Goal: Task Accomplishment & Management: Use online tool/utility

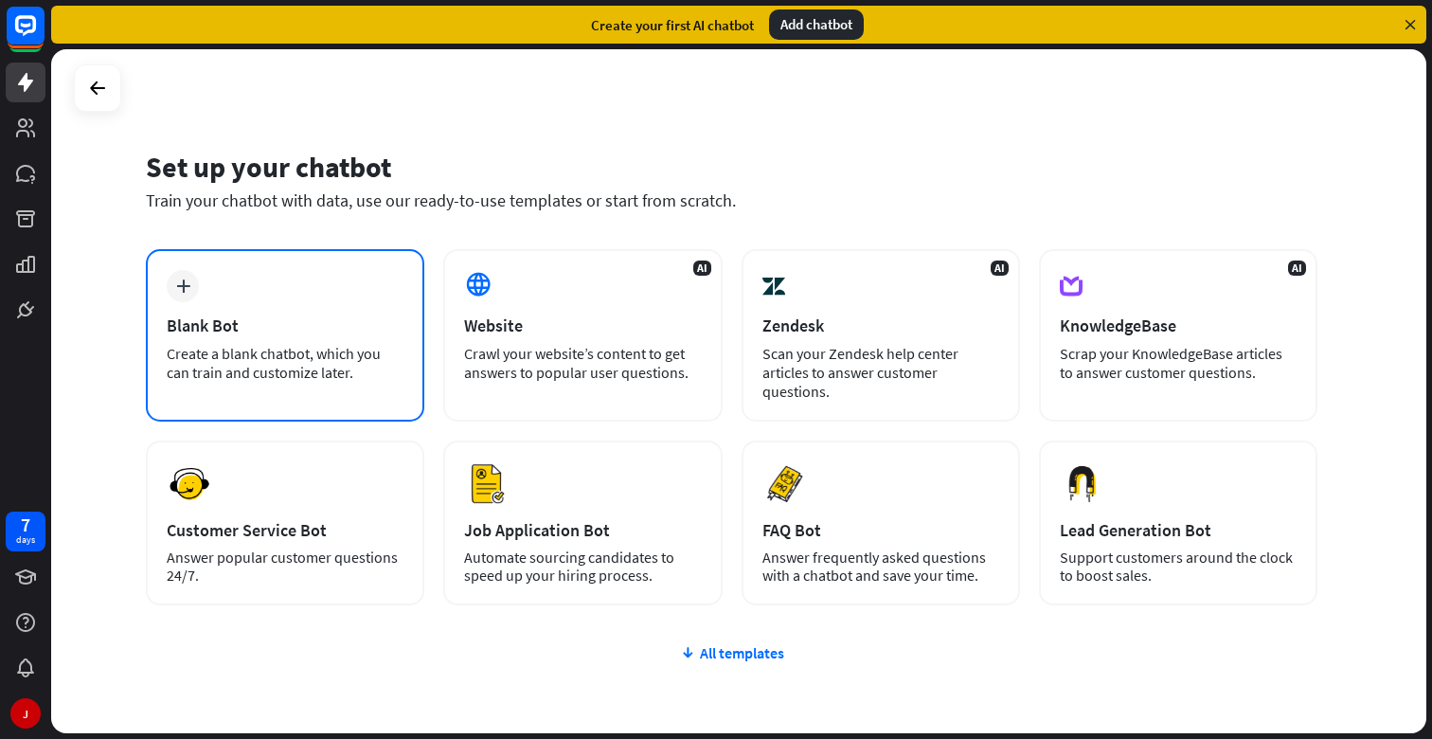
click at [314, 320] on div "Blank Bot" at bounding box center [285, 326] width 237 height 22
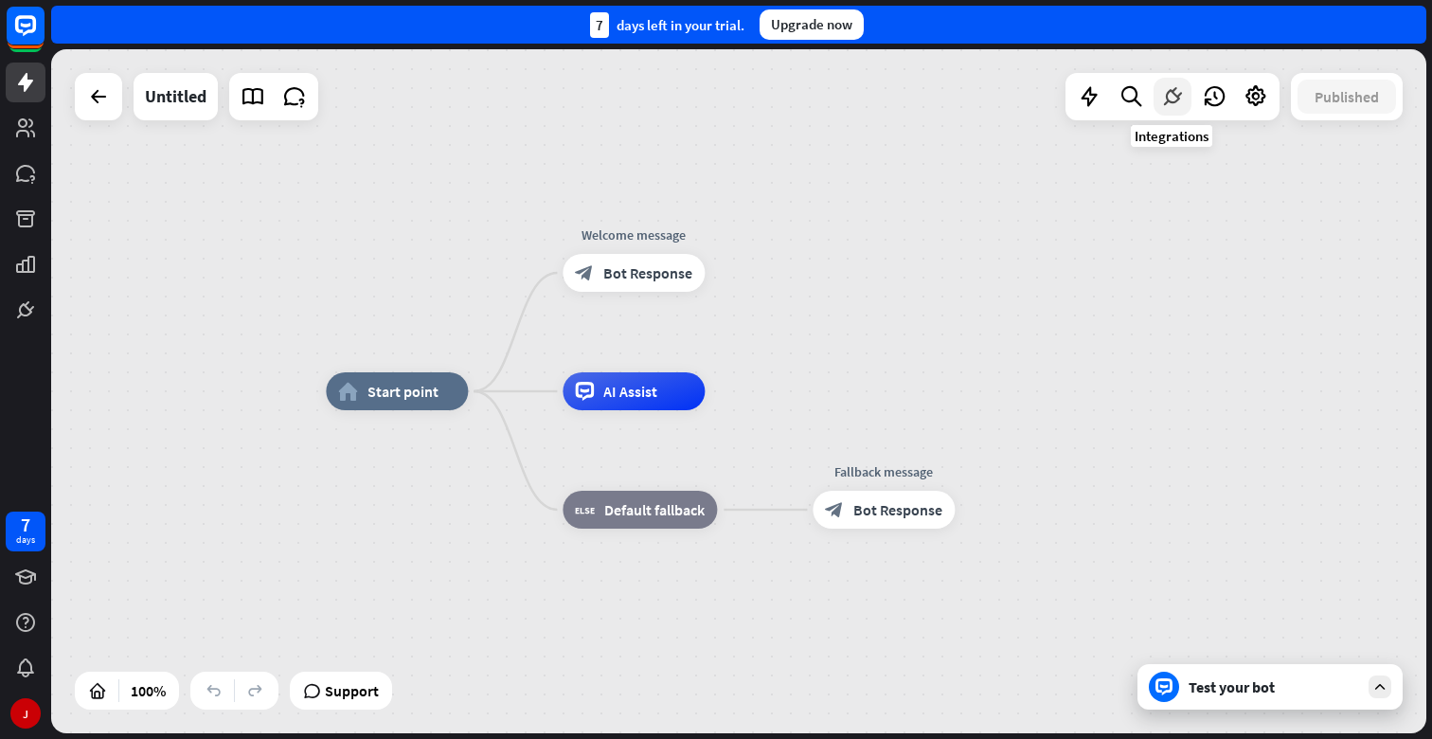
click at [1166, 110] on div at bounding box center [1173, 97] width 38 height 38
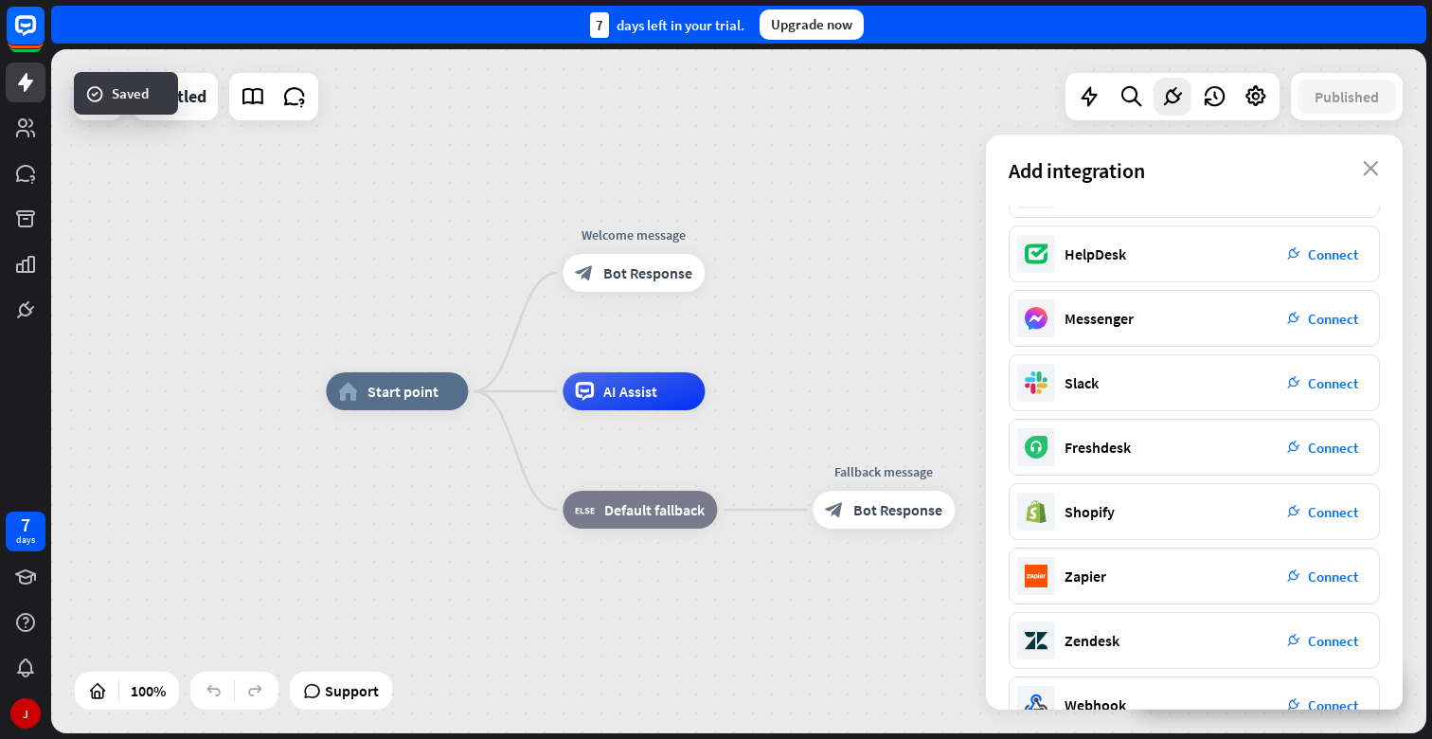
scroll to position [212, 0]
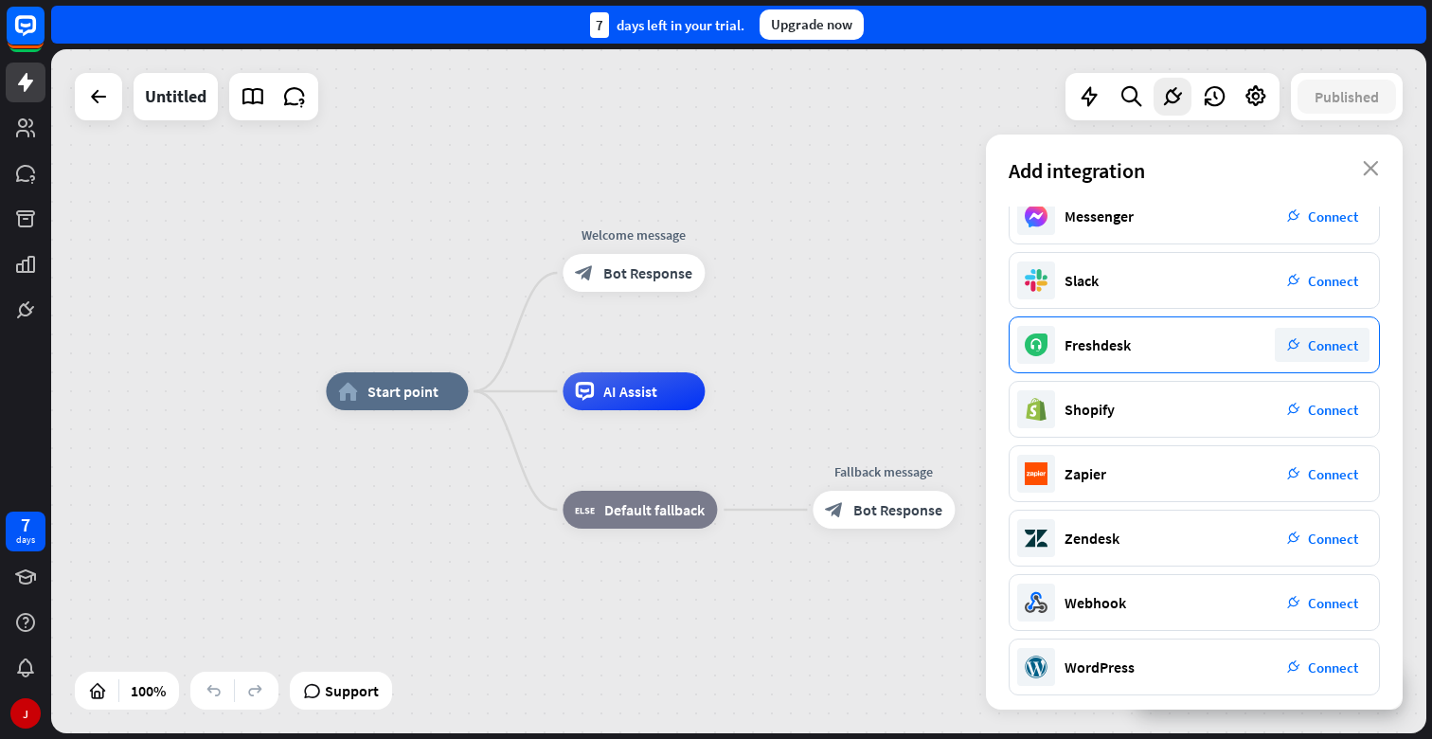
click at [1330, 341] on span "Connect" at bounding box center [1333, 345] width 50 height 18
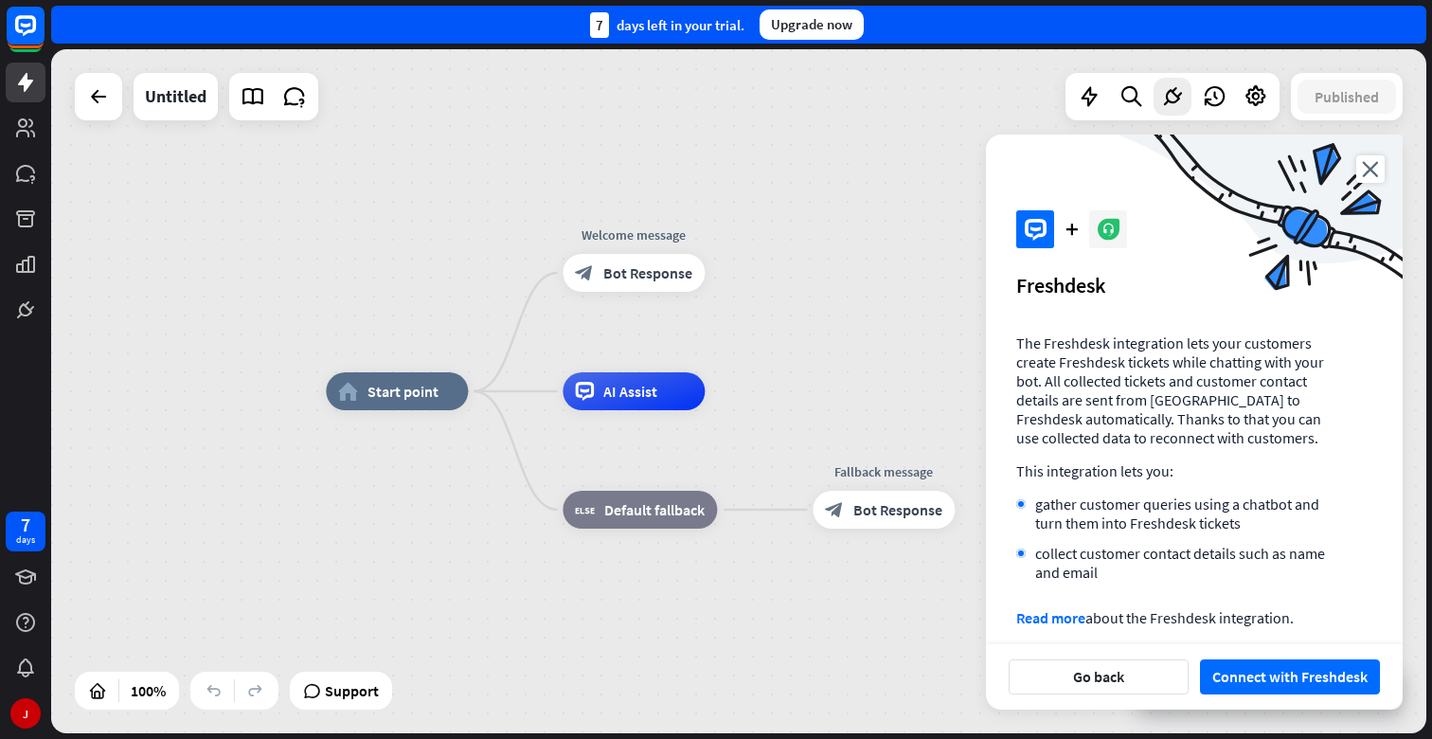
scroll to position [26, 0]
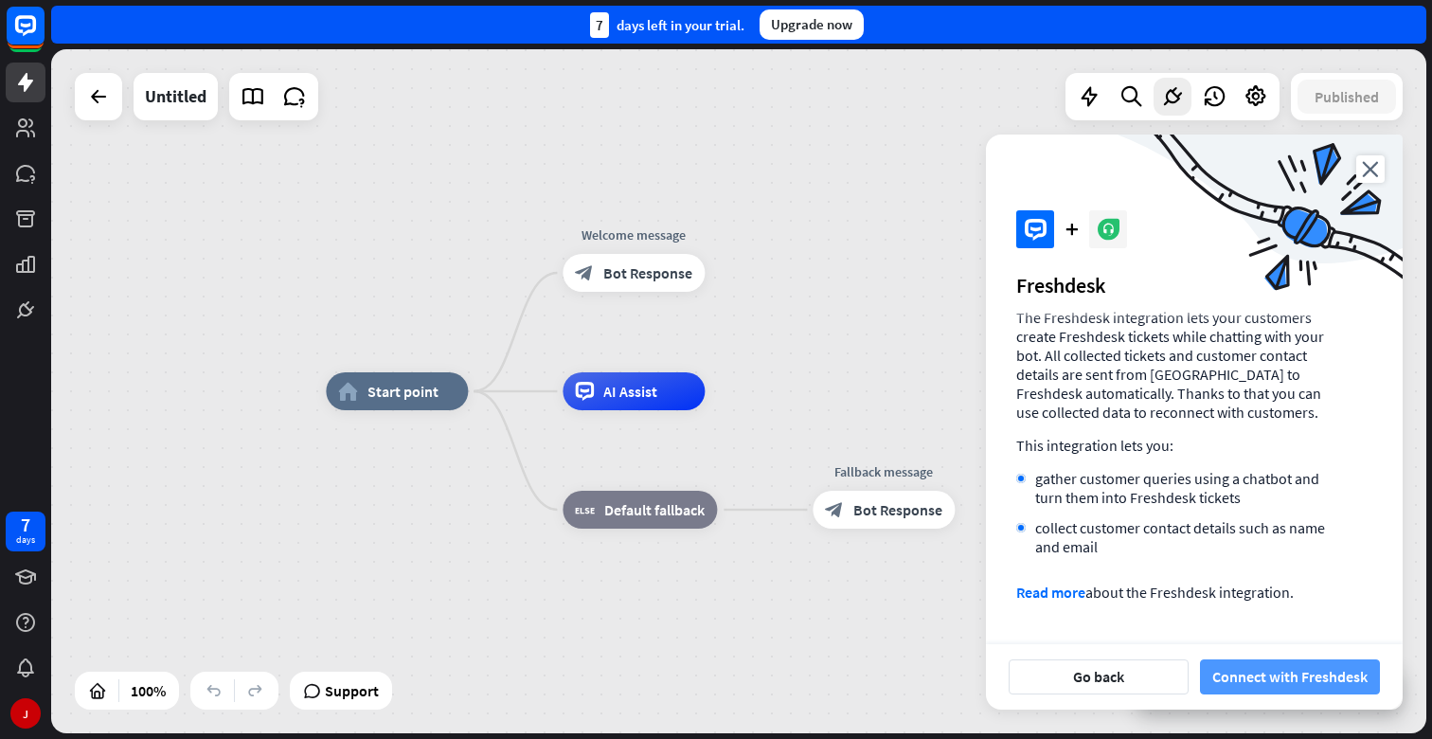
click at [1269, 670] on button "Connect with Freshdesk" at bounding box center [1290, 676] width 180 height 35
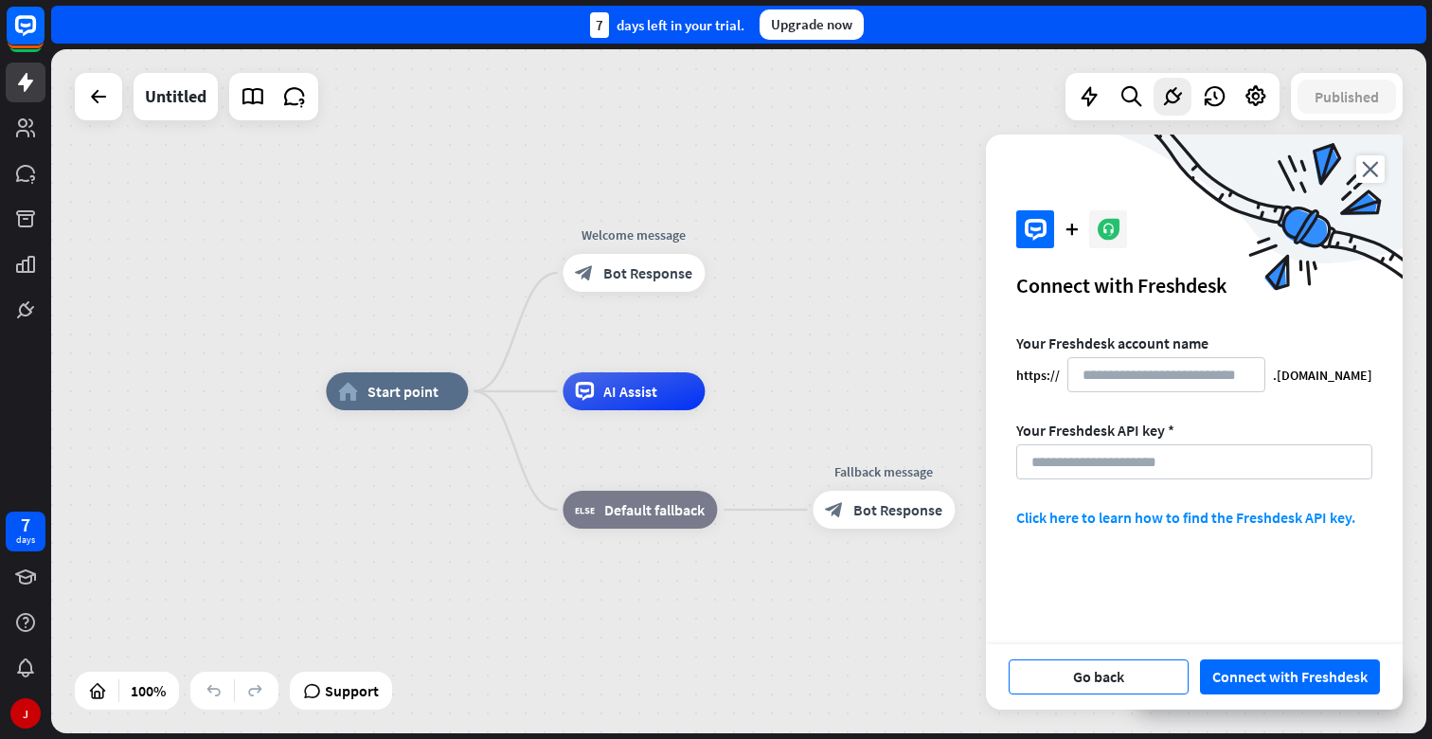
click at [1150, 675] on button "Go back" at bounding box center [1099, 676] width 180 height 35
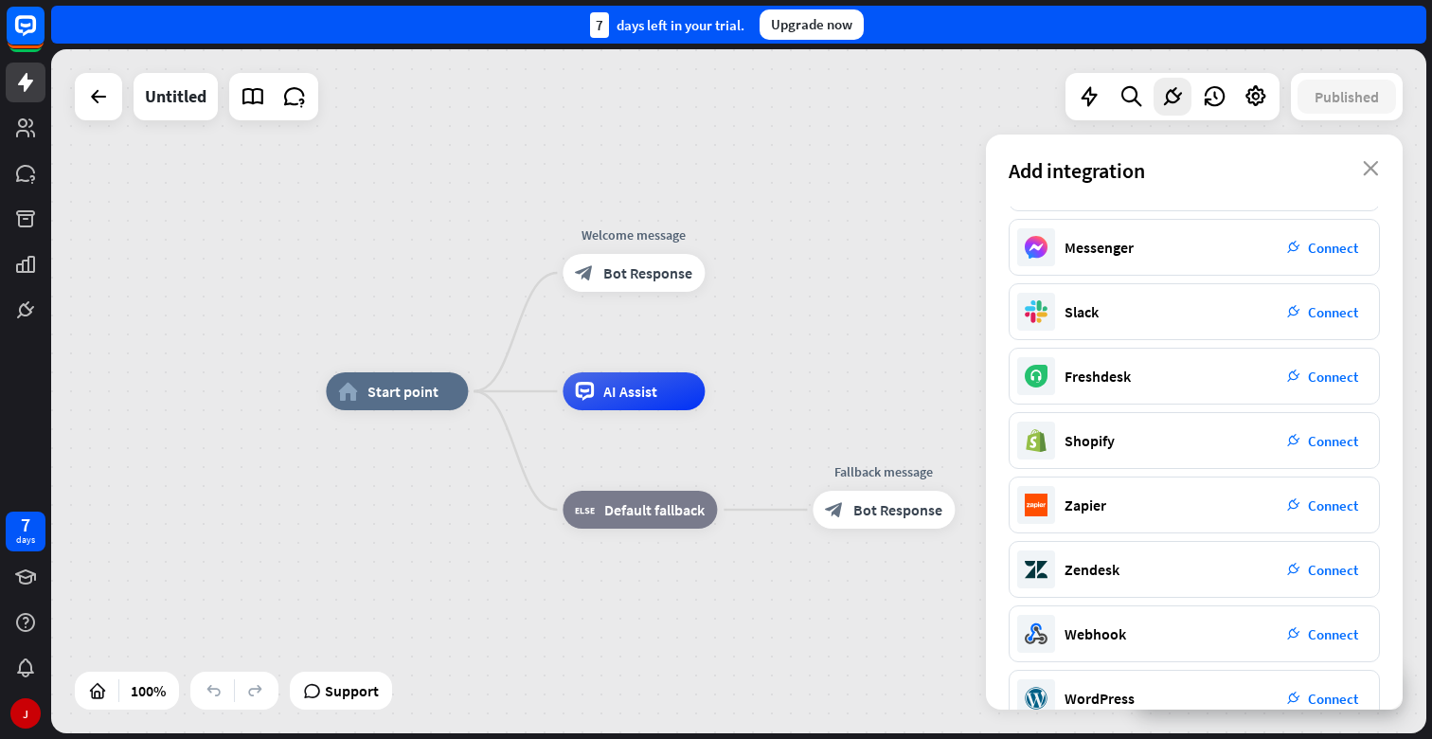
scroll to position [182, 0]
click at [1332, 426] on div "plug_integration Connect" at bounding box center [1322, 440] width 95 height 34
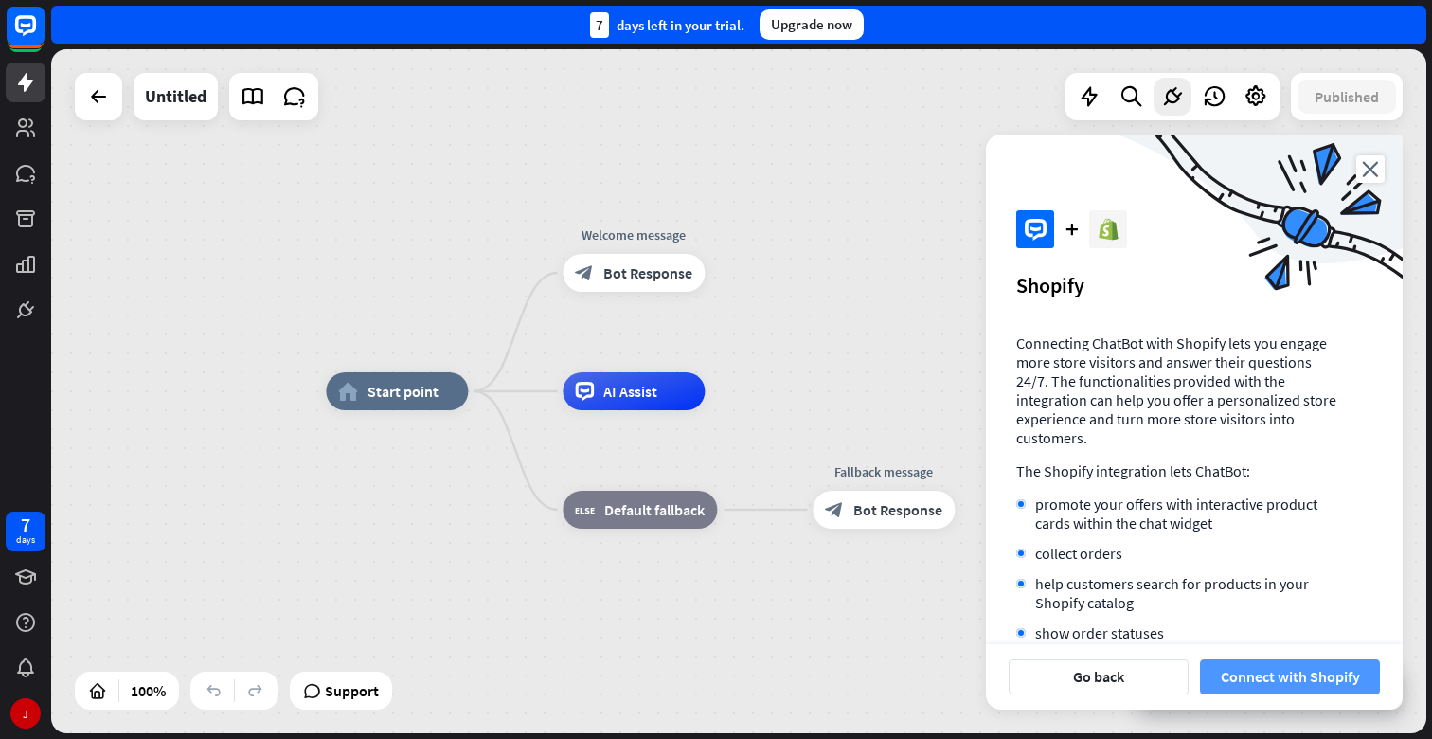
click at [1245, 691] on button "Connect with Shopify" at bounding box center [1290, 676] width 180 height 35
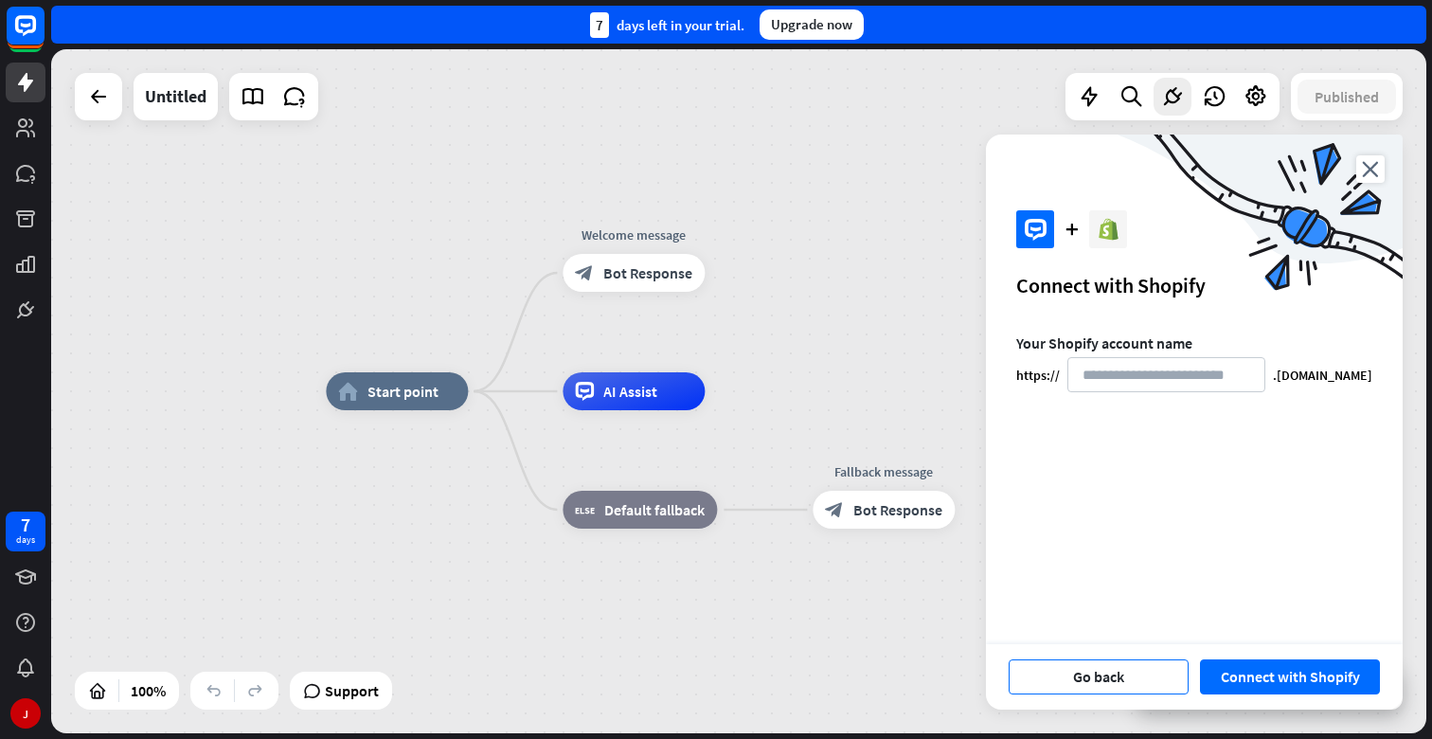
click at [1146, 670] on button "Go back" at bounding box center [1099, 676] width 180 height 35
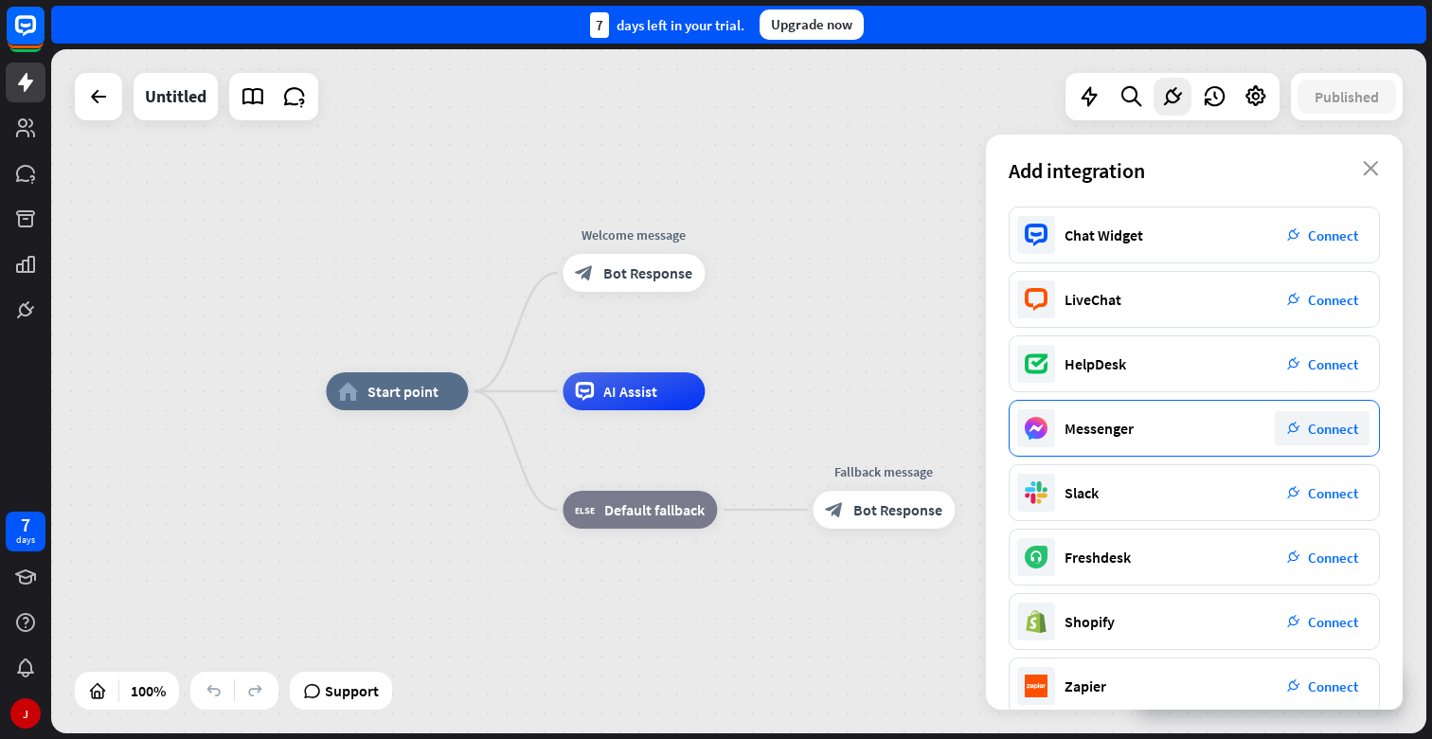
click at [1288, 449] on div "Messenger plug_integration Connect" at bounding box center [1194, 428] width 371 height 57
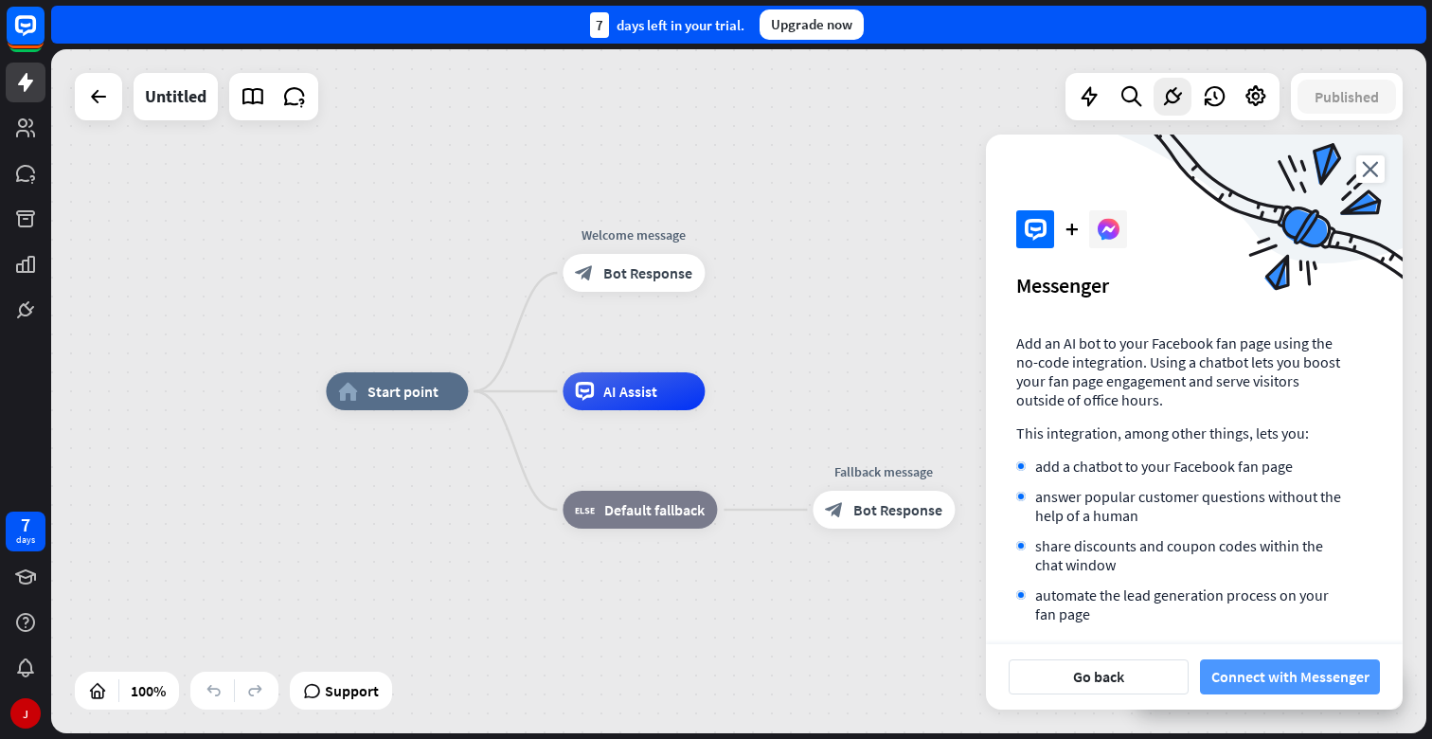
click at [1291, 678] on button "Connect with Messenger" at bounding box center [1290, 676] width 180 height 35
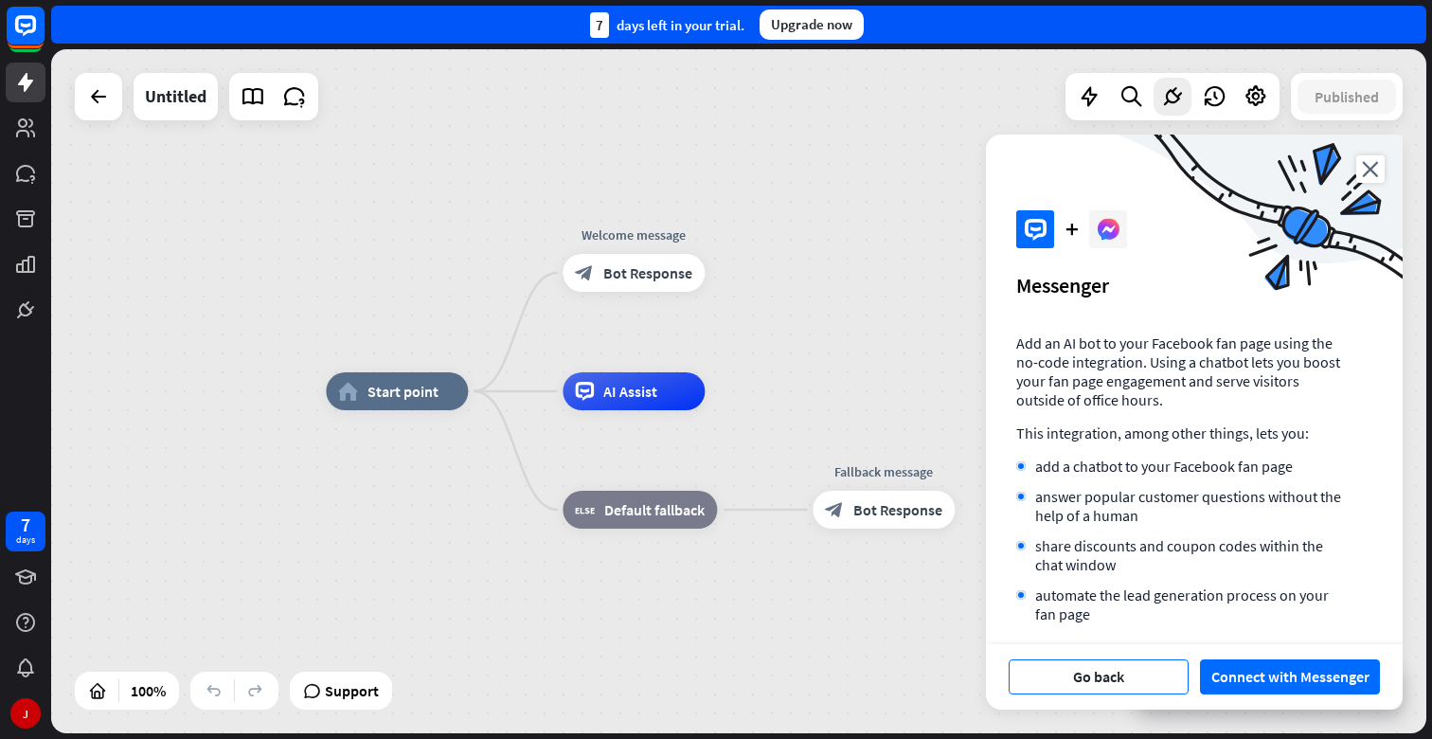
click at [1083, 671] on button "Go back" at bounding box center [1099, 676] width 180 height 35
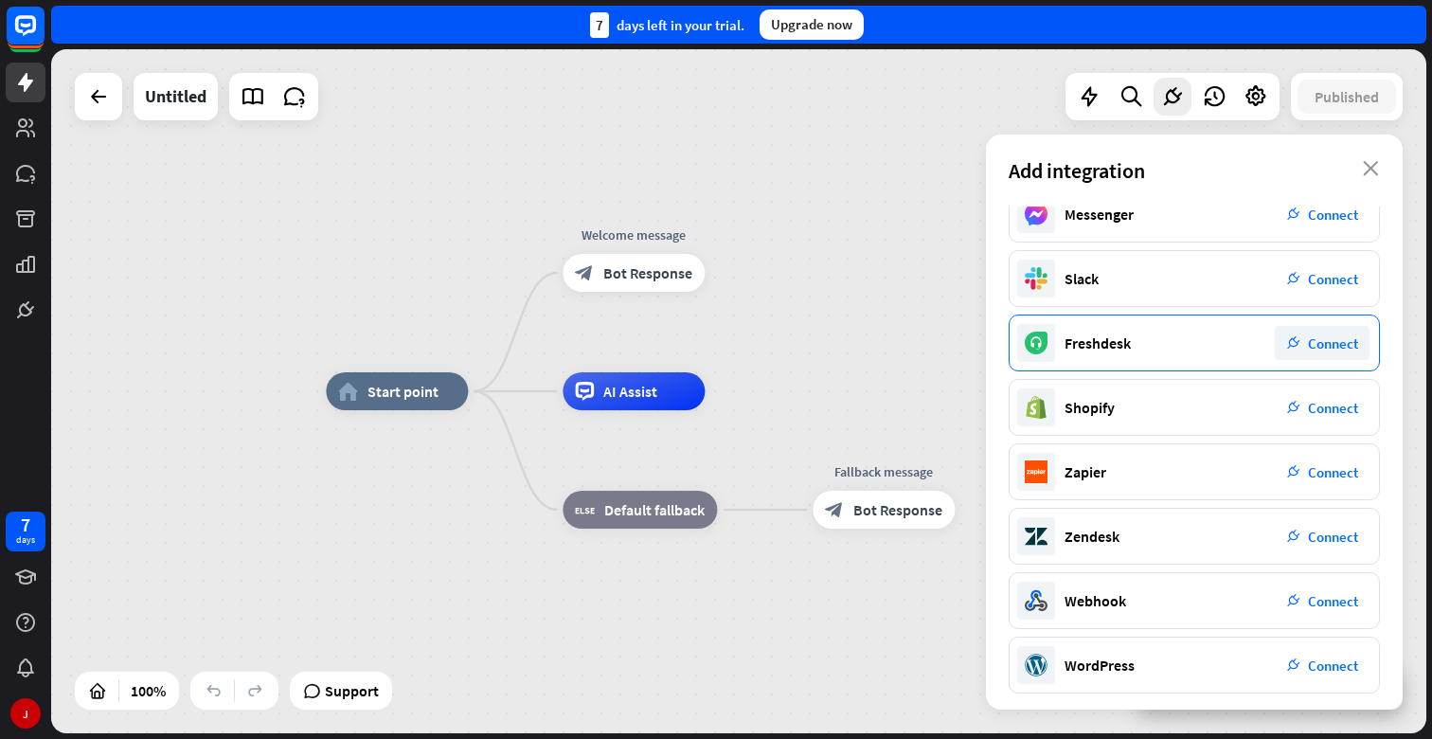
scroll to position [221, 0]
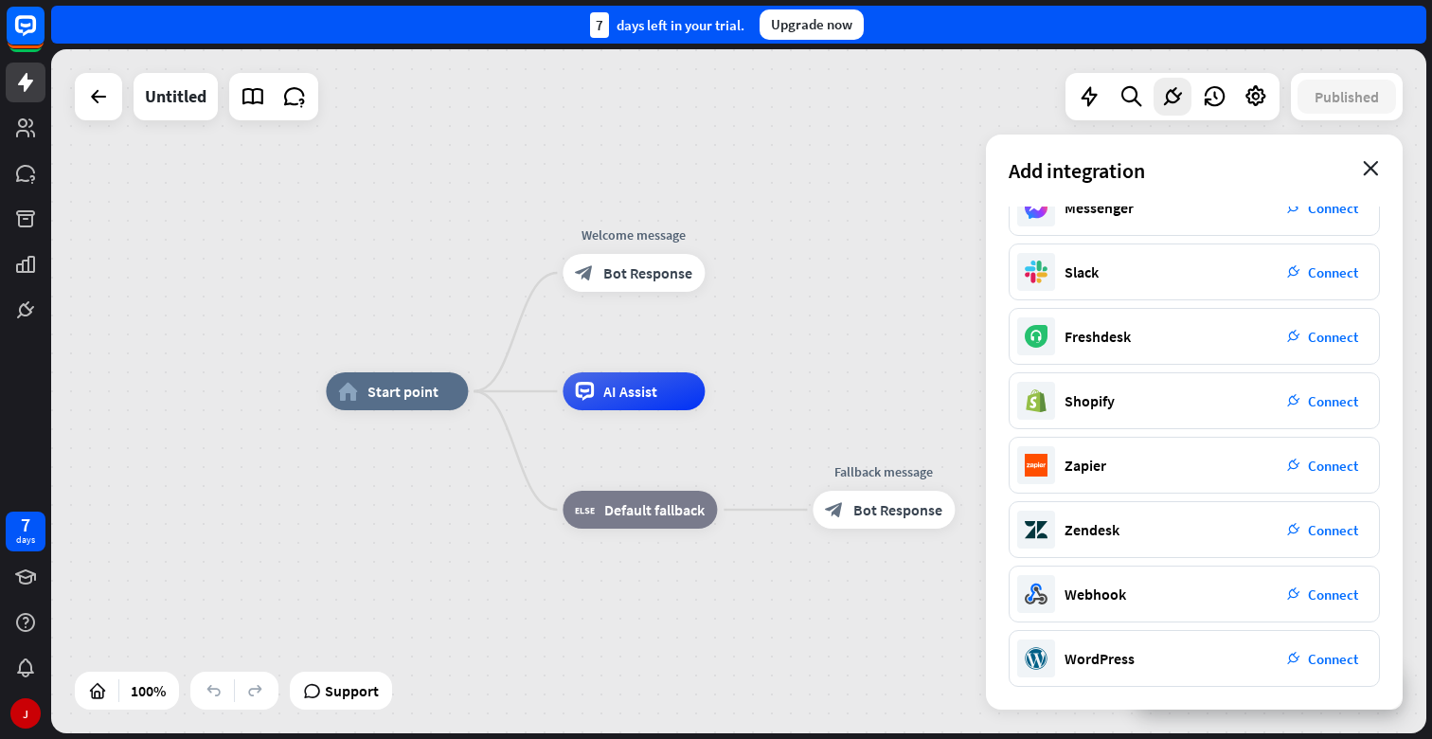
click at [1377, 173] on icon "close" at bounding box center [1371, 168] width 16 height 15
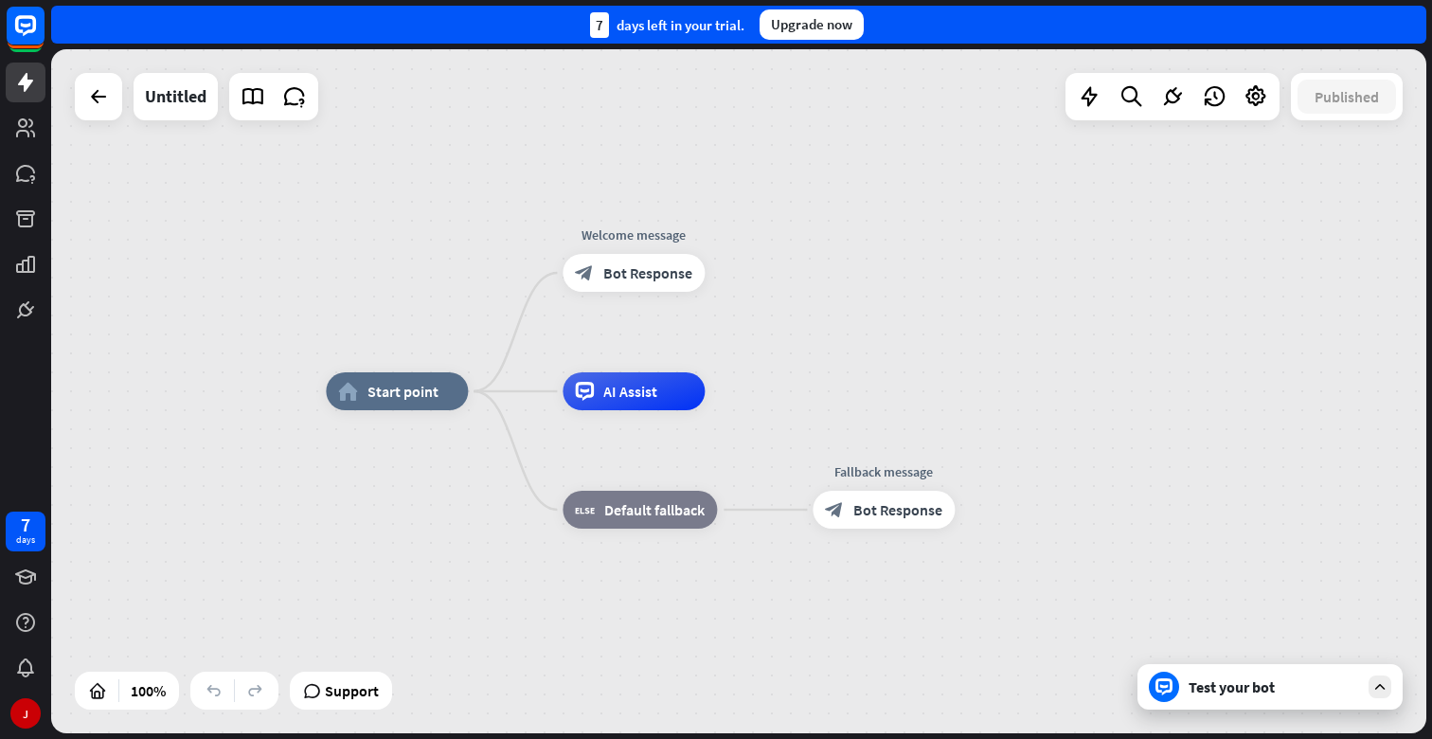
click at [1263, 117] on div at bounding box center [1173, 96] width 214 height 47
click at [1256, 109] on div at bounding box center [1256, 97] width 38 height 38
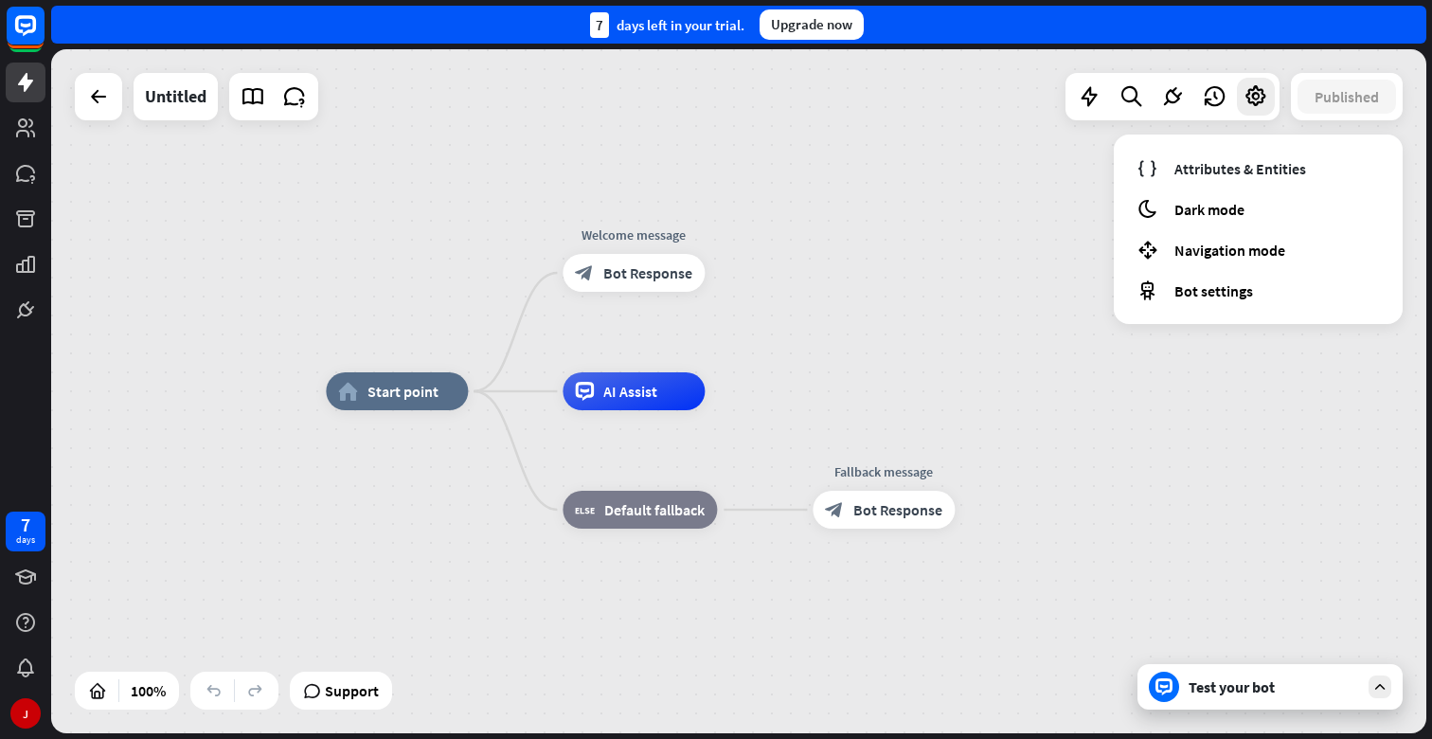
click at [992, 126] on div "home_2 Start point Welcome message block_bot_response Bot Response AI Assist bl…" at bounding box center [739, 391] width 1376 height 684
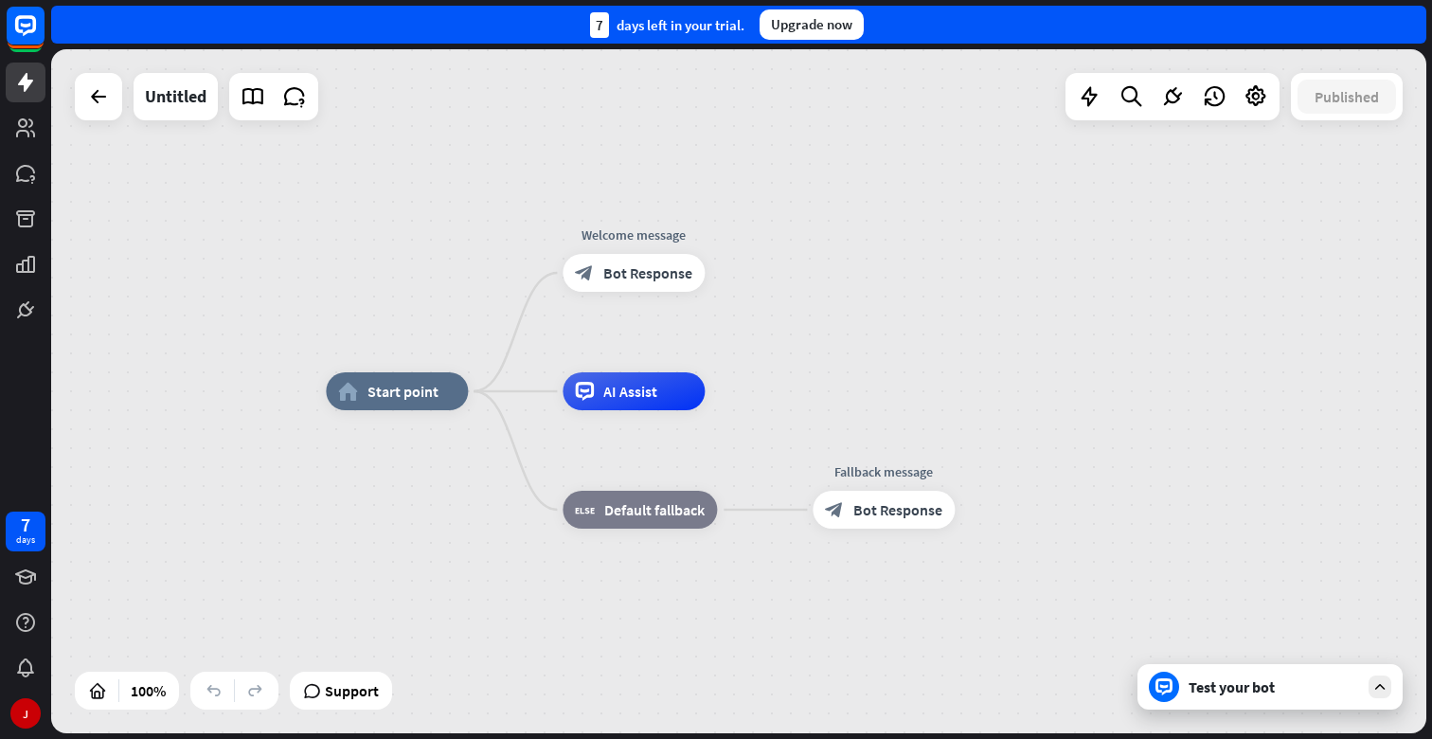
click at [1152, 103] on div at bounding box center [1173, 96] width 214 height 47
click at [1171, 103] on icon at bounding box center [1173, 96] width 25 height 25
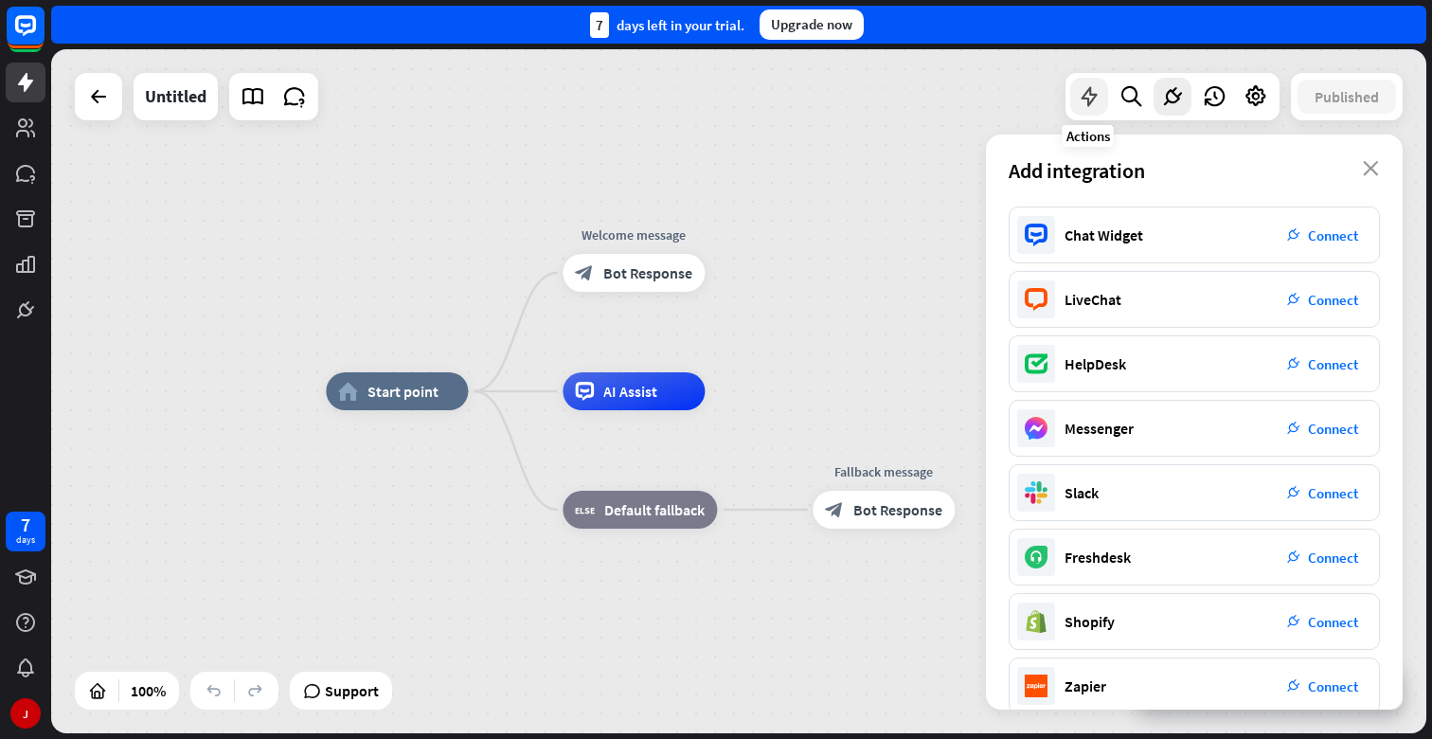
click at [1082, 110] on div at bounding box center [1090, 97] width 38 height 38
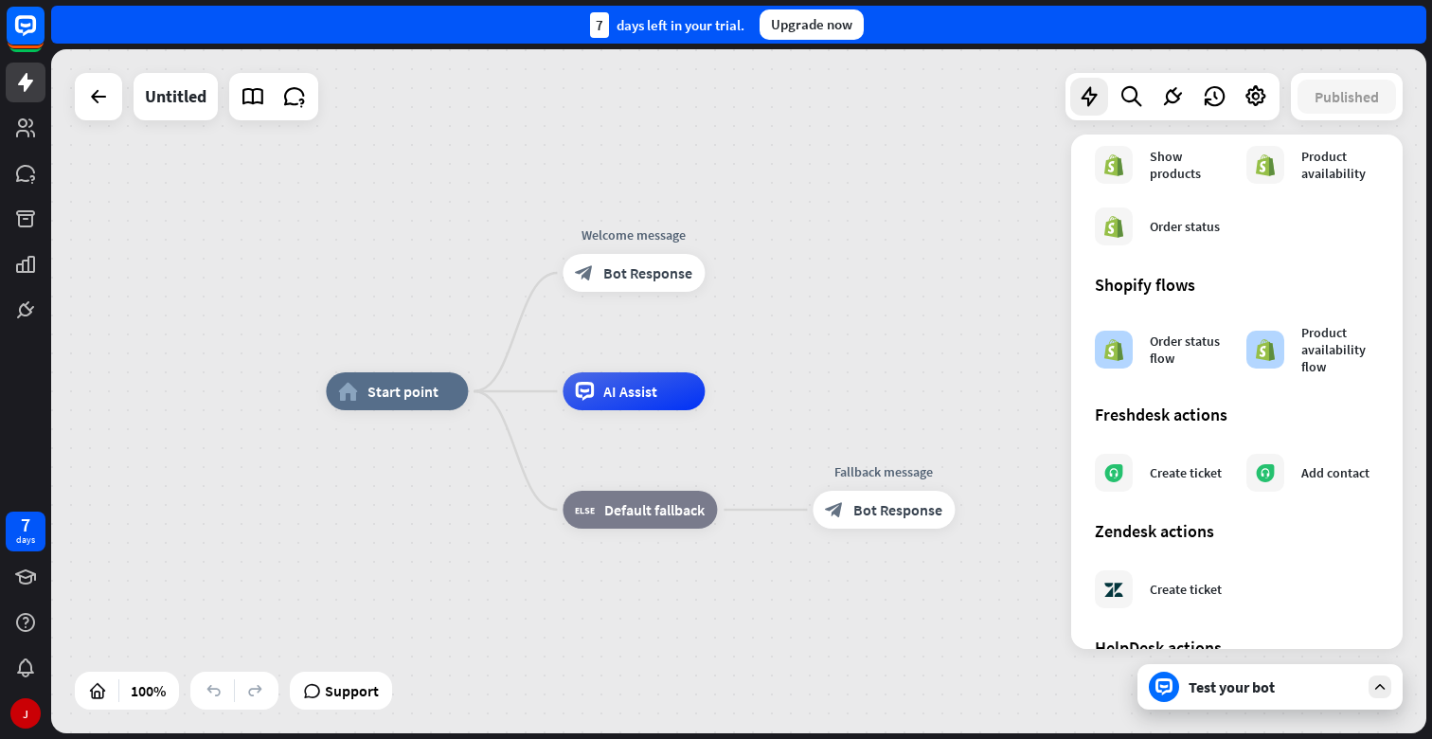
scroll to position [1014, 0]
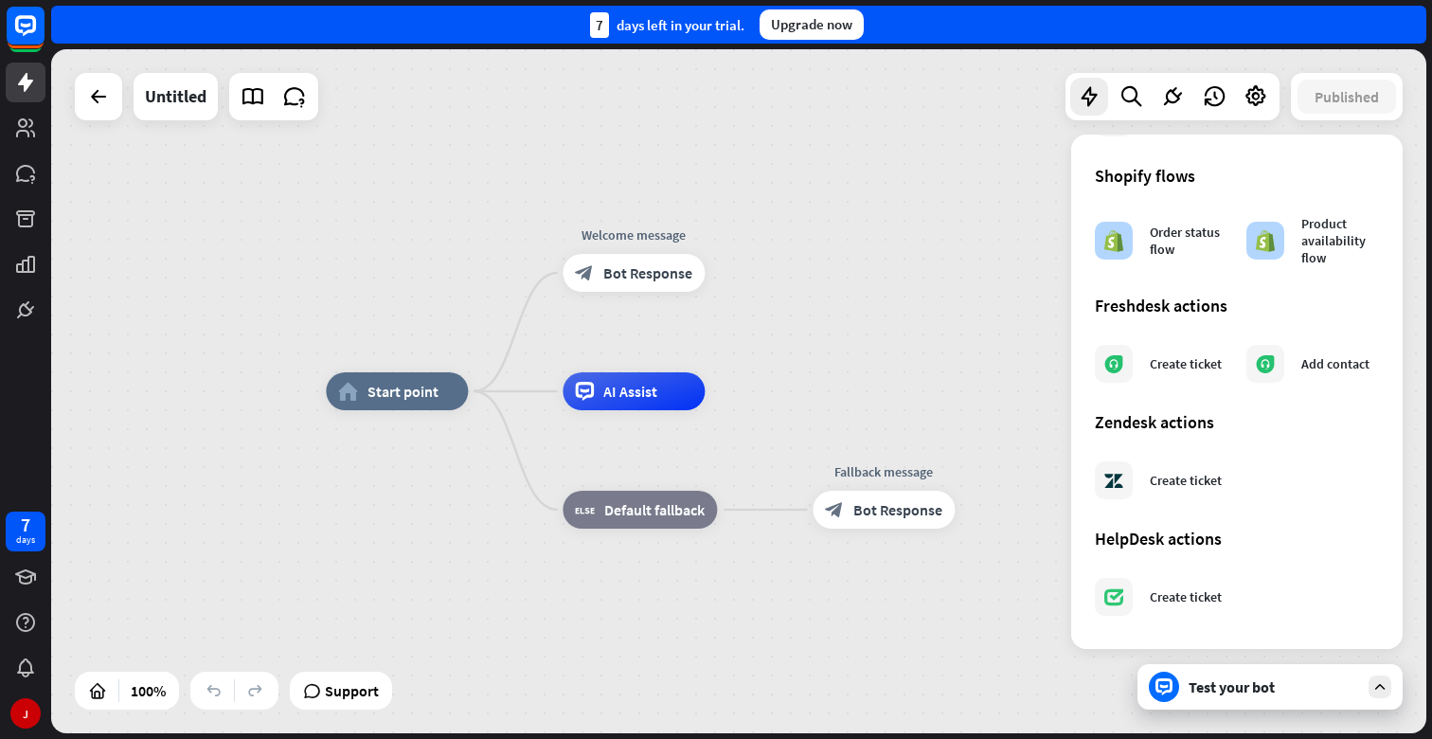
click at [1038, 260] on div "home_2 Start point Welcome message block_bot_response Bot Response AI Assist bl…" at bounding box center [739, 391] width 1376 height 684
click at [1147, 104] on div at bounding box center [1131, 97] width 38 height 38
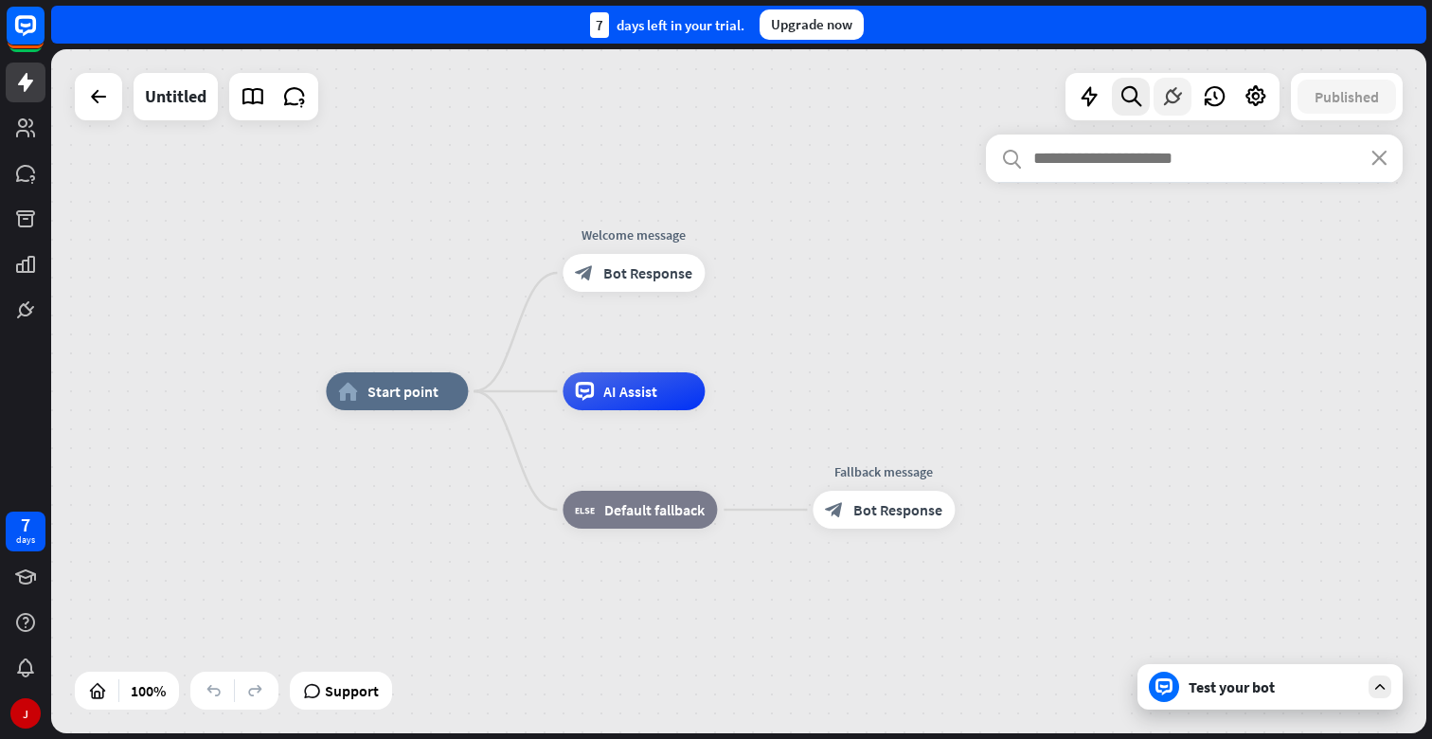
click at [1171, 102] on icon at bounding box center [1173, 96] width 25 height 25
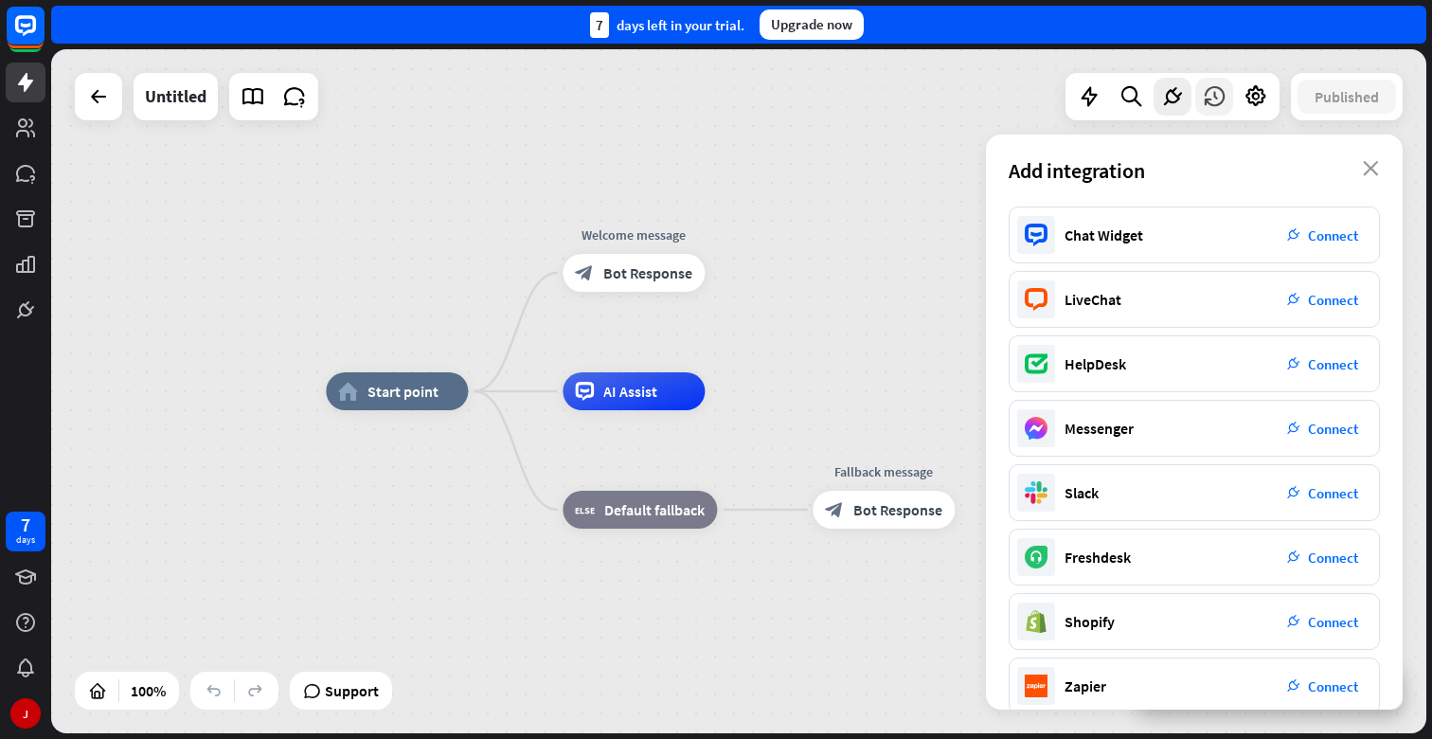
click at [1207, 102] on icon at bounding box center [1214, 96] width 25 height 25
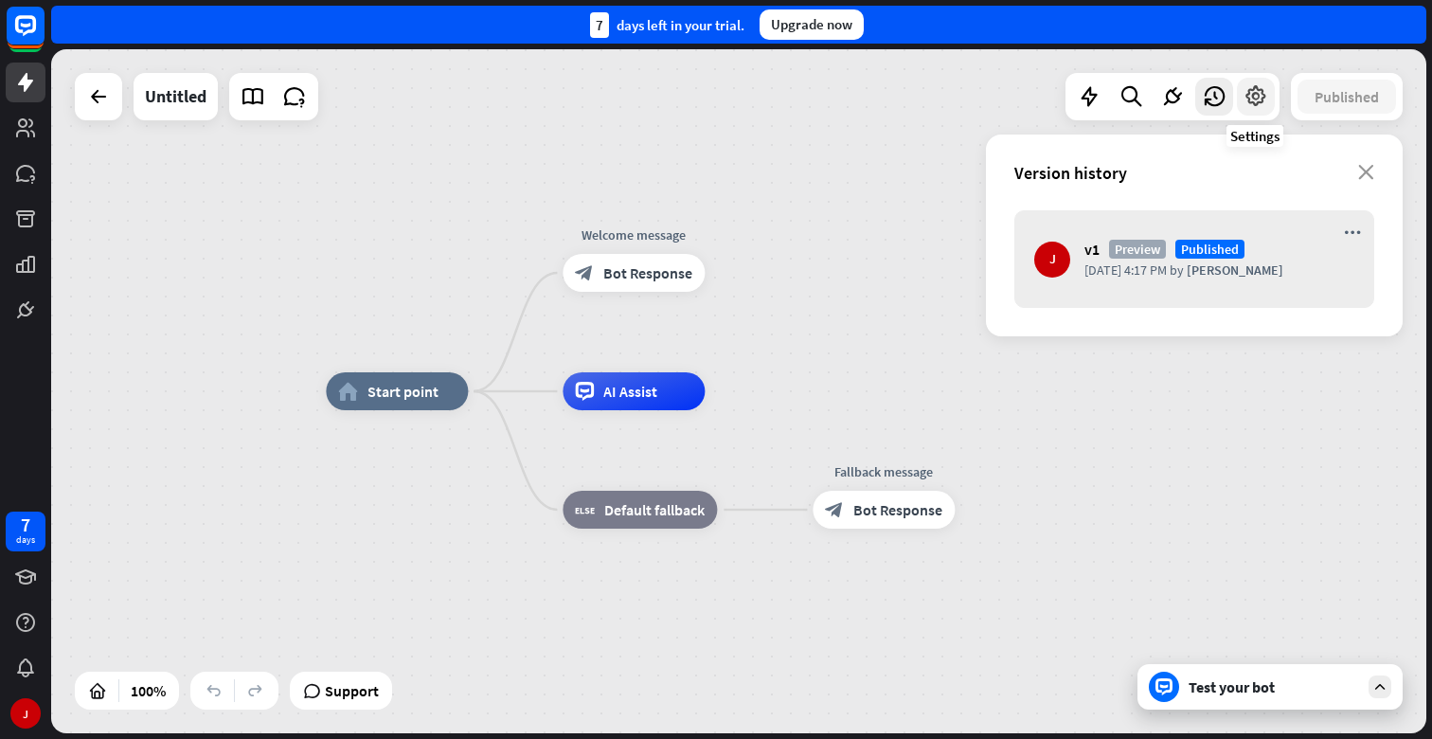
click at [1261, 99] on icon at bounding box center [1256, 96] width 25 height 25
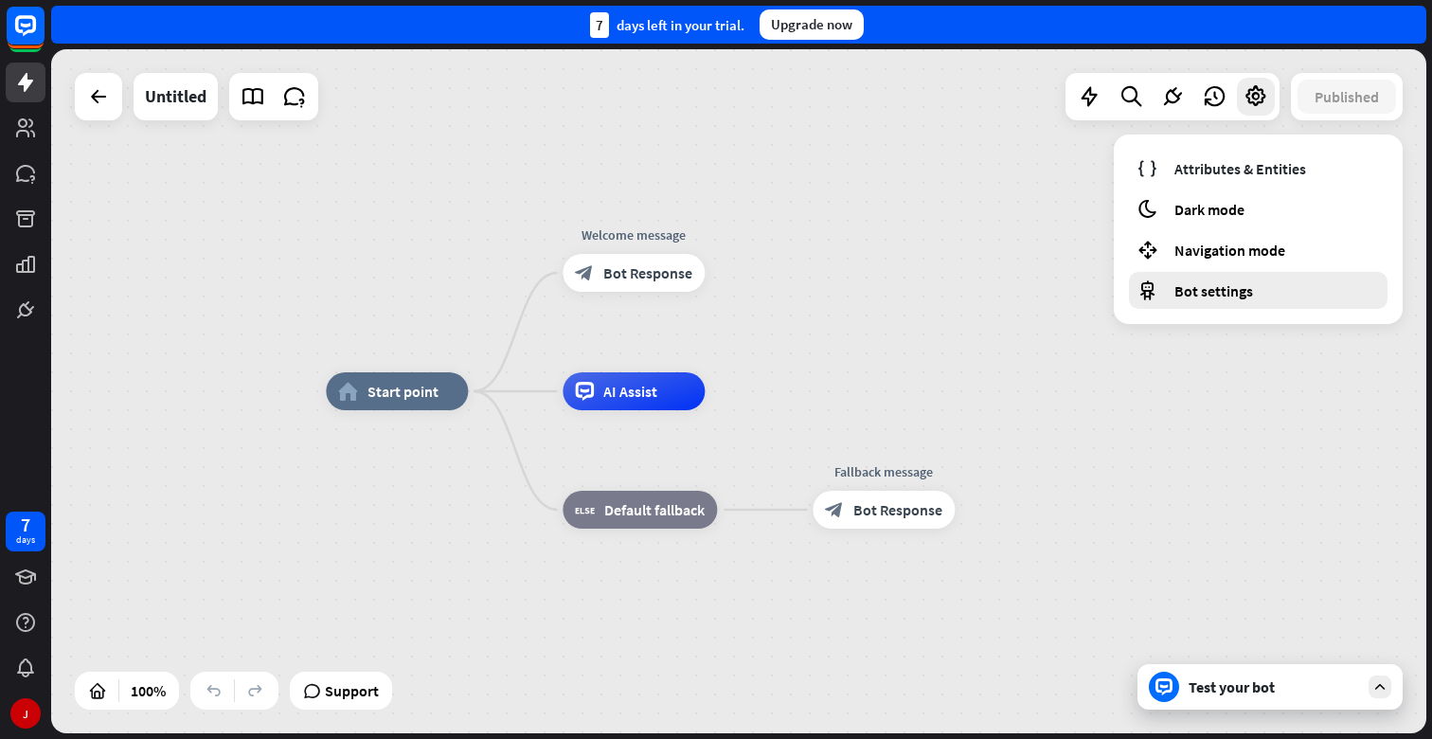
click at [1233, 297] on span "Bot settings" at bounding box center [1214, 290] width 79 height 19
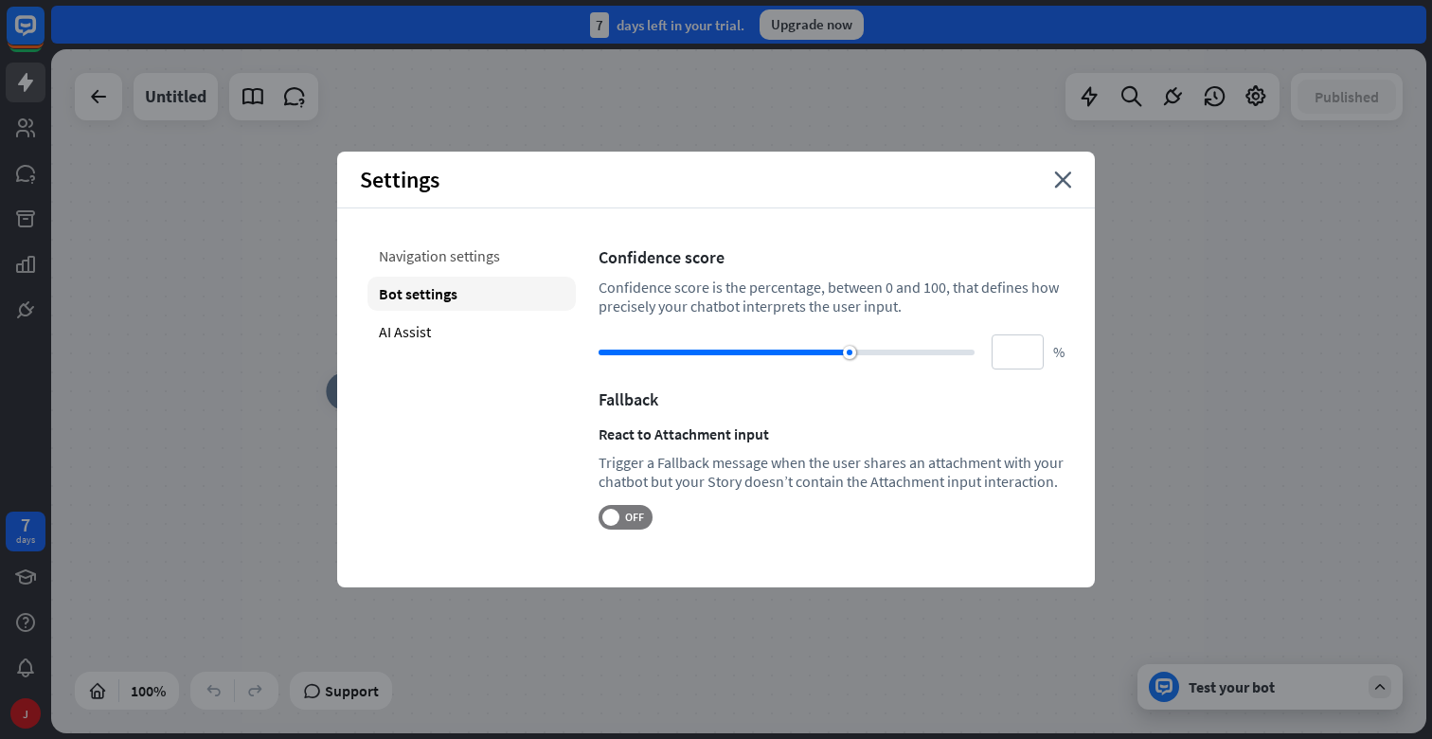
click at [497, 251] on div "Navigation settings" at bounding box center [472, 256] width 208 height 34
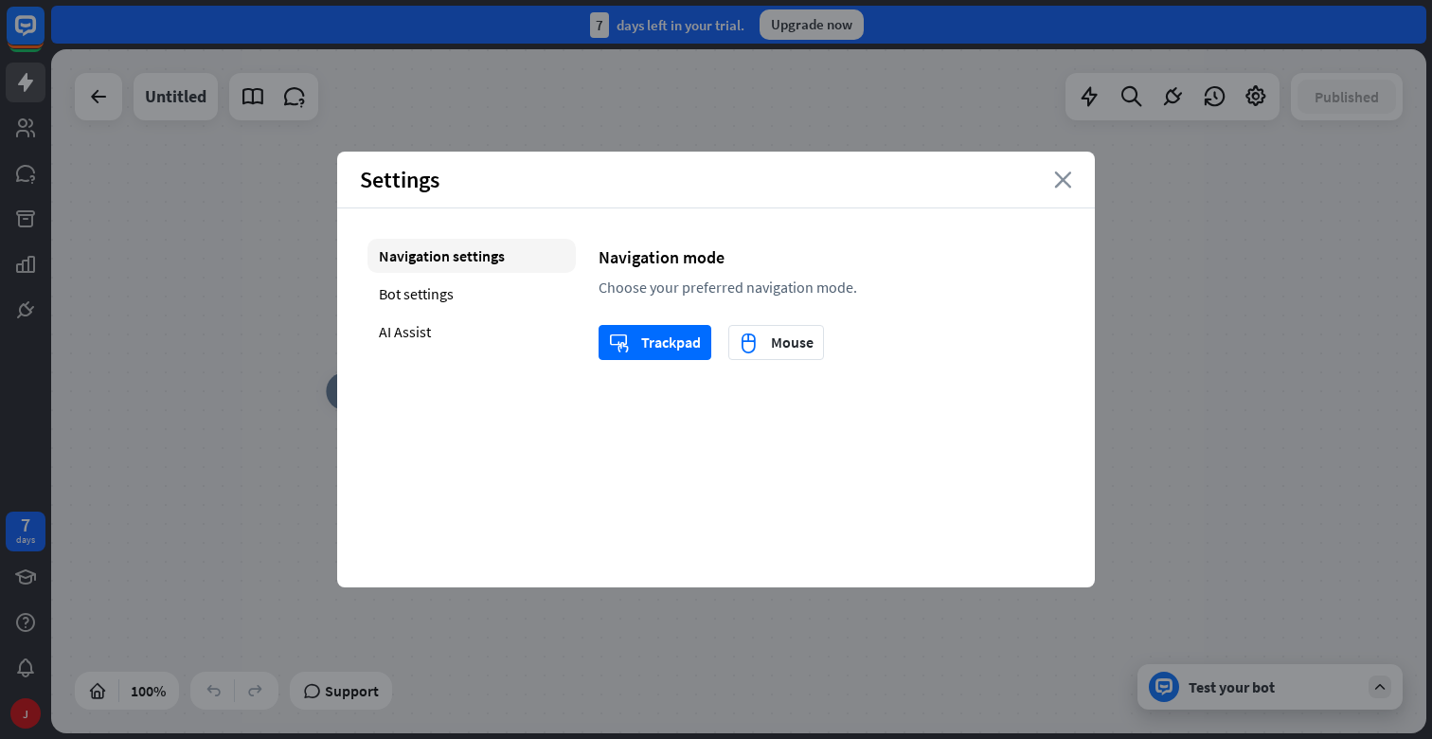
click at [1065, 179] on icon "close" at bounding box center [1063, 179] width 18 height 17
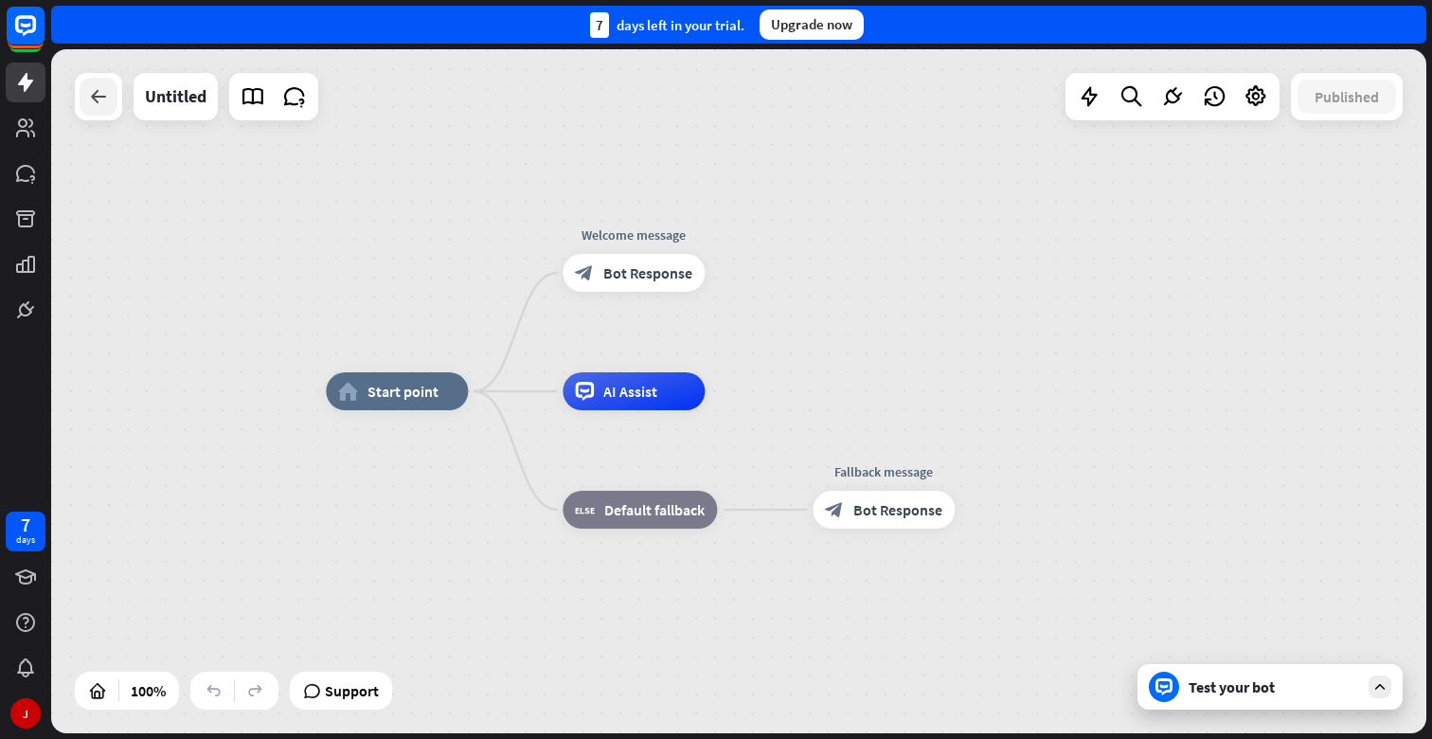
click at [99, 104] on icon at bounding box center [98, 96] width 23 height 23
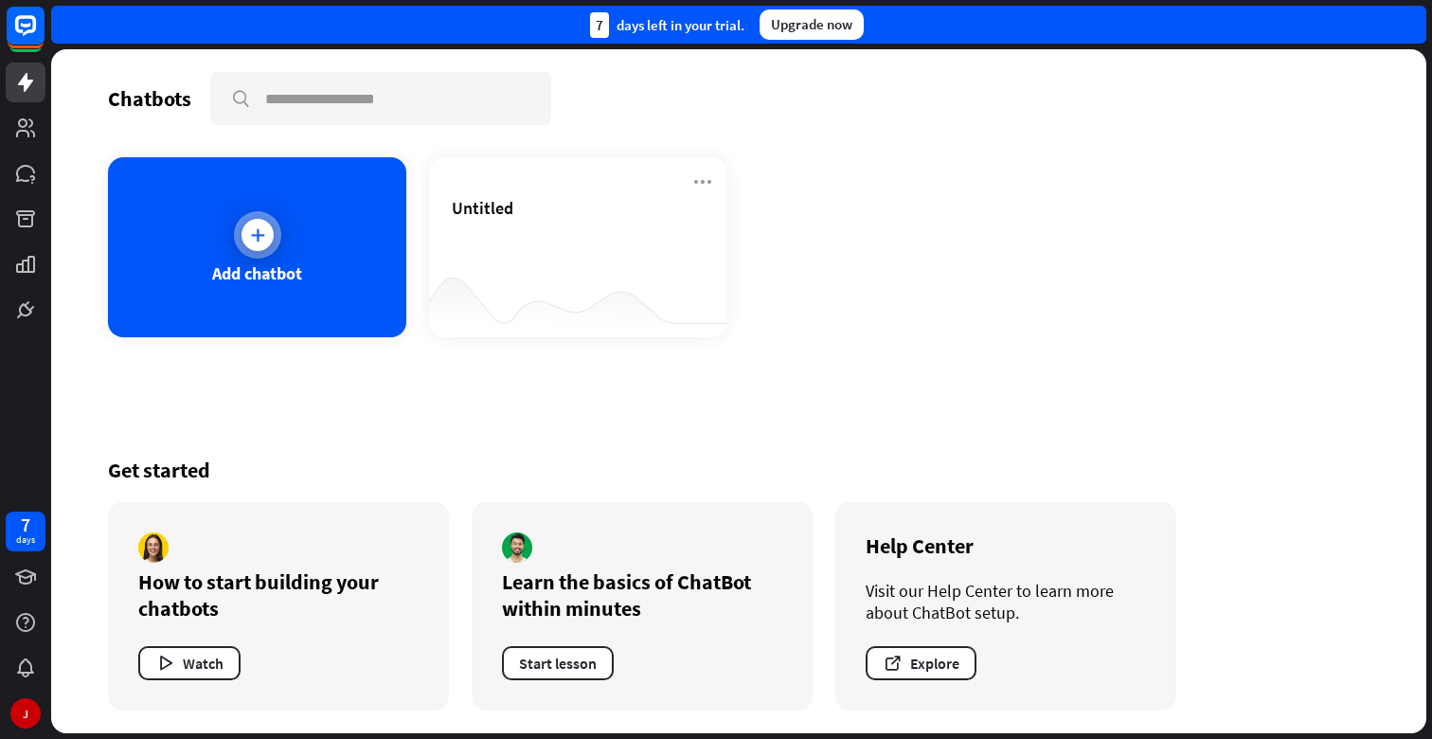
click at [287, 286] on div "Add chatbot" at bounding box center [257, 247] width 298 height 180
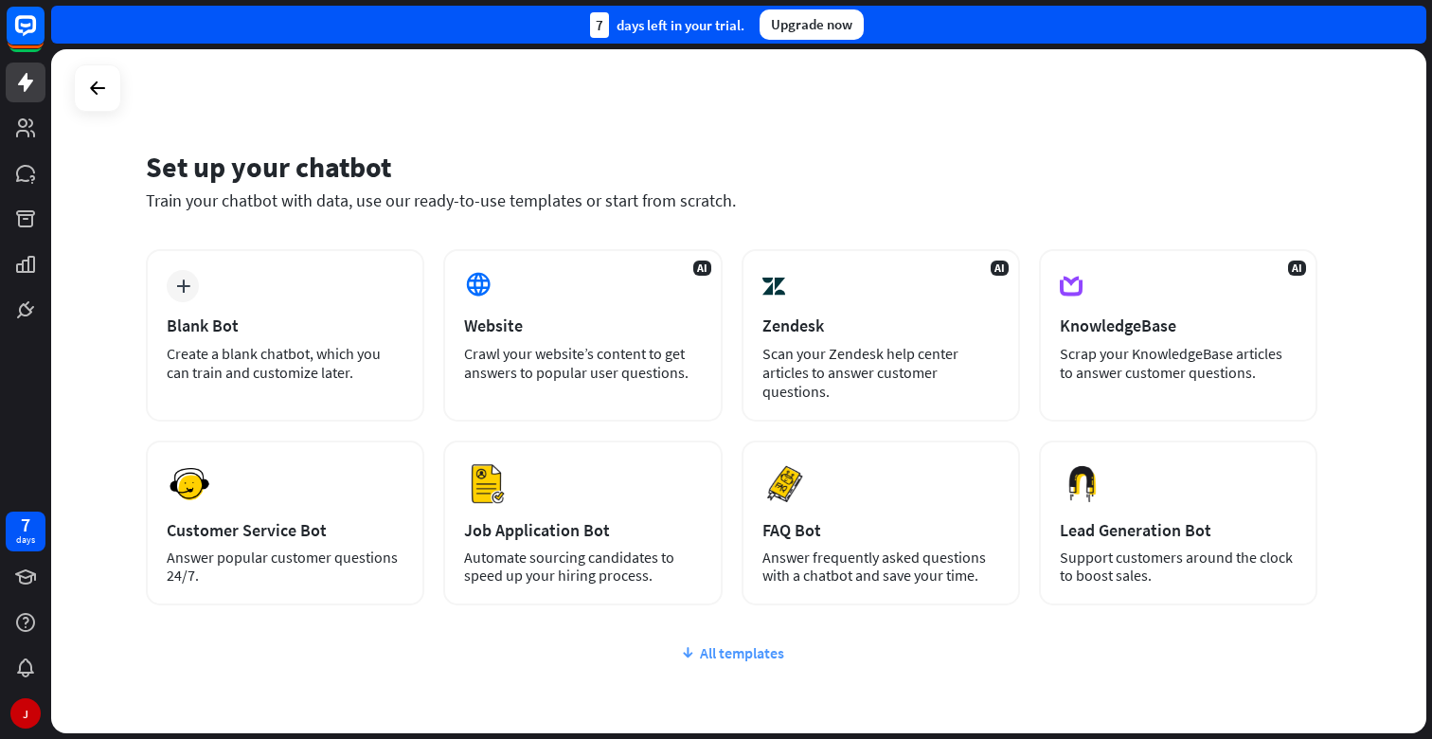
click at [714, 649] on div "All templates" at bounding box center [732, 652] width 1172 height 19
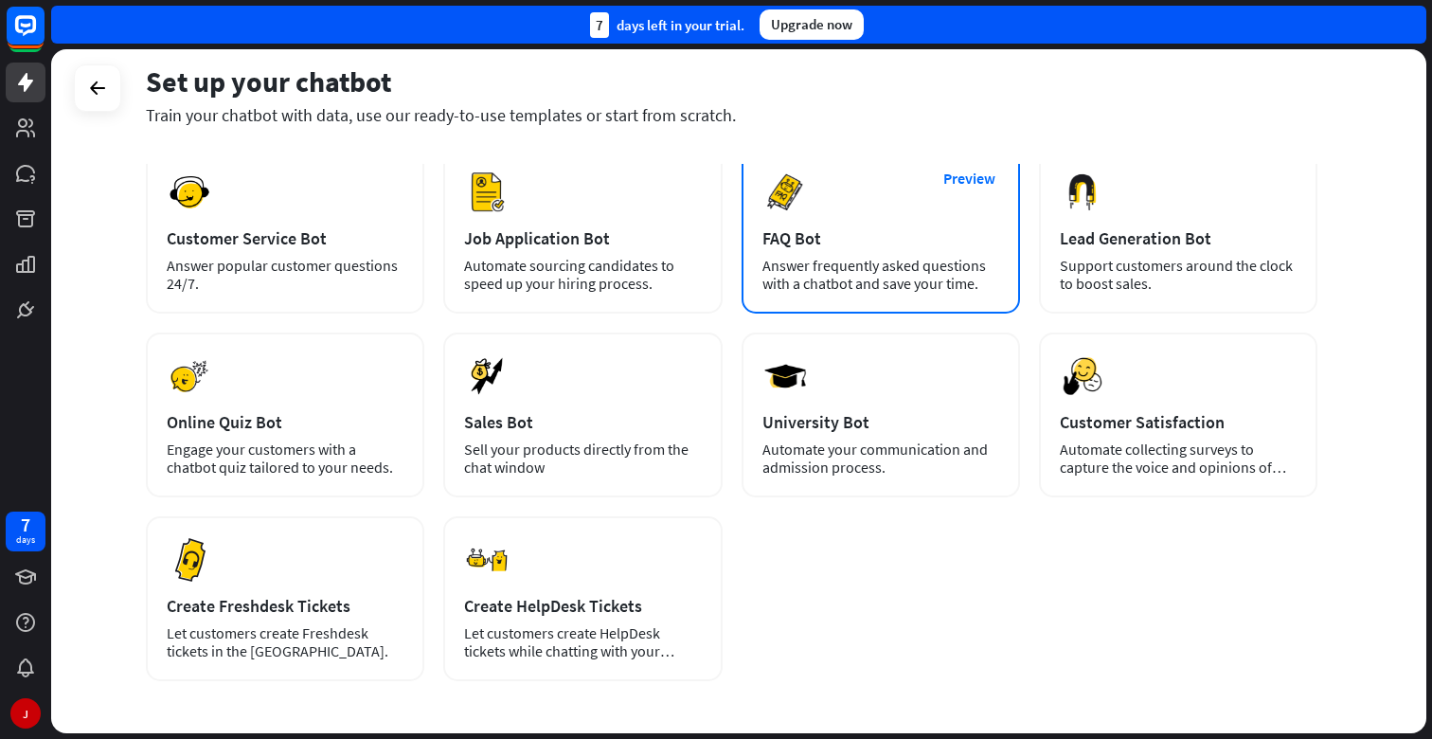
scroll to position [299, 0]
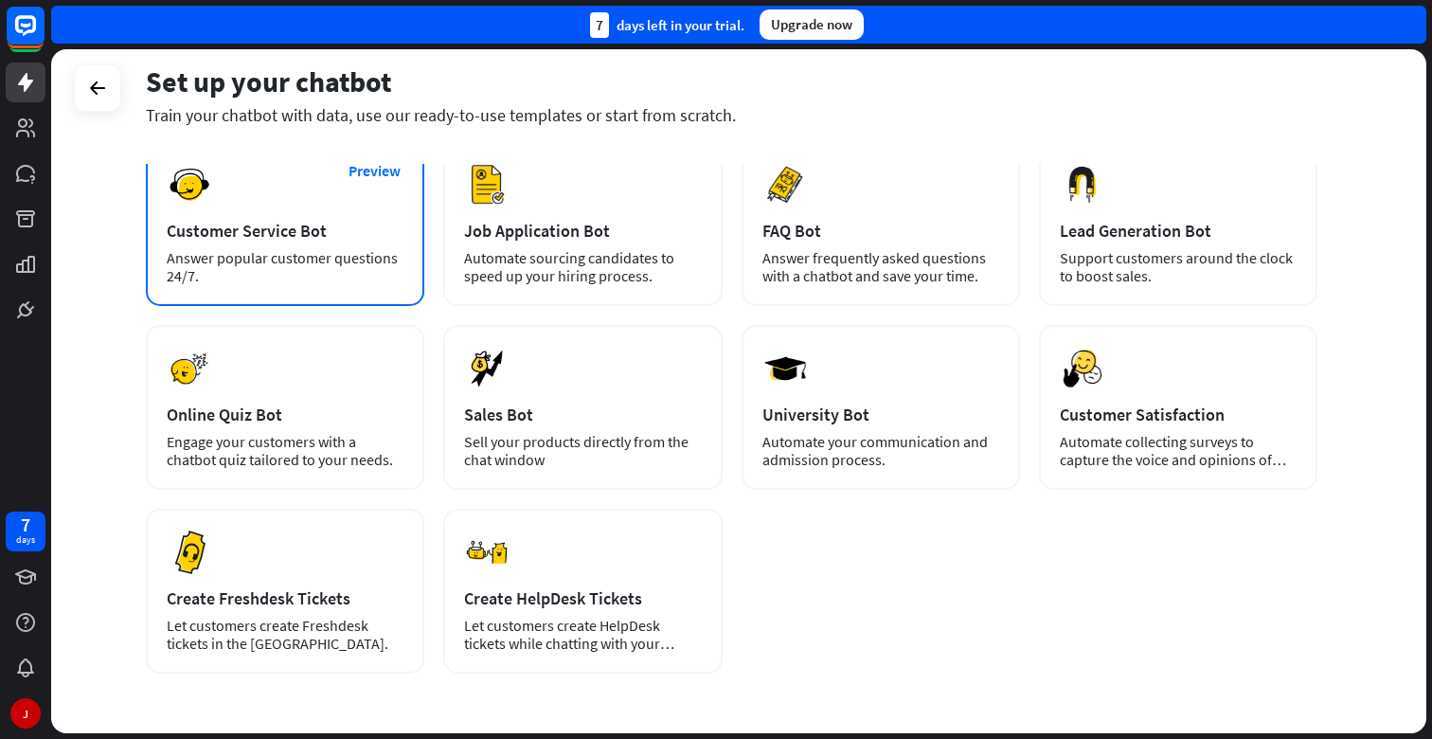
click at [328, 268] on div "Answer popular customer questions 24/7." at bounding box center [285, 267] width 237 height 36
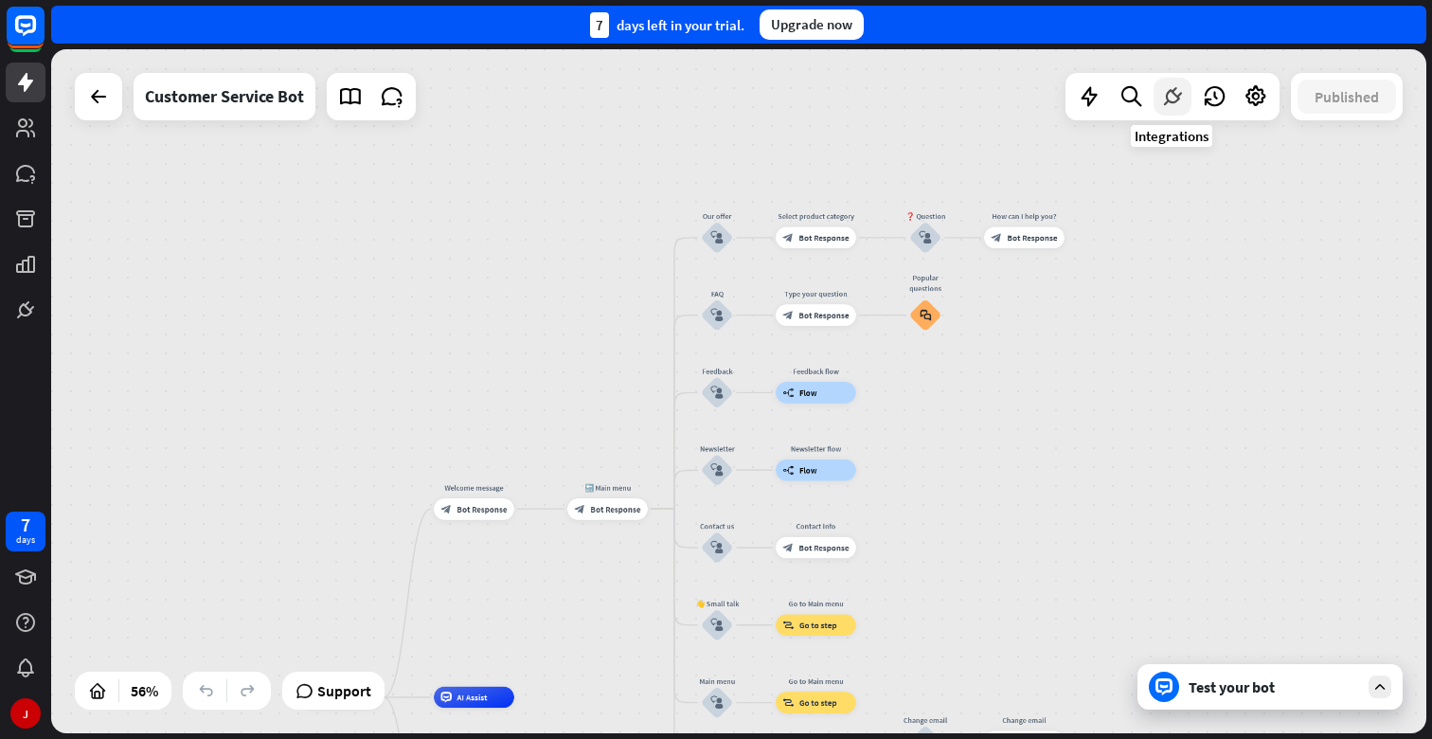
click at [1157, 96] on div at bounding box center [1173, 97] width 38 height 38
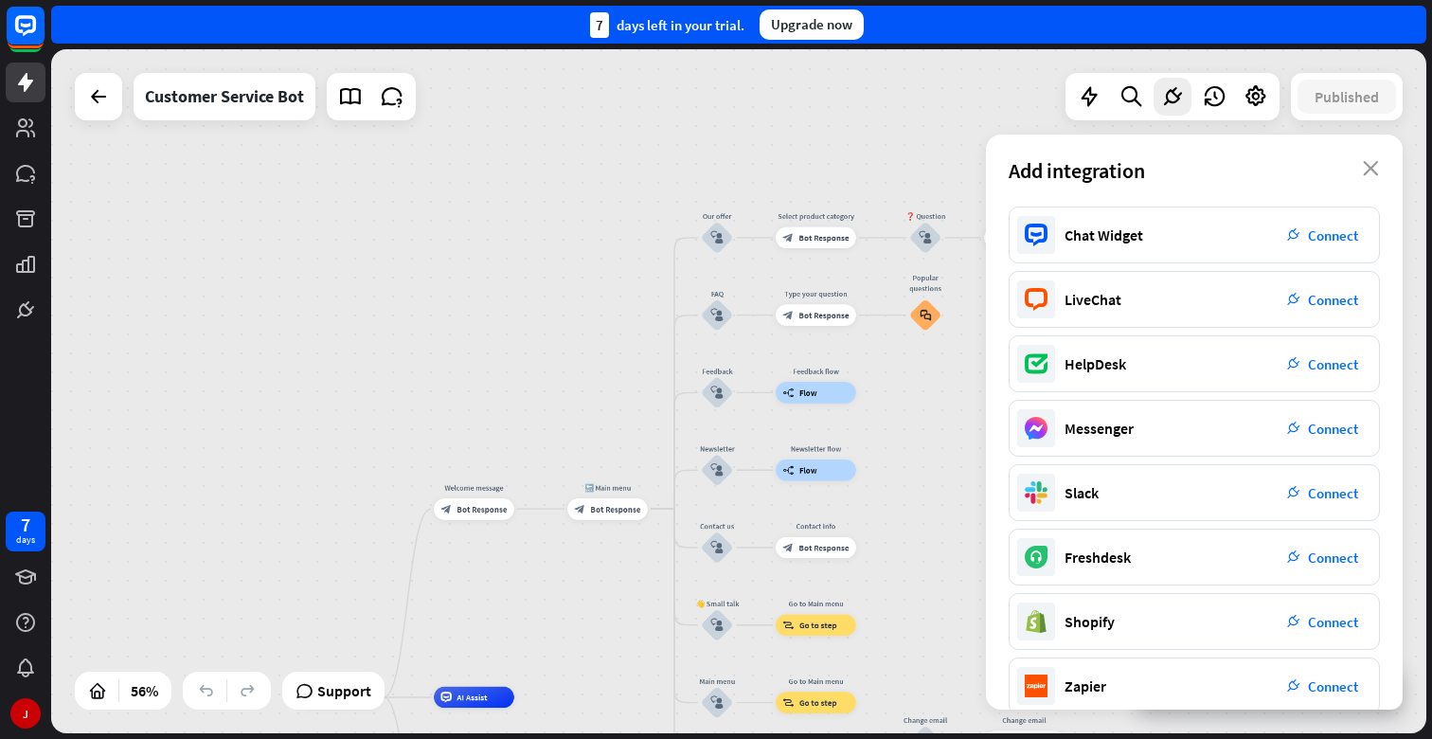
click at [1363, 173] on div "Add integration close" at bounding box center [1194, 171] width 417 height 72
click at [1370, 170] on icon "close" at bounding box center [1371, 168] width 16 height 15
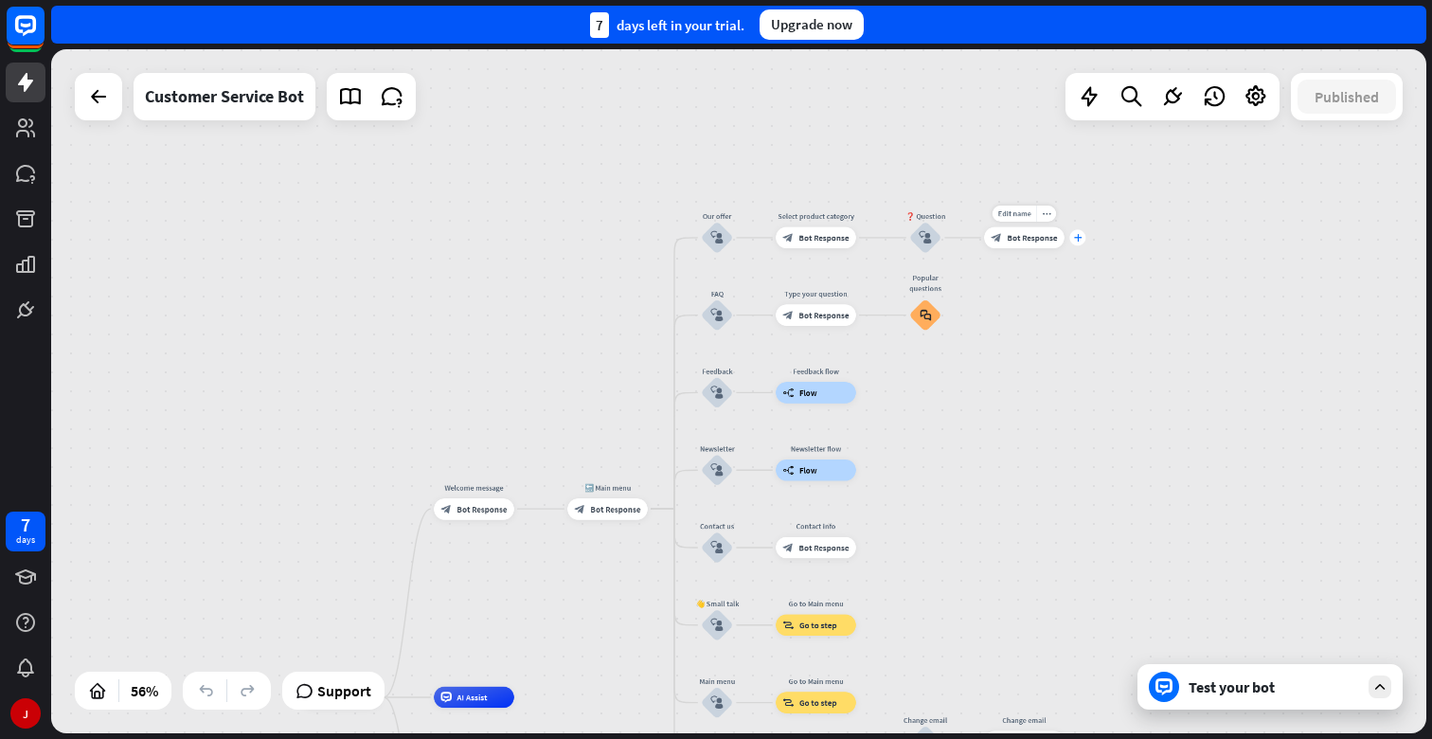
click at [1081, 240] on icon "plus" at bounding box center [1078, 238] width 8 height 8
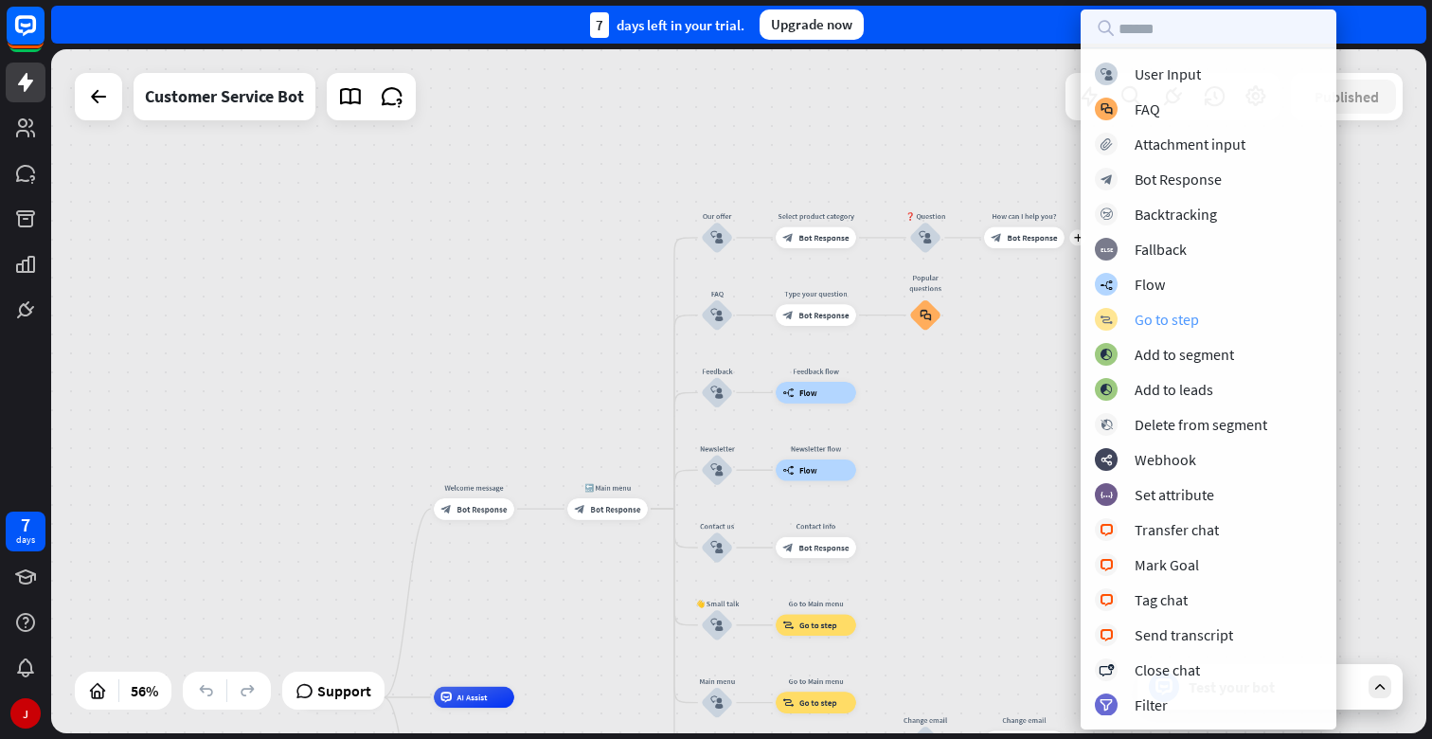
click at [1143, 323] on div "Go to step" at bounding box center [1167, 319] width 64 height 19
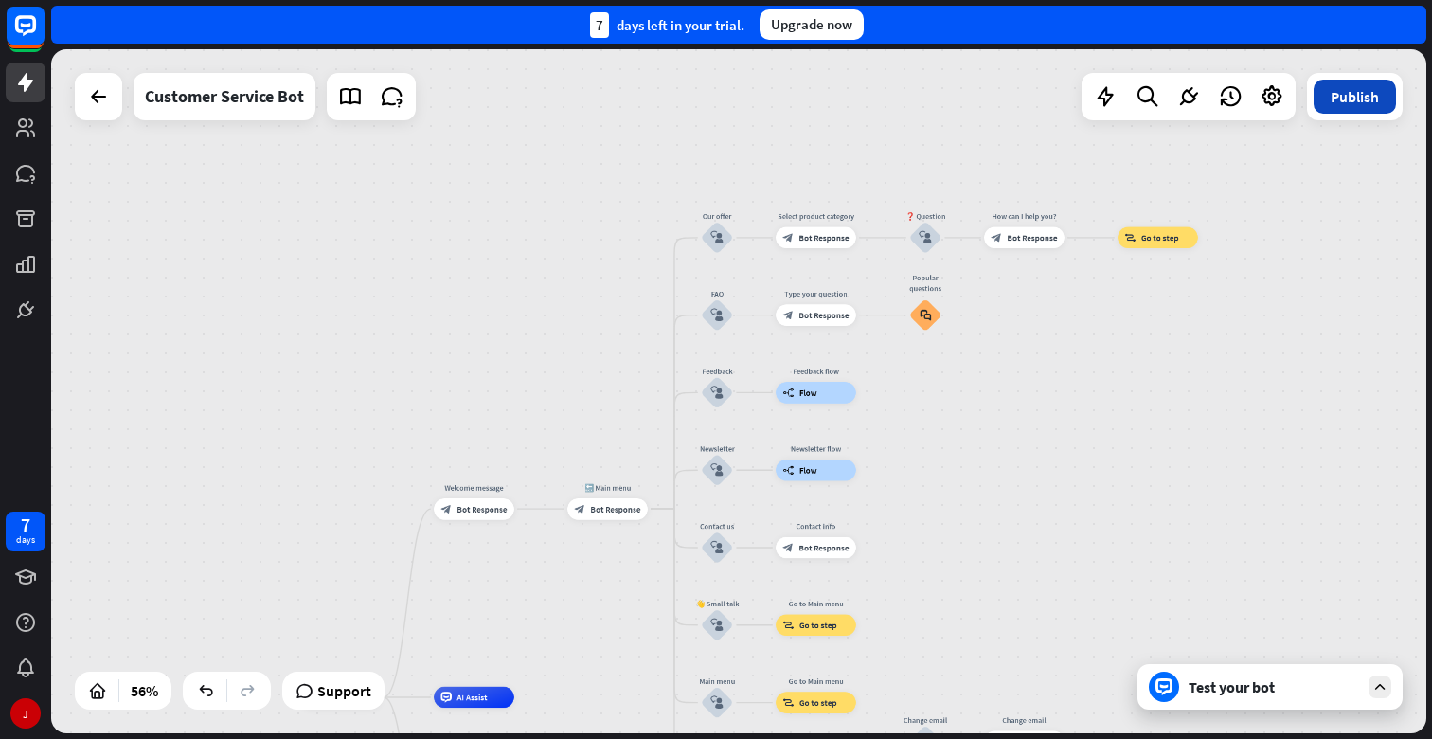
click at [1363, 93] on button "Publish" at bounding box center [1355, 97] width 82 height 34
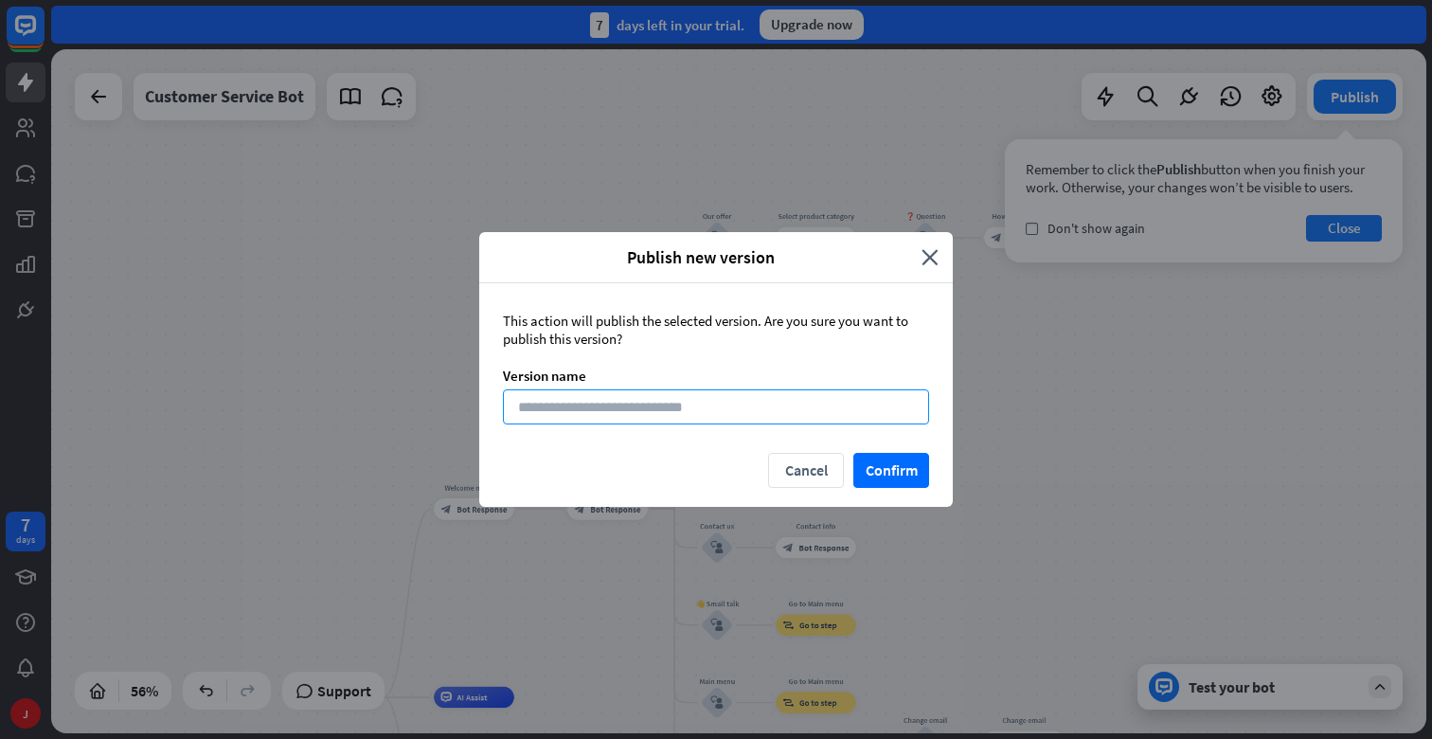
click at [819, 411] on input at bounding box center [716, 406] width 426 height 35
type input "**"
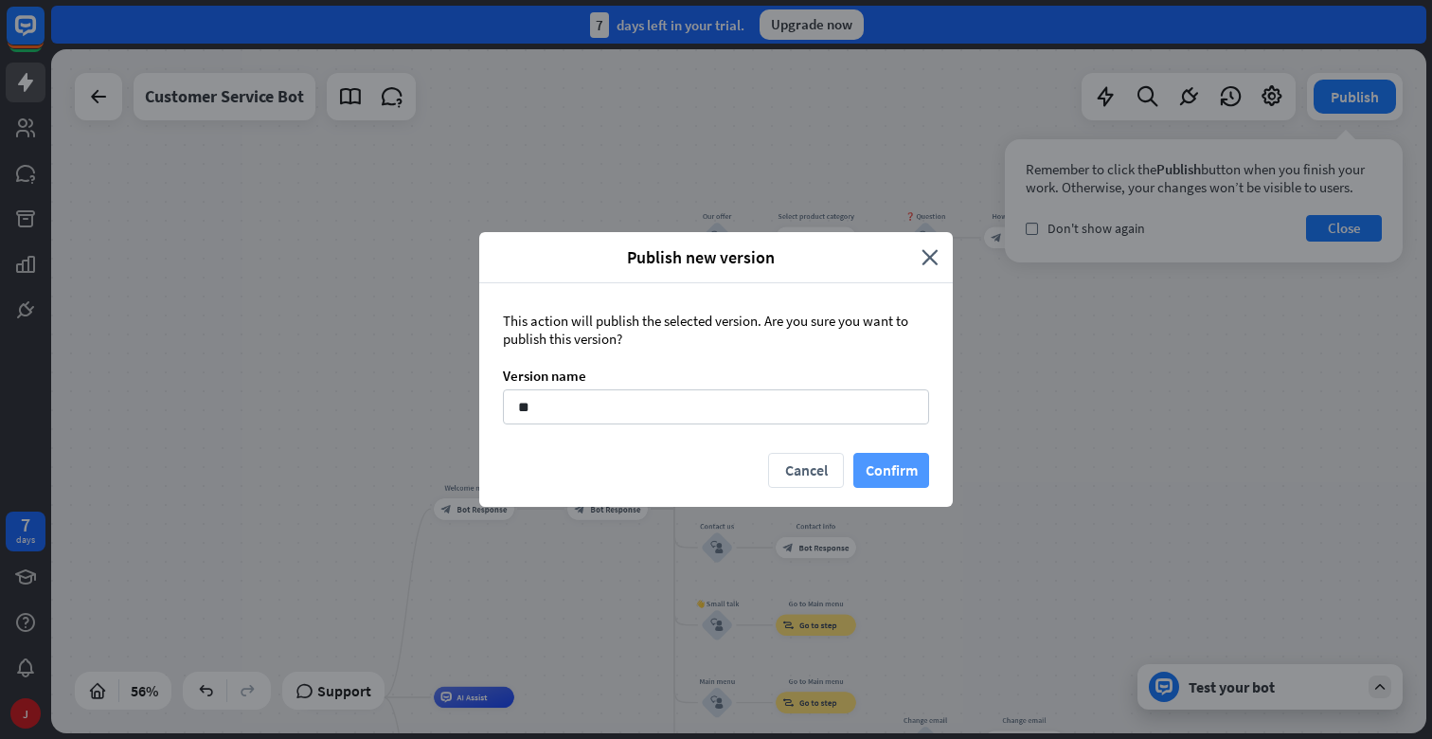
click at [900, 478] on button "Confirm" at bounding box center [892, 470] width 76 height 35
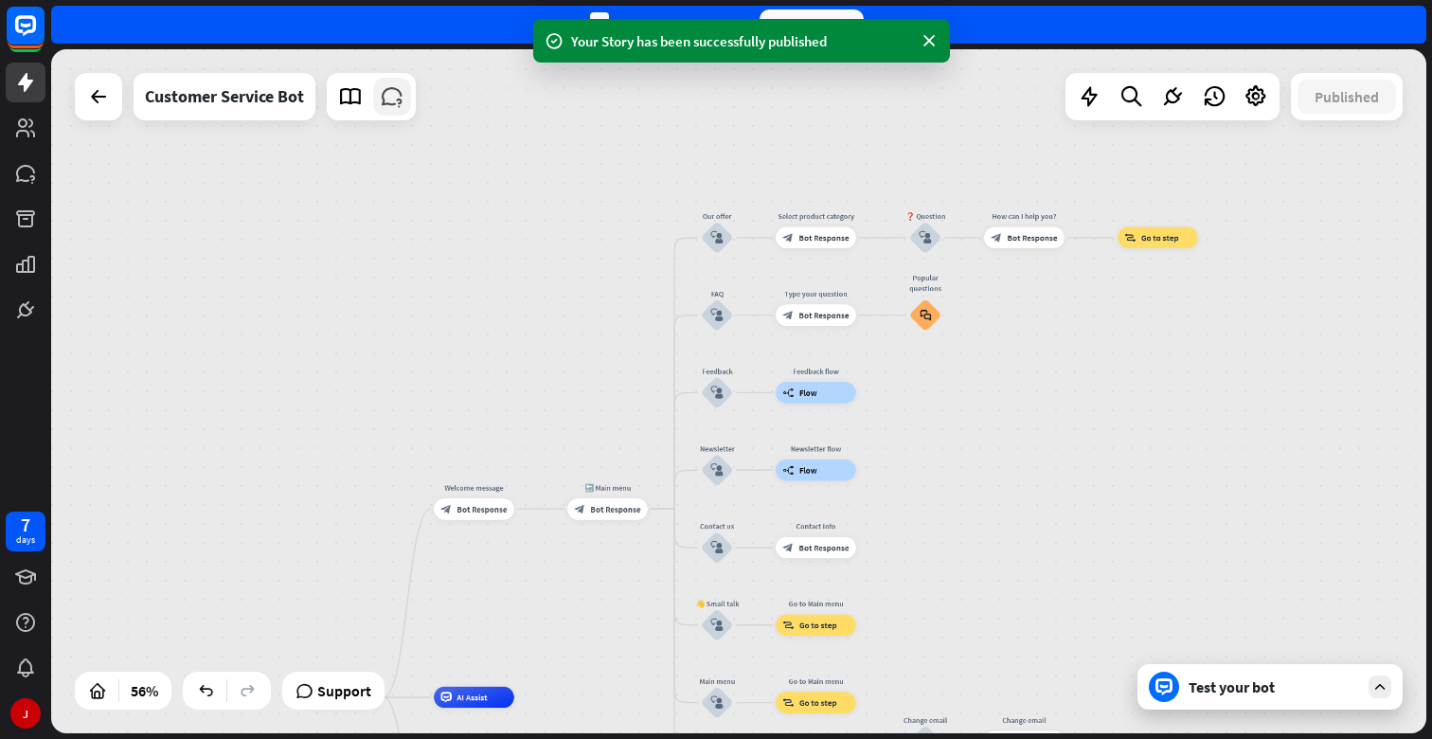
click at [406, 96] on link at bounding box center [392, 97] width 38 height 38
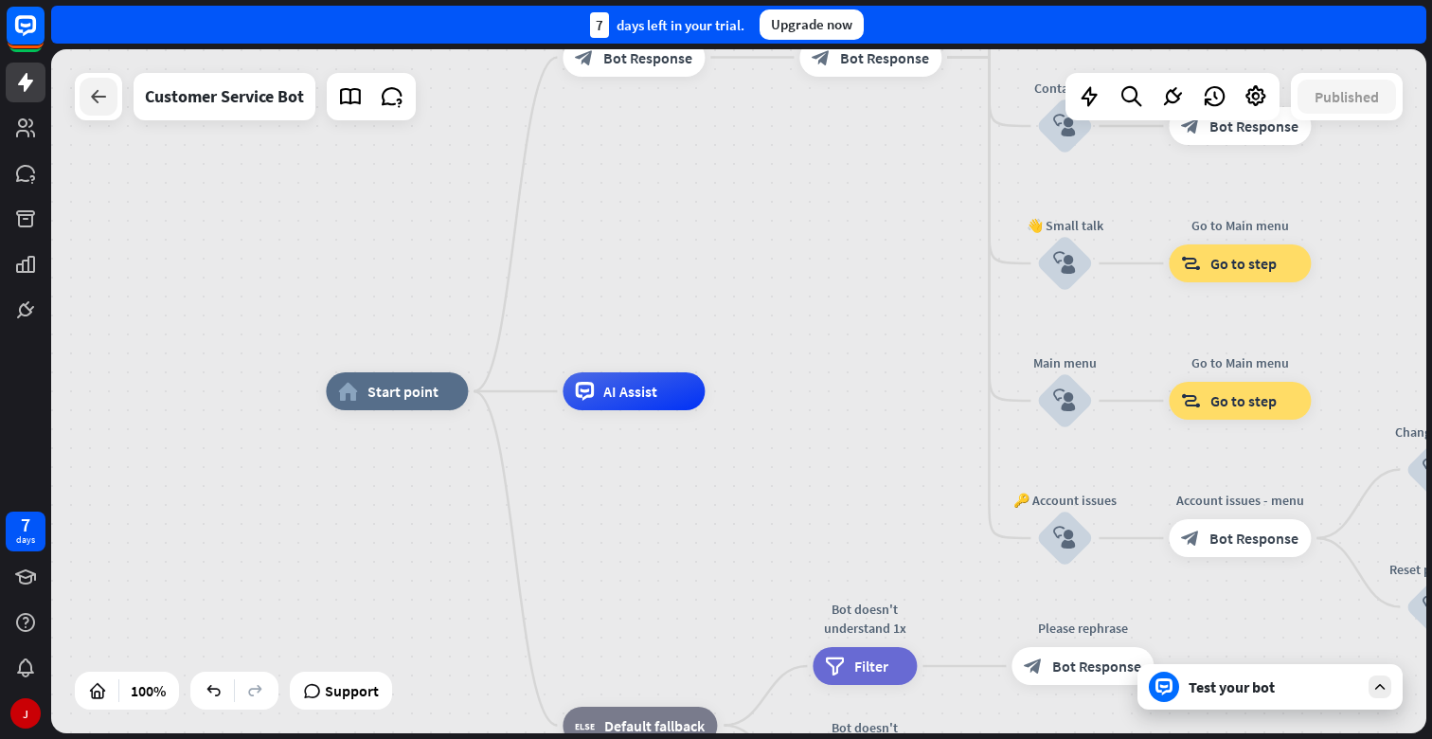
click at [95, 89] on icon at bounding box center [98, 96] width 23 height 23
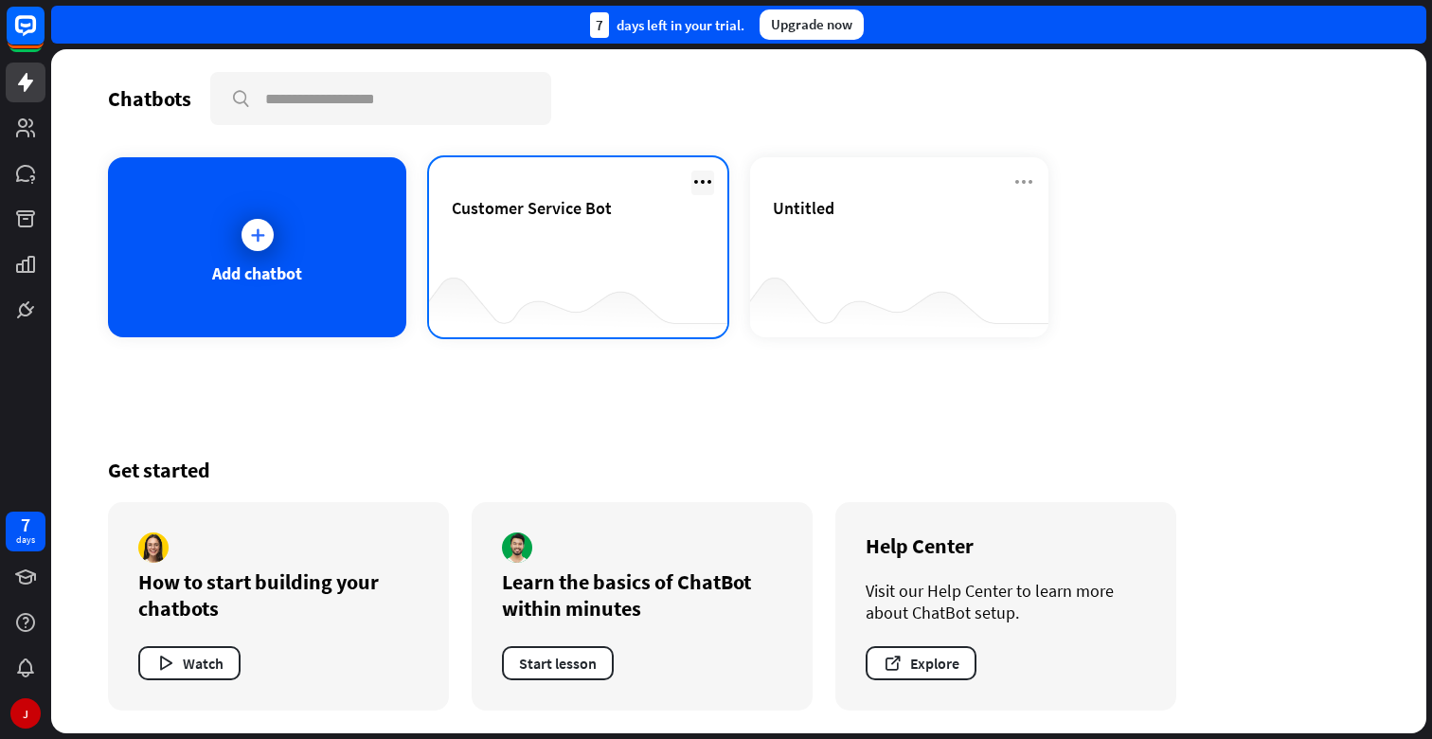
click at [698, 181] on icon at bounding box center [703, 182] width 23 height 23
click at [528, 249] on div "Customer Service Bot" at bounding box center [578, 230] width 253 height 66
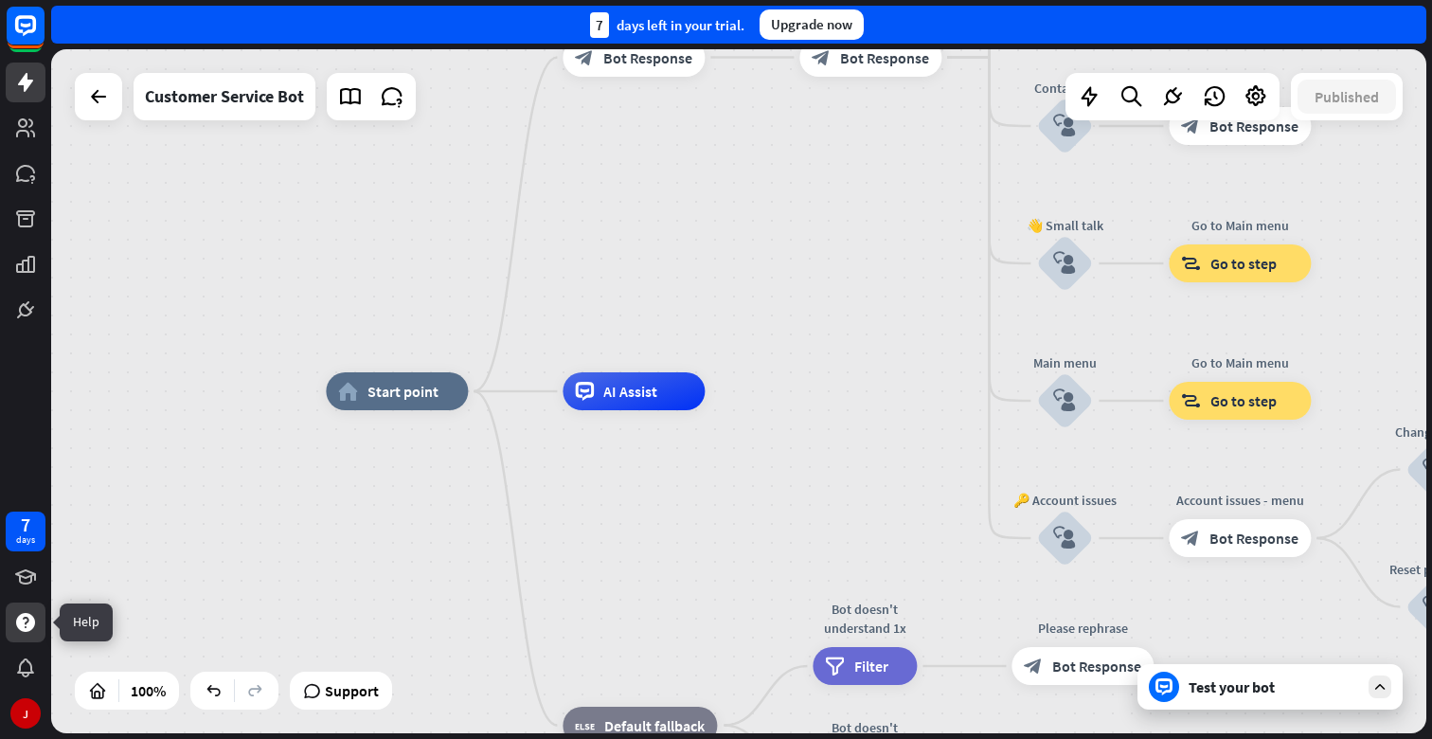
click at [39, 619] on div at bounding box center [26, 623] width 40 height 40
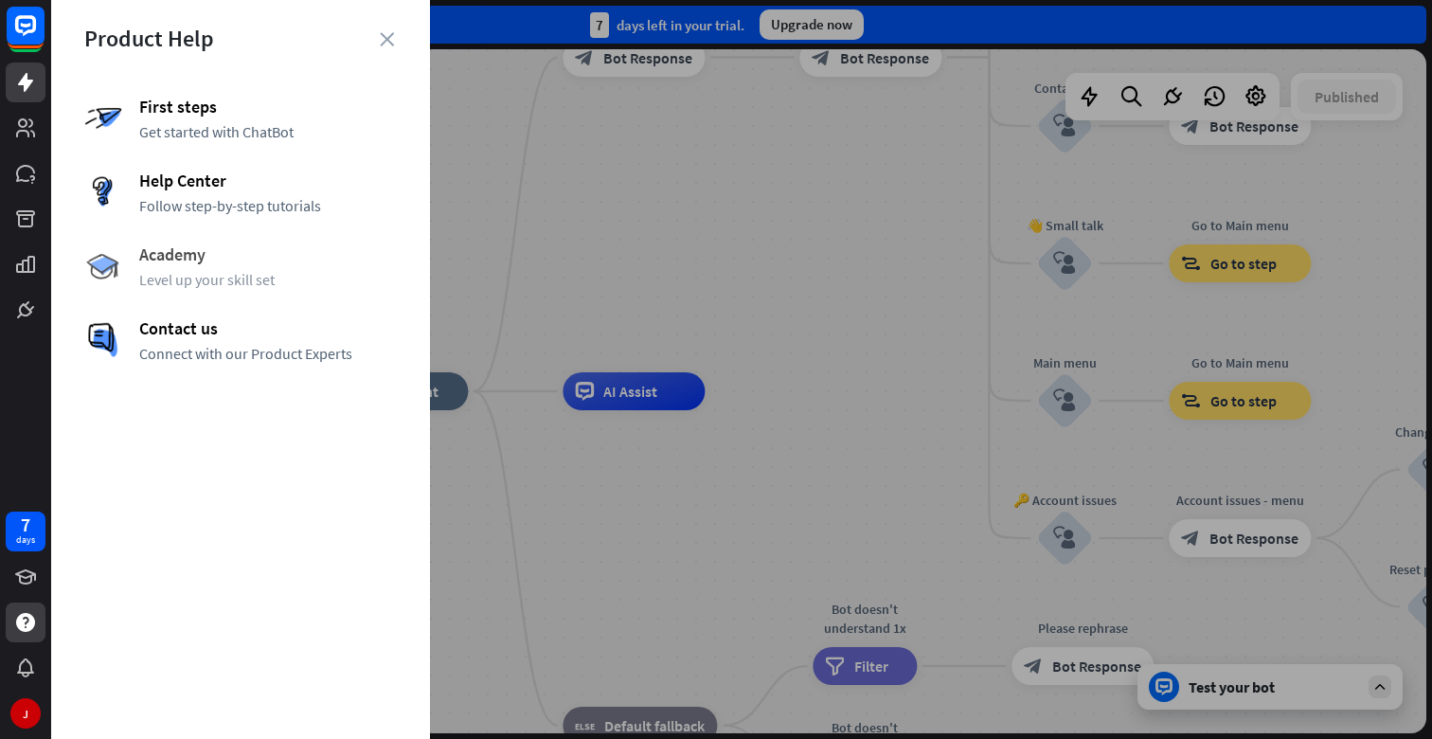
click at [182, 268] on div "Academy Level up your skill set" at bounding box center [240, 265] width 313 height 45
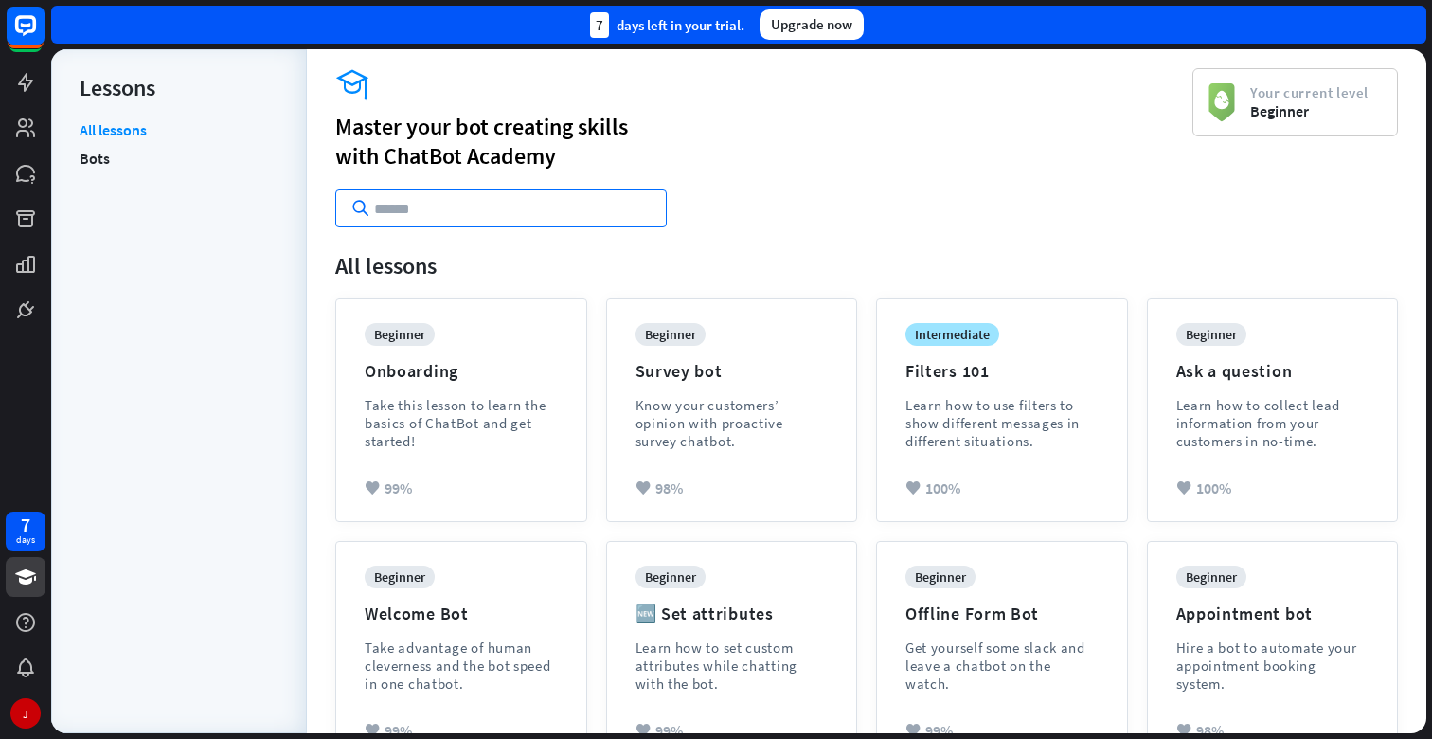
click at [461, 202] on input "text" at bounding box center [501, 208] width 332 height 38
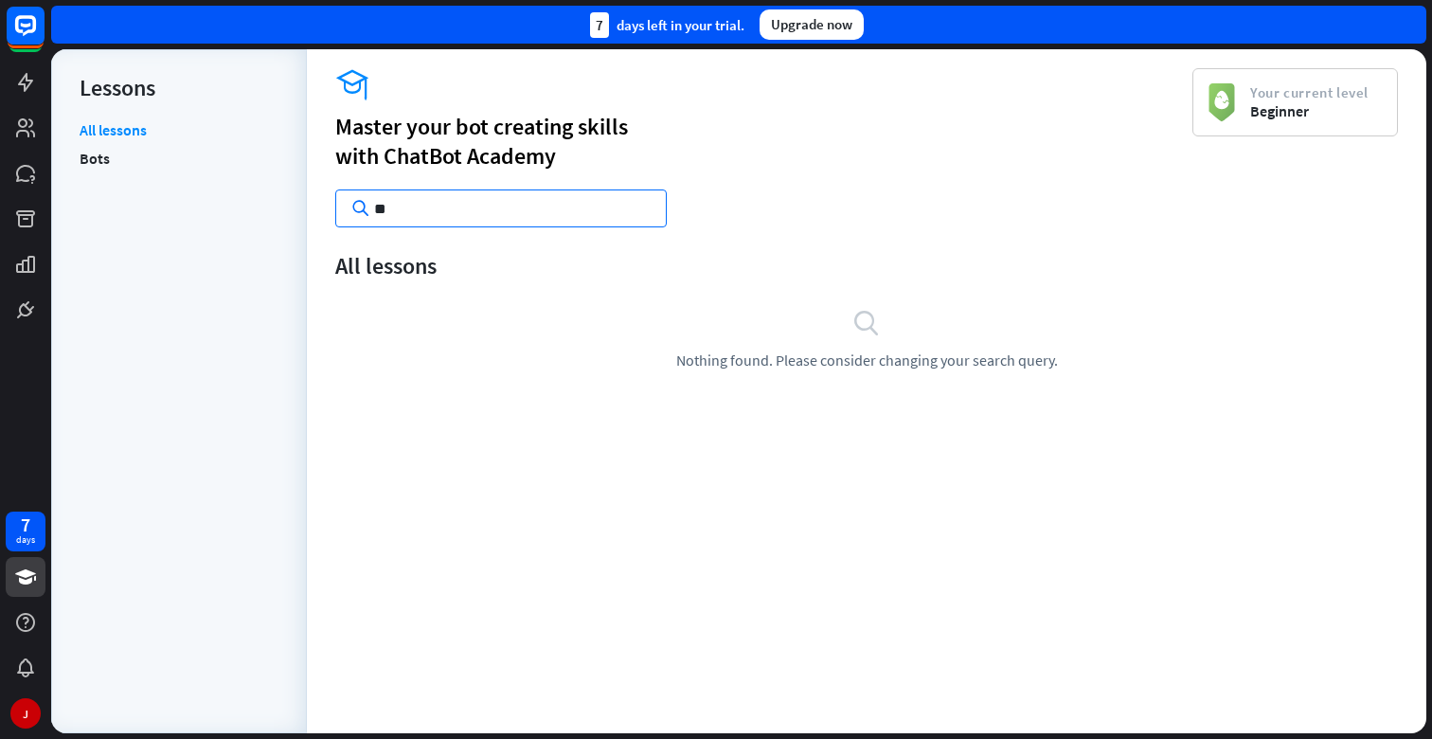
type input "*"
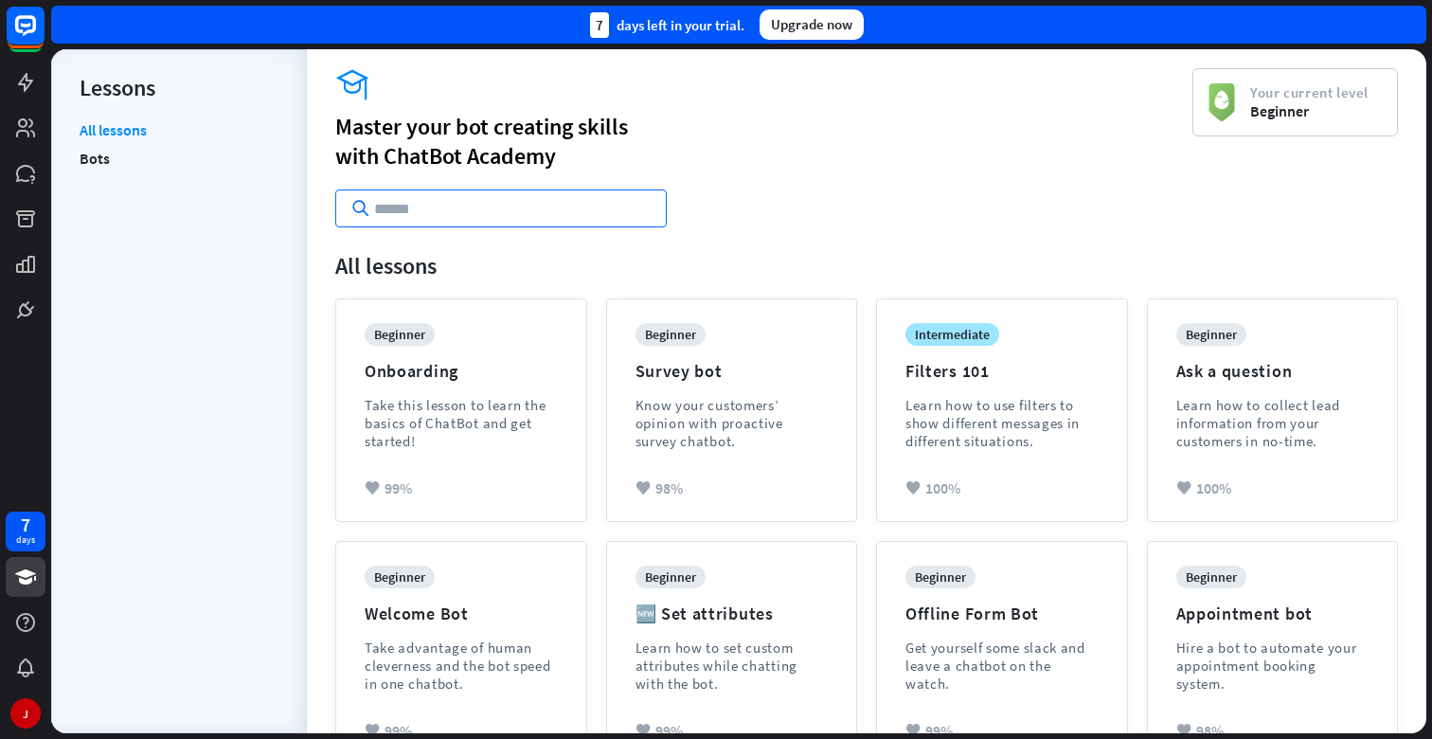
click at [504, 209] on input "text" at bounding box center [501, 208] width 332 height 38
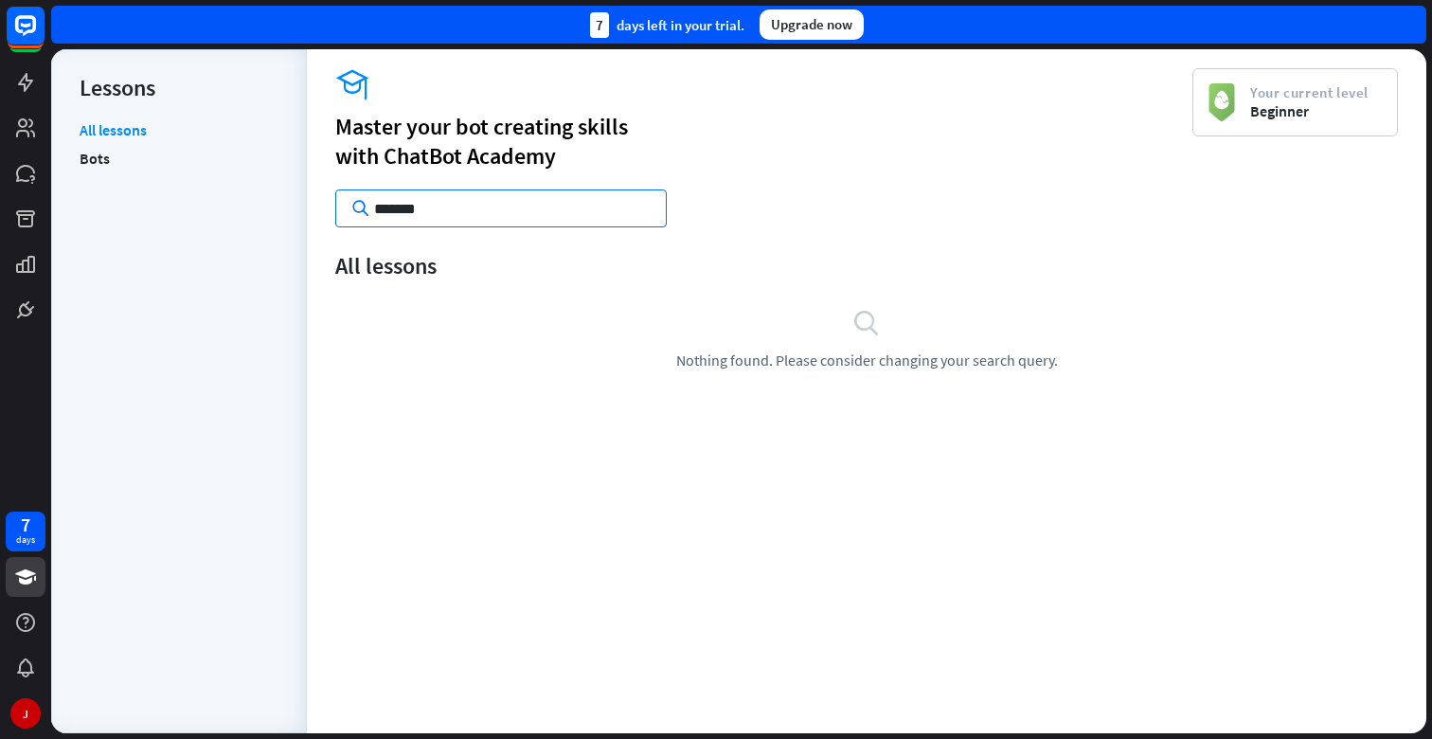
click at [479, 207] on input "*******" at bounding box center [501, 208] width 332 height 38
type input "********"
click at [463, 217] on input "********" at bounding box center [501, 208] width 332 height 38
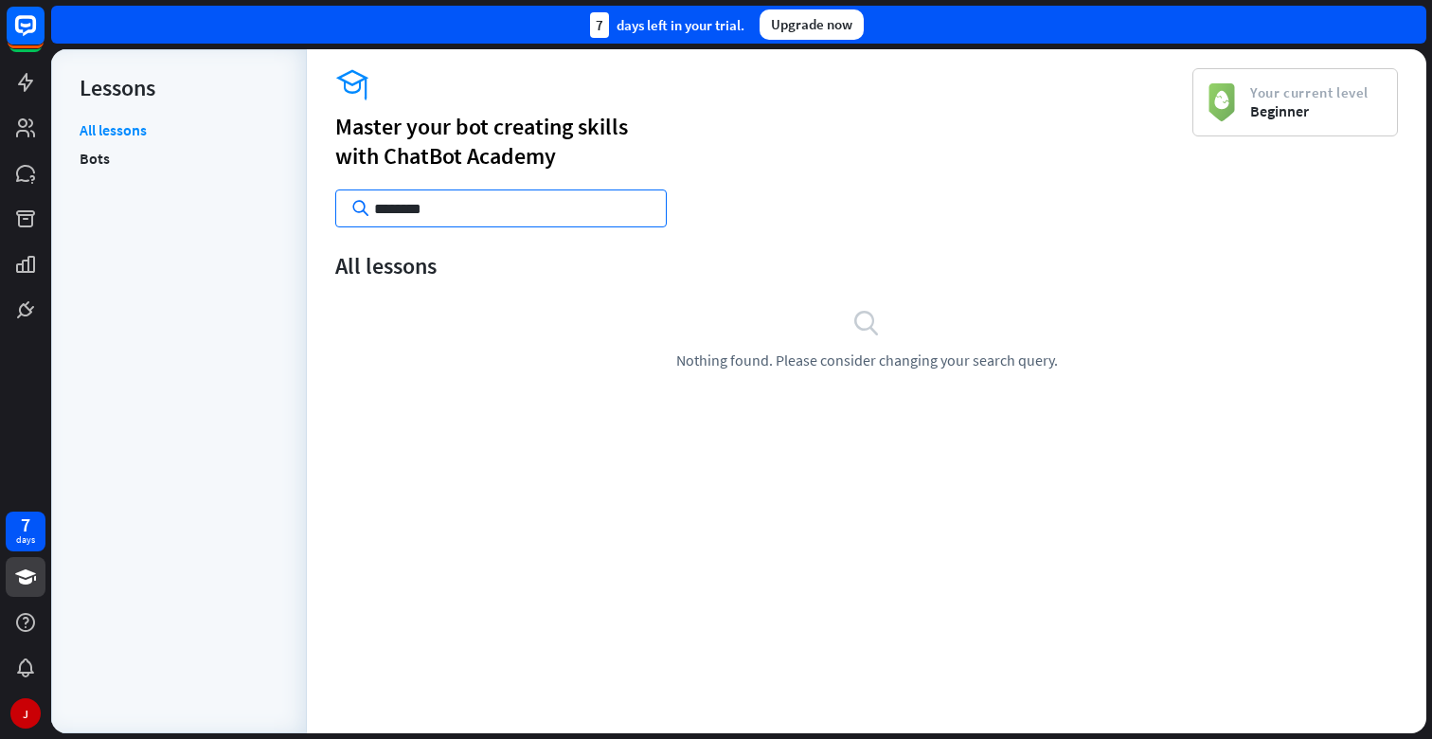
click at [463, 217] on input "********" at bounding box center [501, 208] width 332 height 38
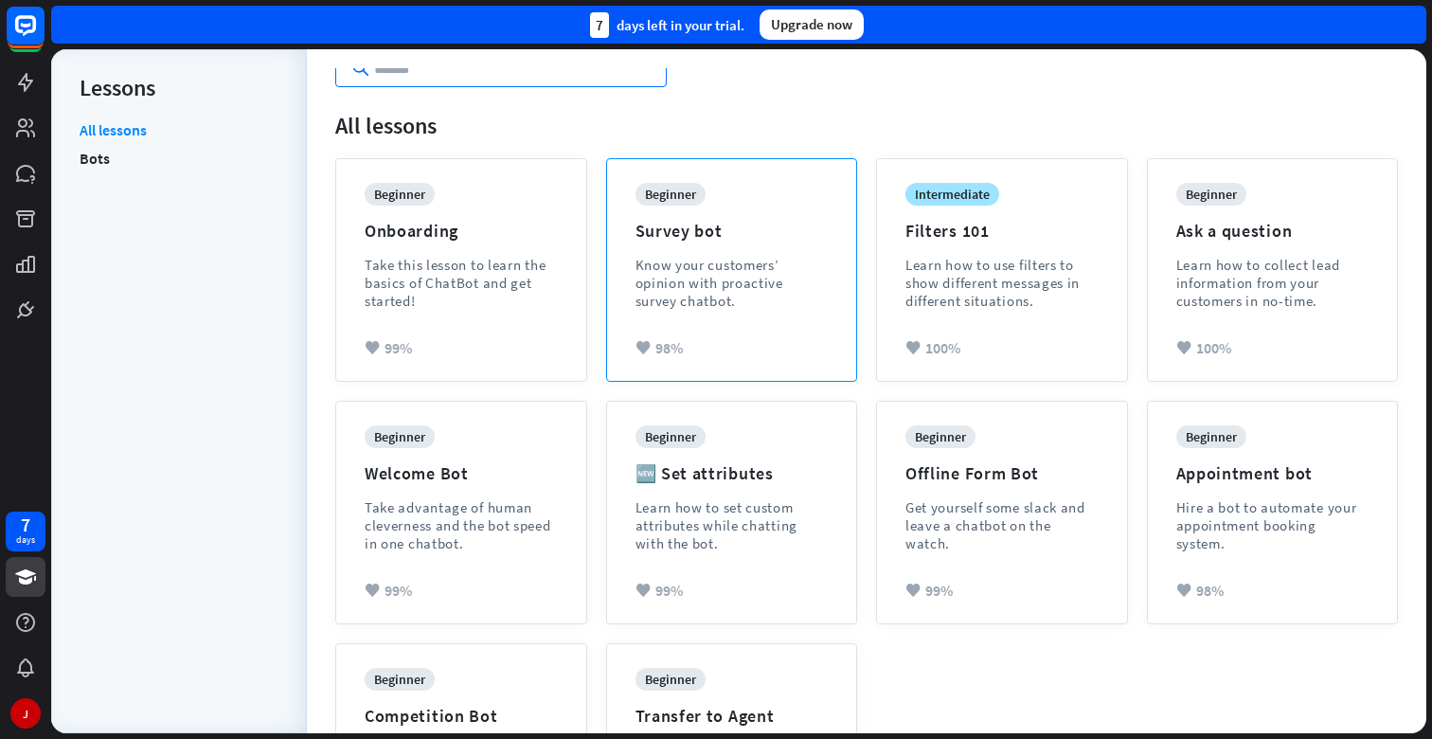
scroll to position [310, 0]
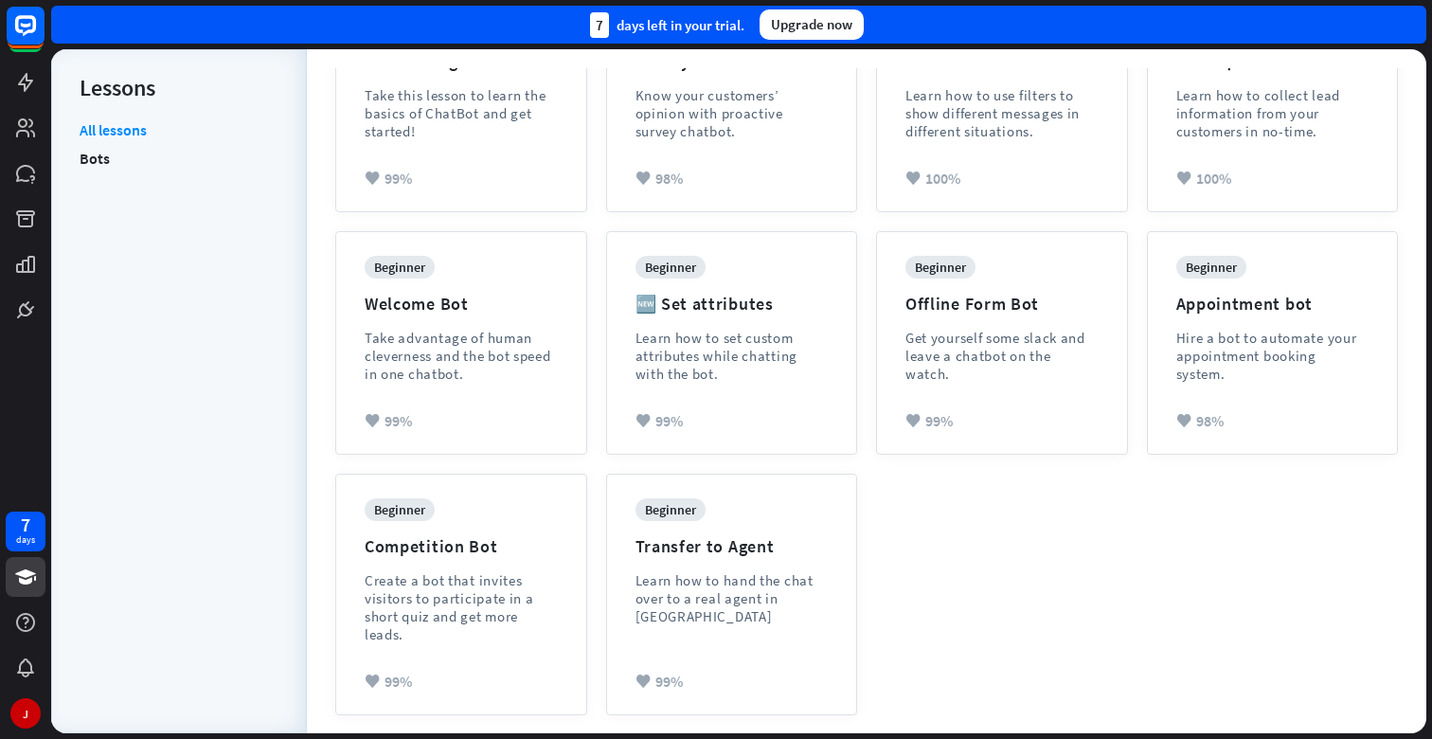
click at [158, 162] on li "Bots" at bounding box center [179, 158] width 199 height 28
click at [100, 160] on link "Bots" at bounding box center [95, 158] width 30 height 28
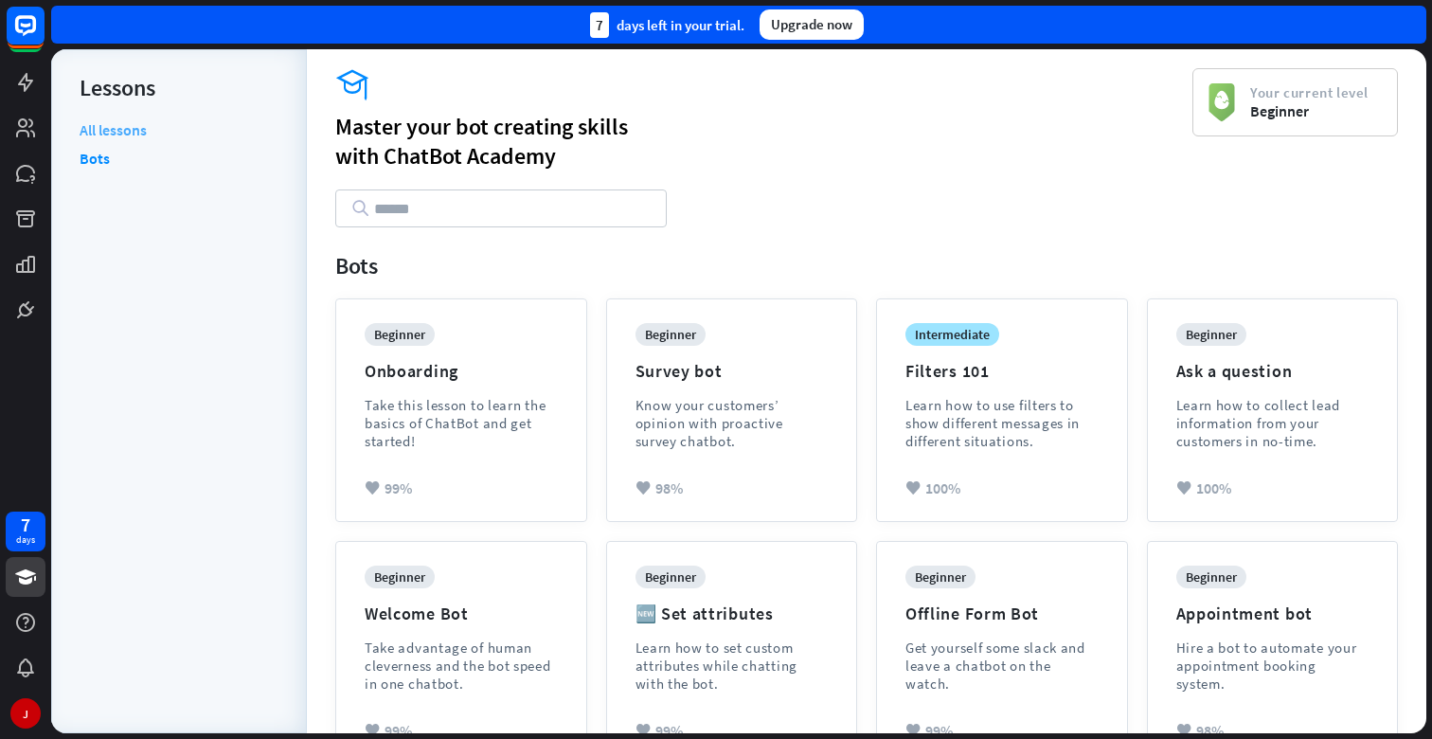
click at [117, 128] on link "All lessons" at bounding box center [113, 132] width 67 height 24
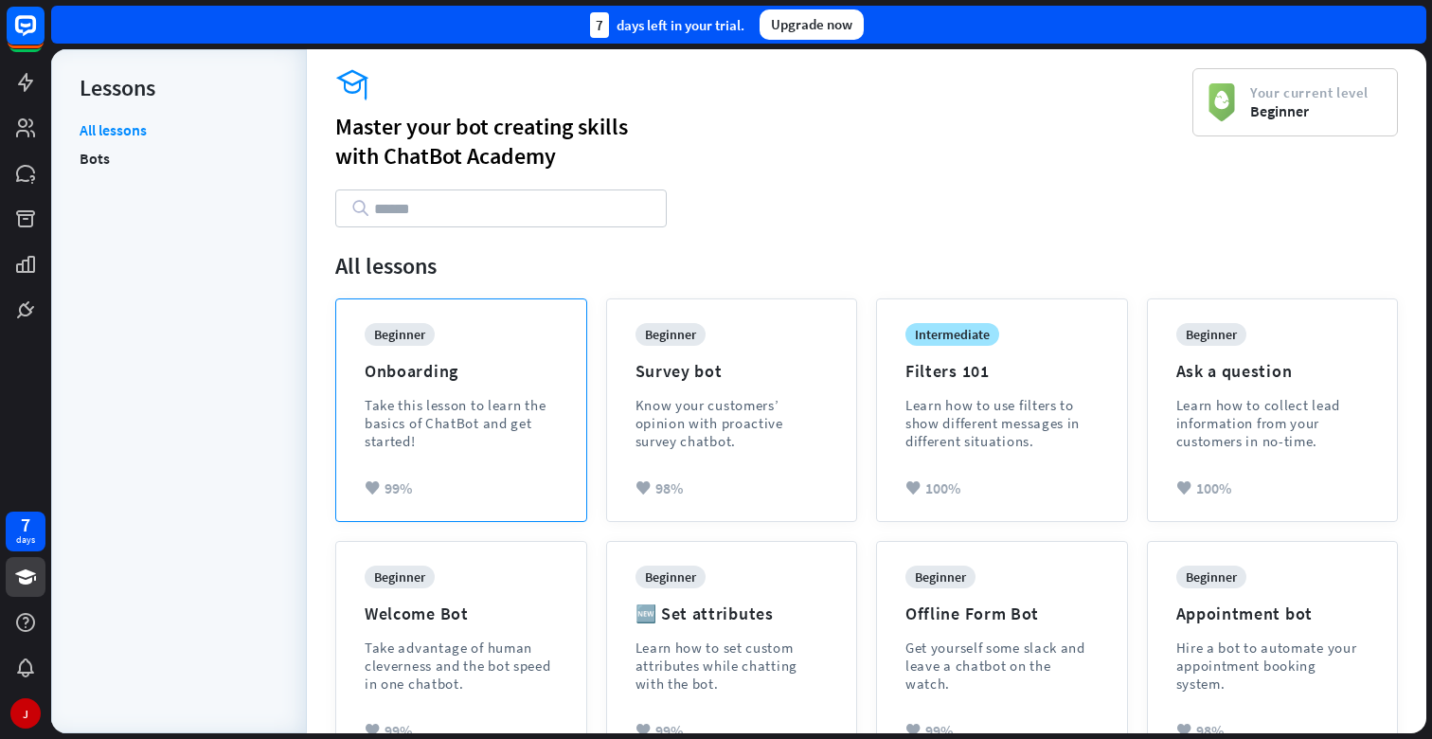
click at [470, 433] on div "Take this lesson to learn the basics of ChatBot and get started!" at bounding box center [461, 423] width 193 height 54
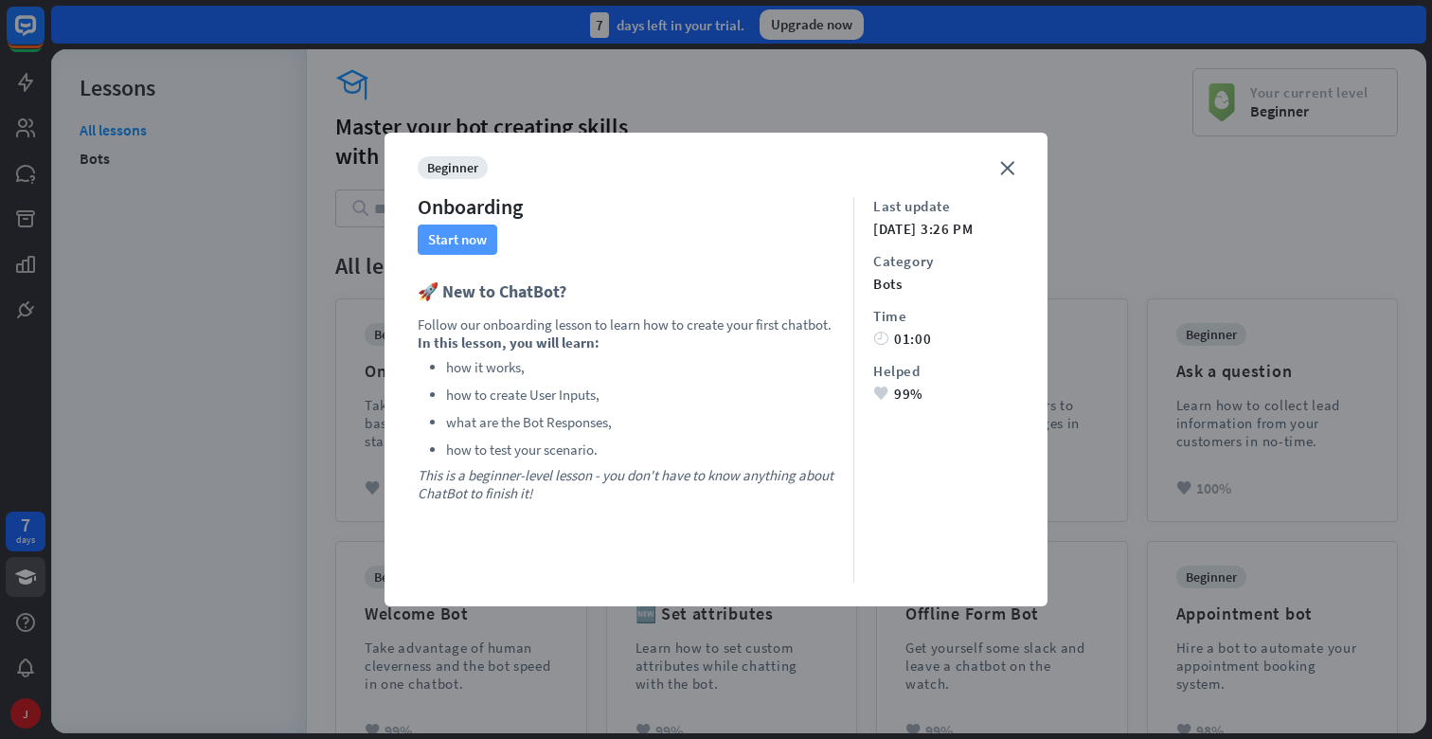
click at [440, 238] on button "Start now" at bounding box center [458, 240] width 80 height 30
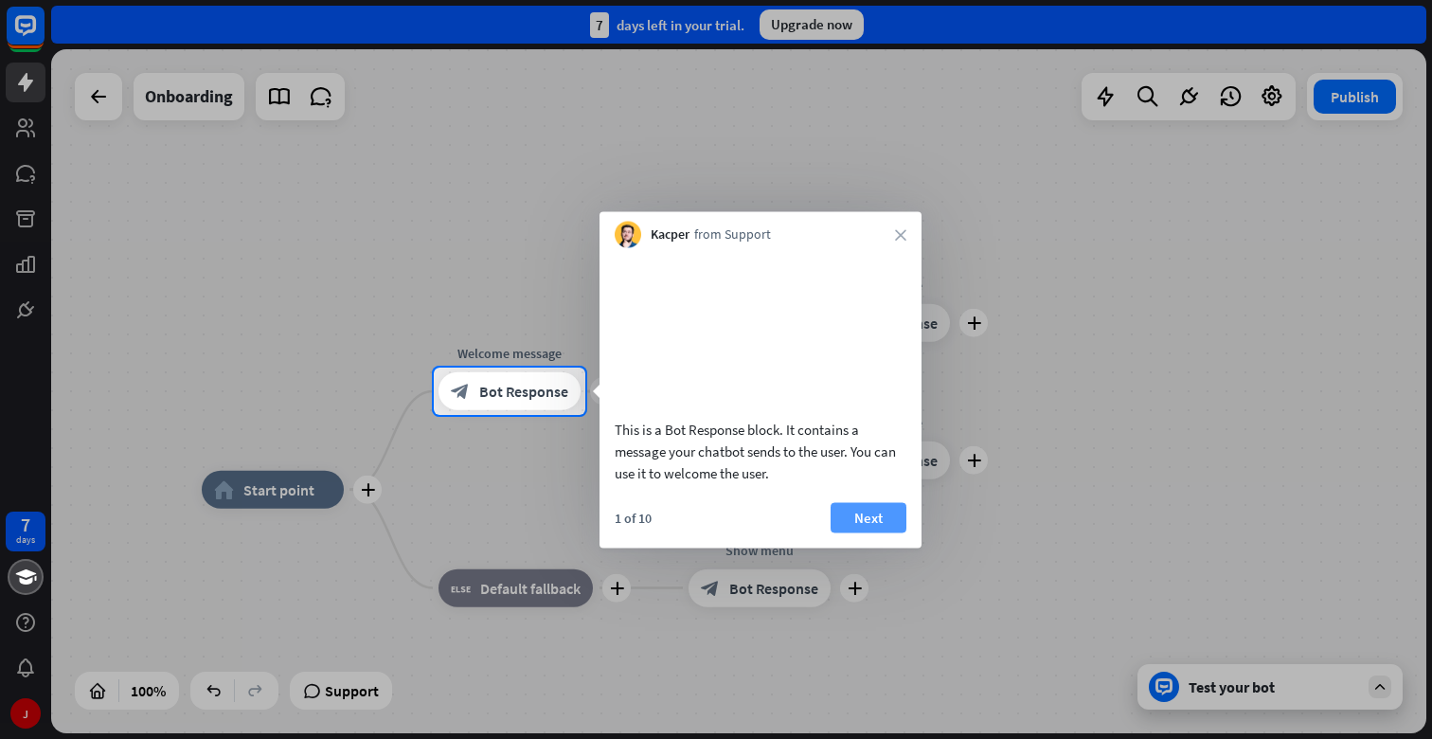
click at [888, 526] on button "Next" at bounding box center [869, 517] width 76 height 30
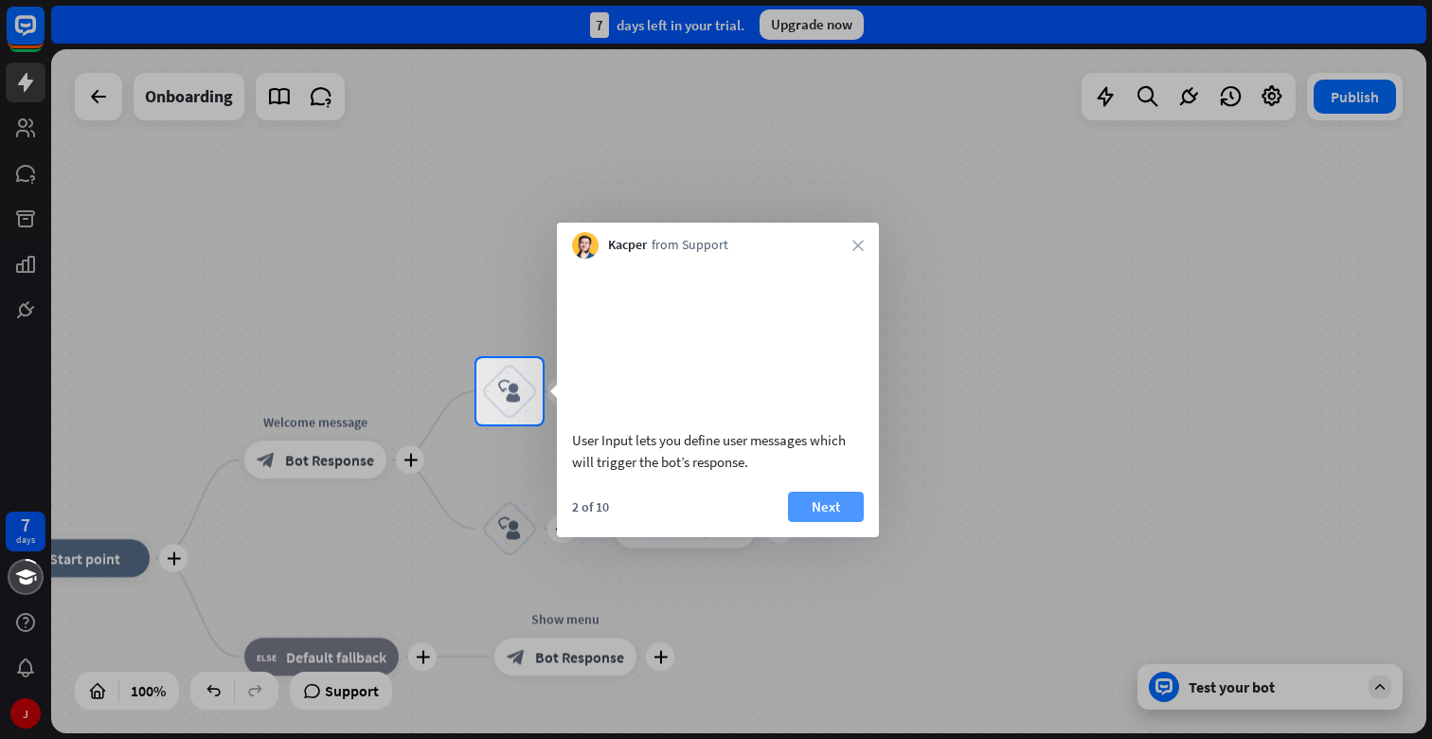
click at [828, 522] on button "Next" at bounding box center [826, 507] width 76 height 30
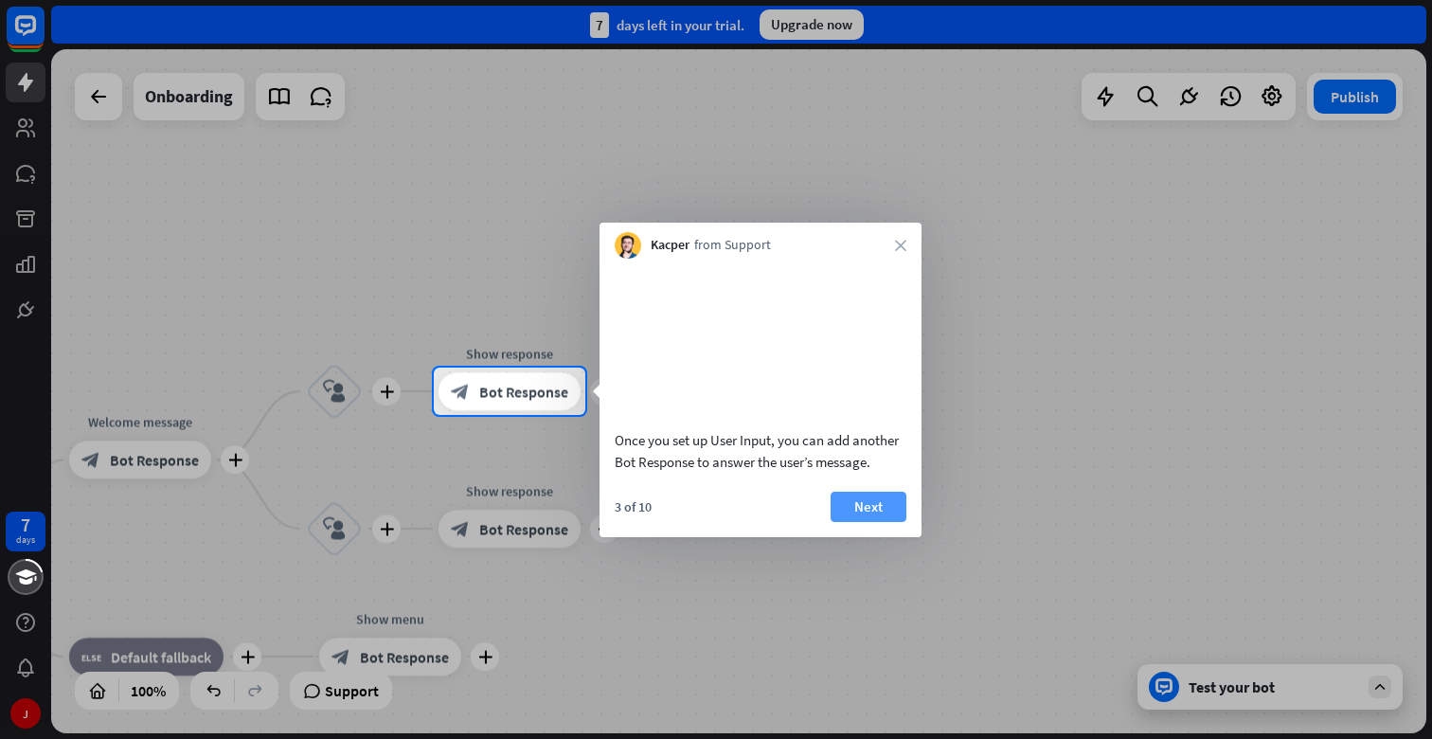
click at [858, 522] on button "Next" at bounding box center [869, 507] width 76 height 30
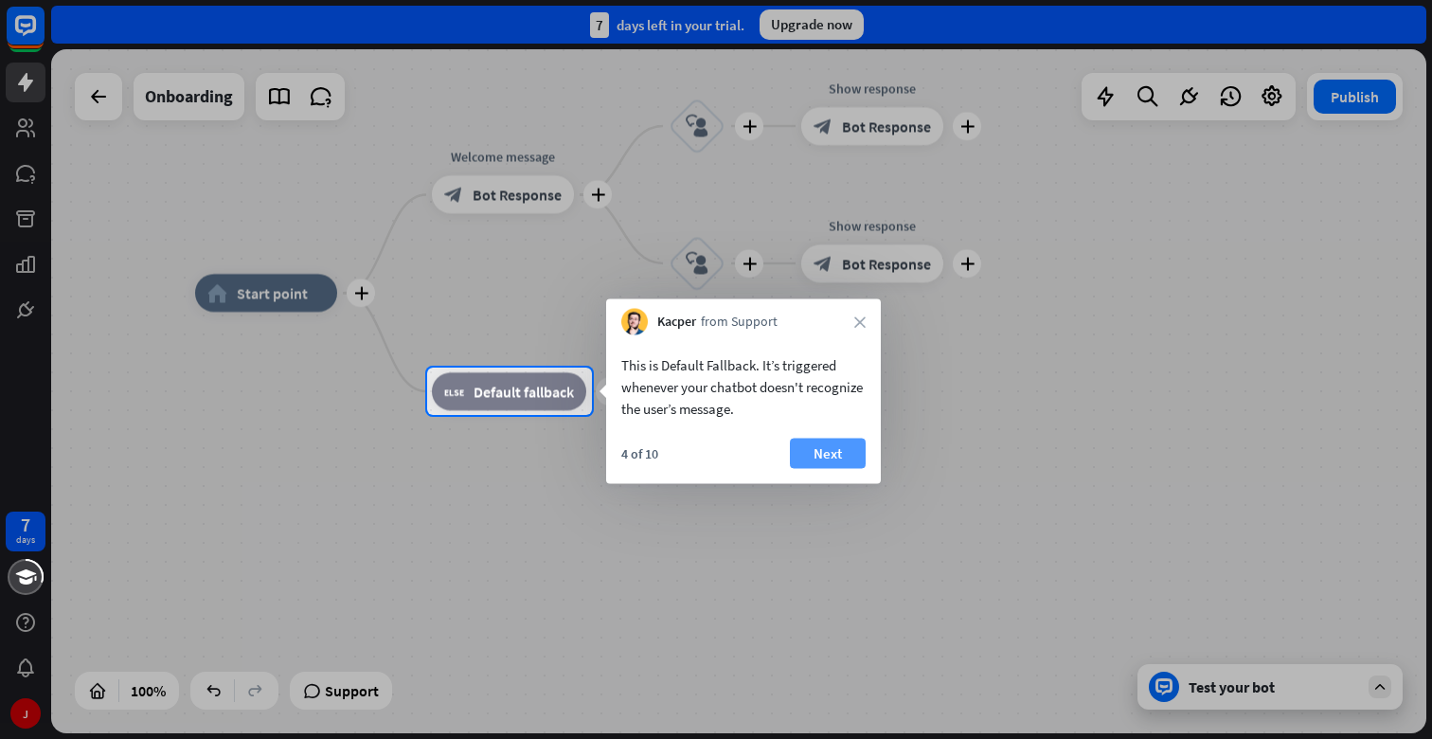
click at [816, 459] on button "Next" at bounding box center [828, 454] width 76 height 30
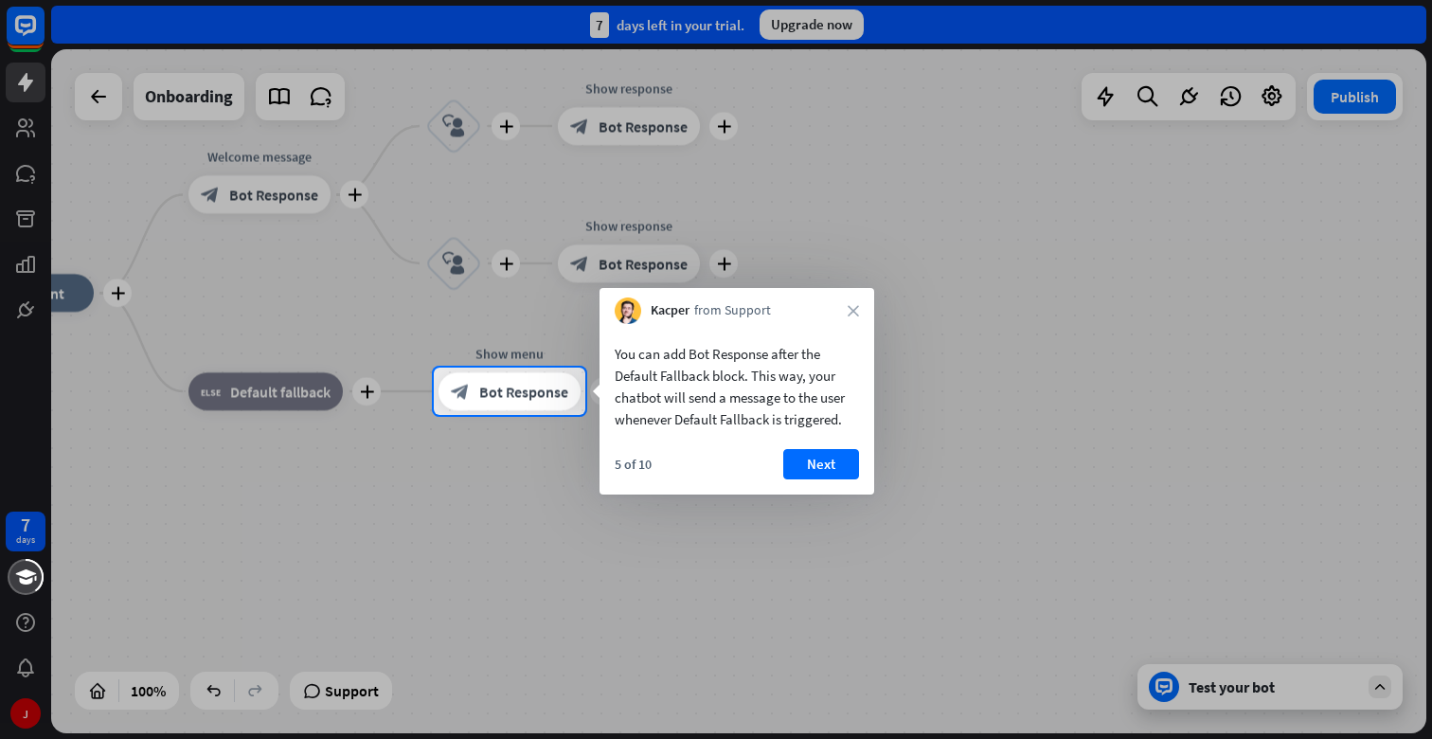
click at [816, 459] on button "Next" at bounding box center [821, 464] width 76 height 30
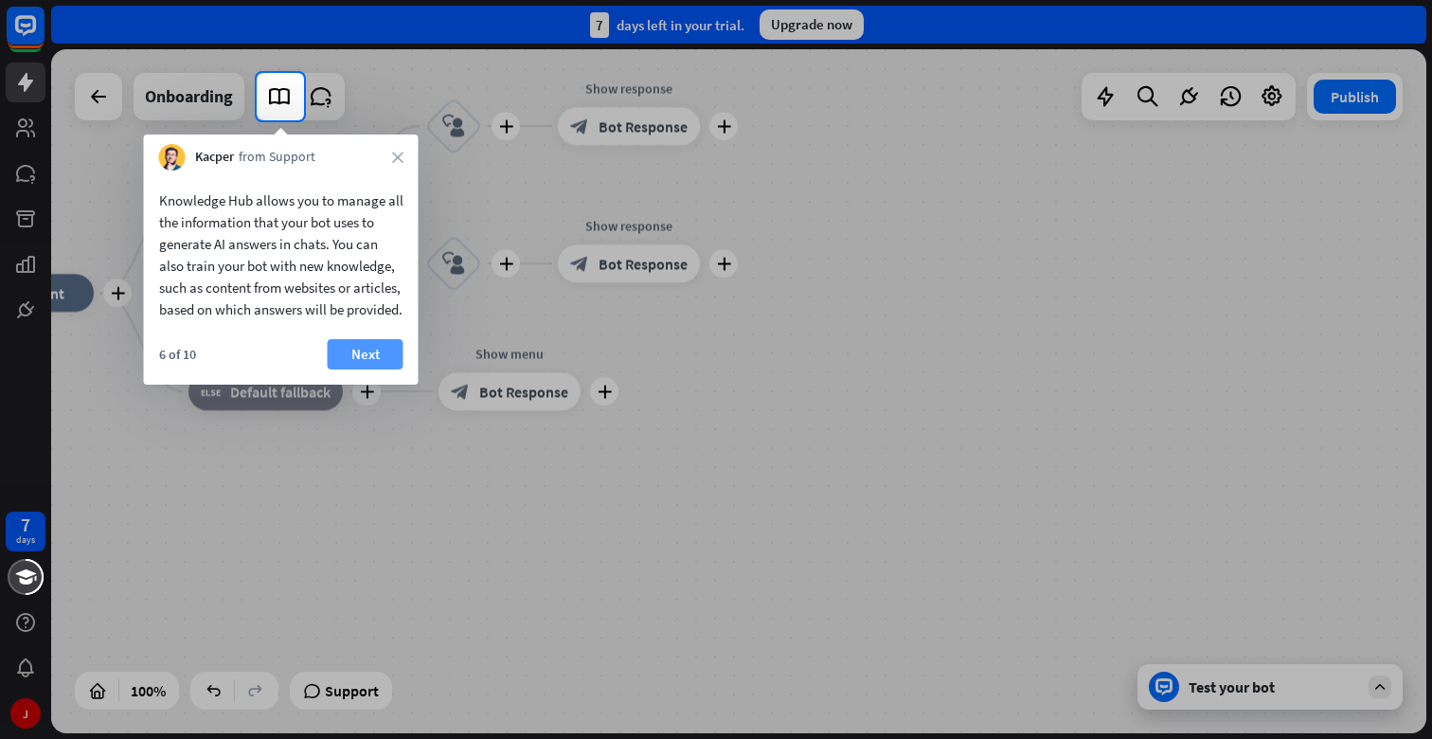
click at [369, 369] on button "Next" at bounding box center [366, 354] width 76 height 30
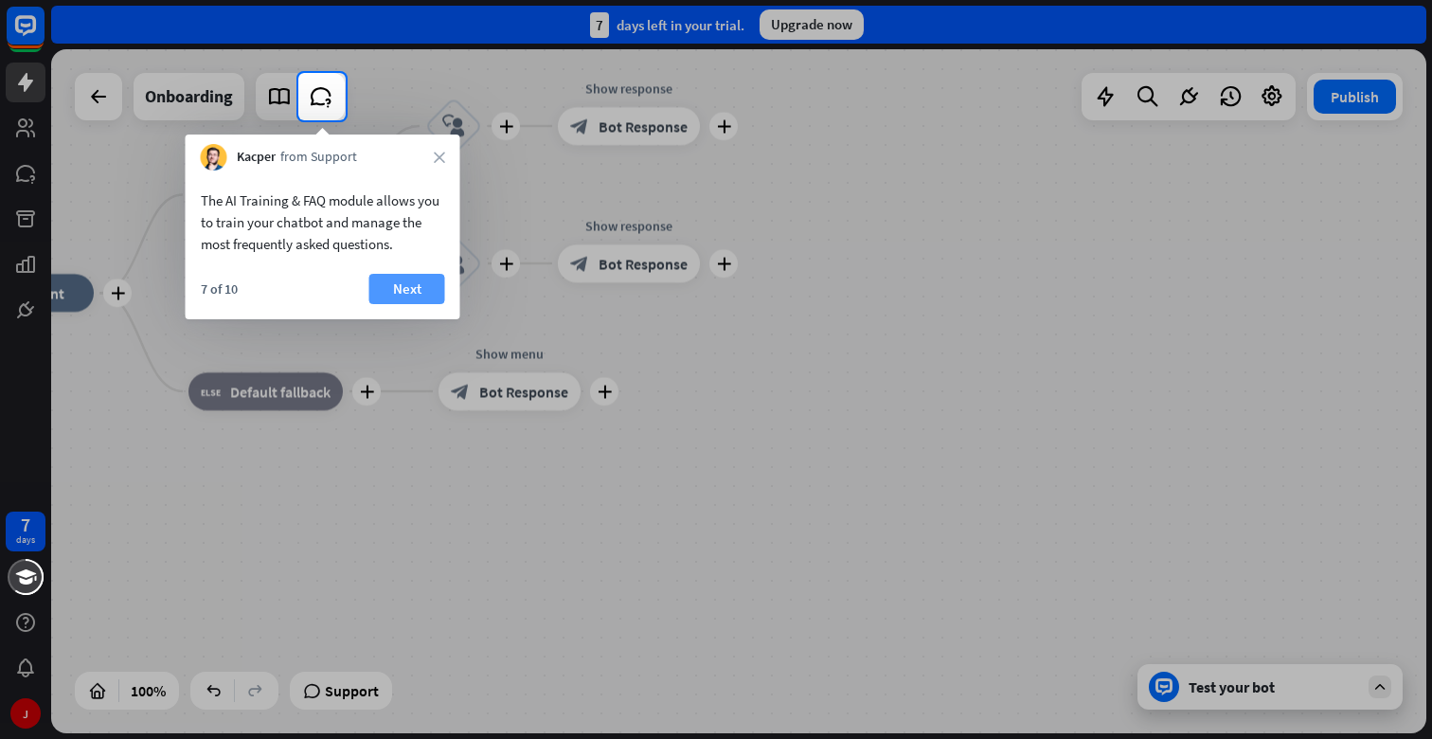
click at [394, 282] on button "Next" at bounding box center [407, 289] width 76 height 30
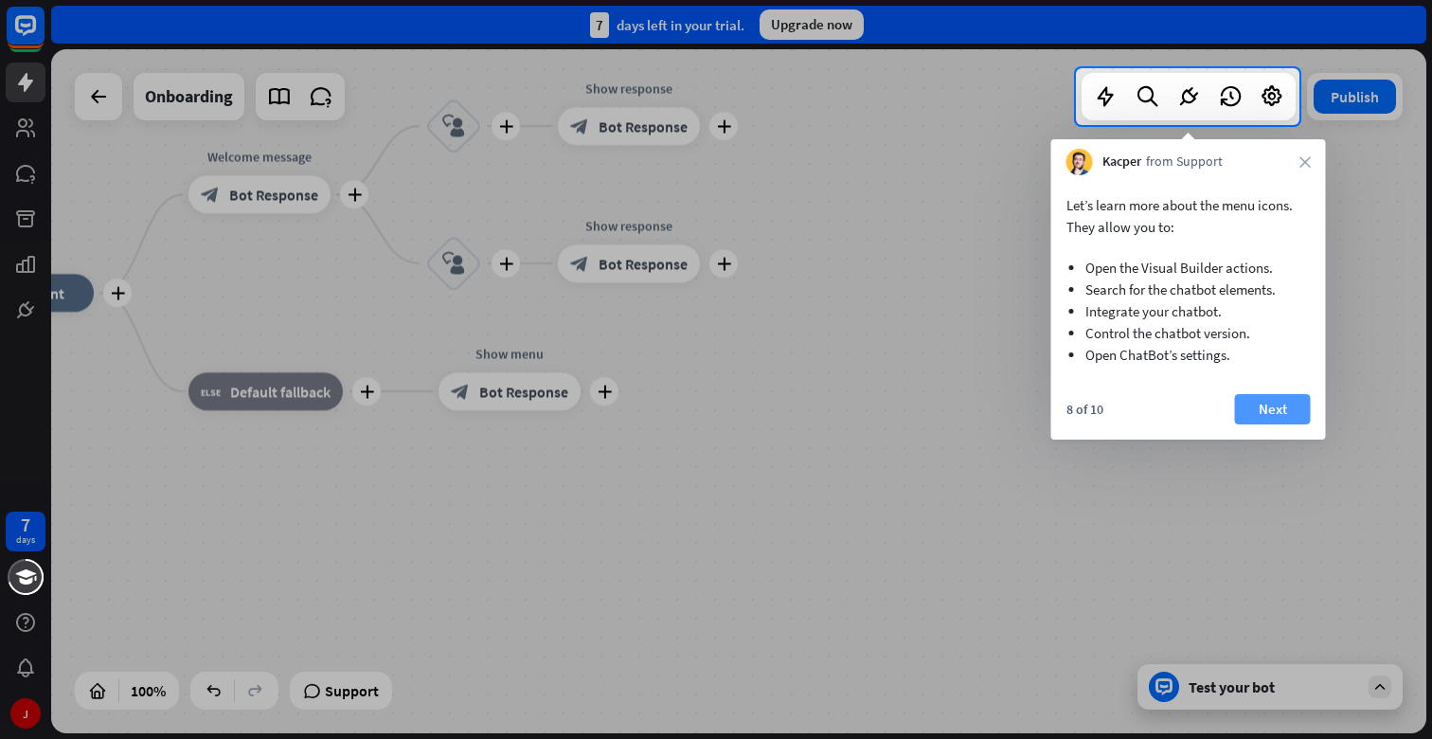
click at [1270, 408] on button "Next" at bounding box center [1273, 409] width 76 height 30
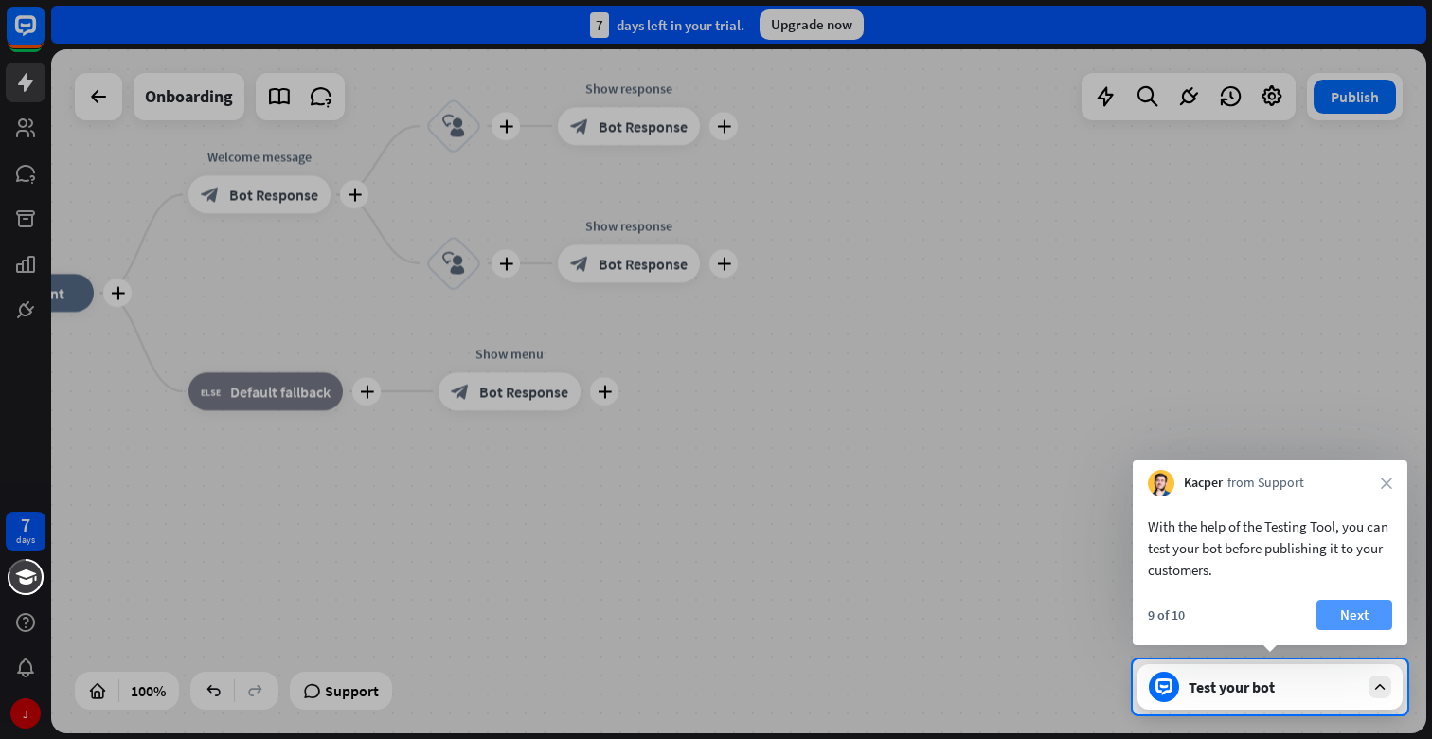
click at [1340, 609] on button "Next" at bounding box center [1355, 615] width 76 height 30
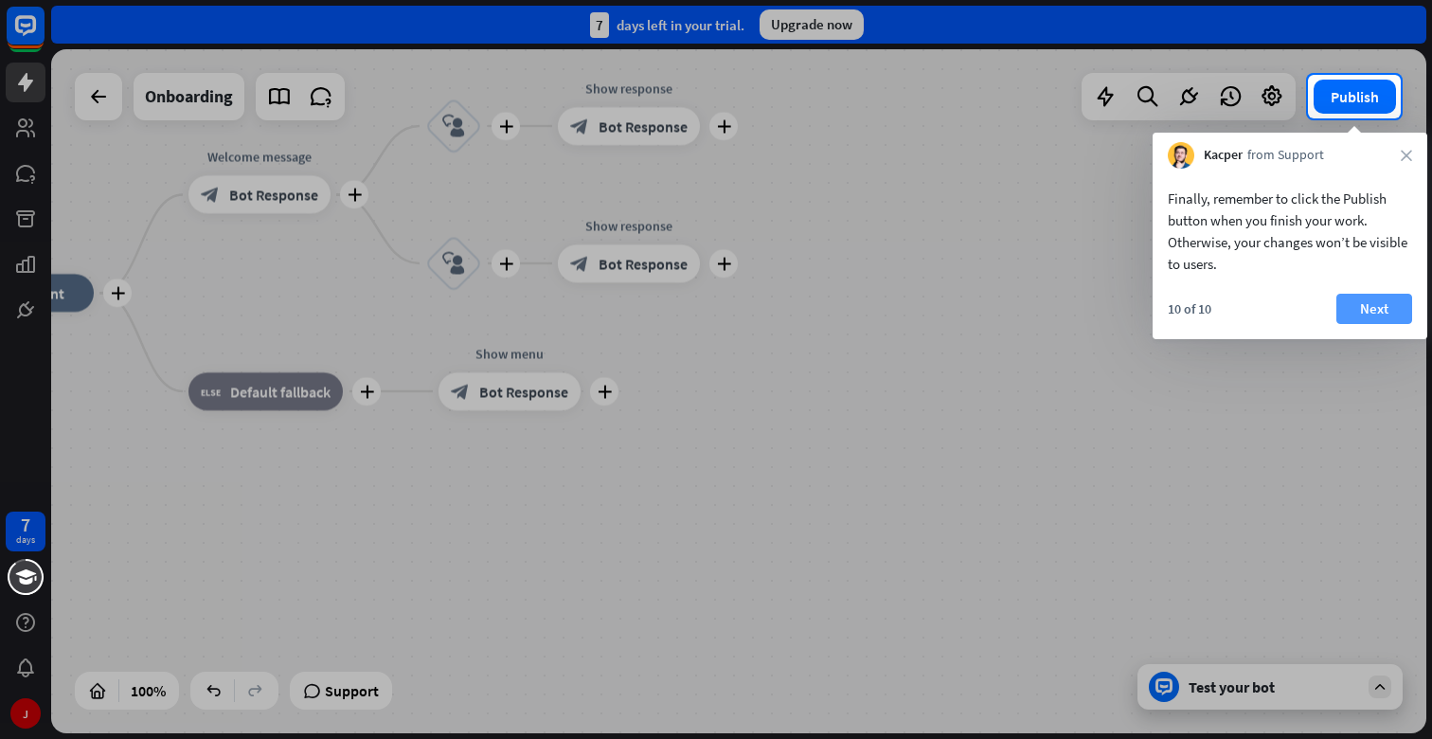
click at [1376, 305] on button "Next" at bounding box center [1375, 309] width 76 height 30
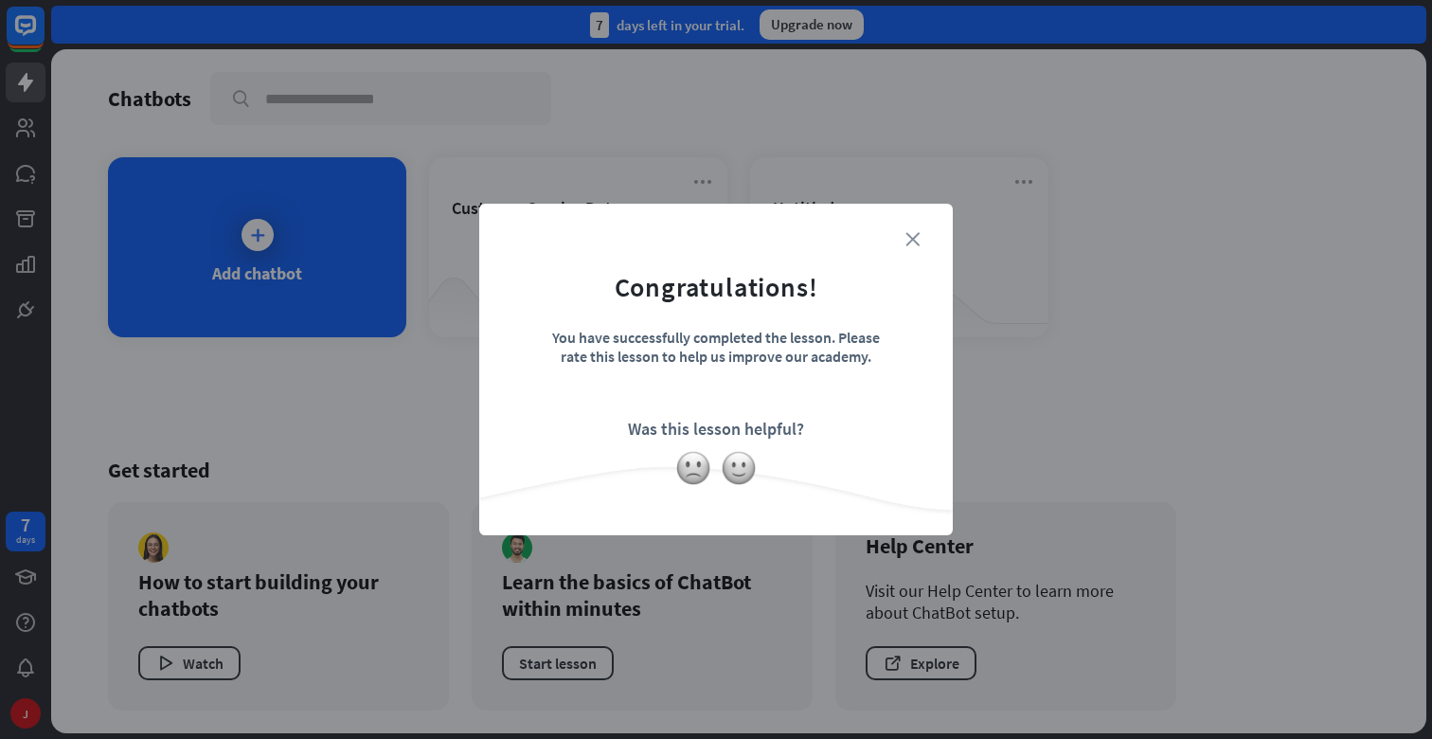
click at [916, 244] on icon "close" at bounding box center [913, 239] width 14 height 14
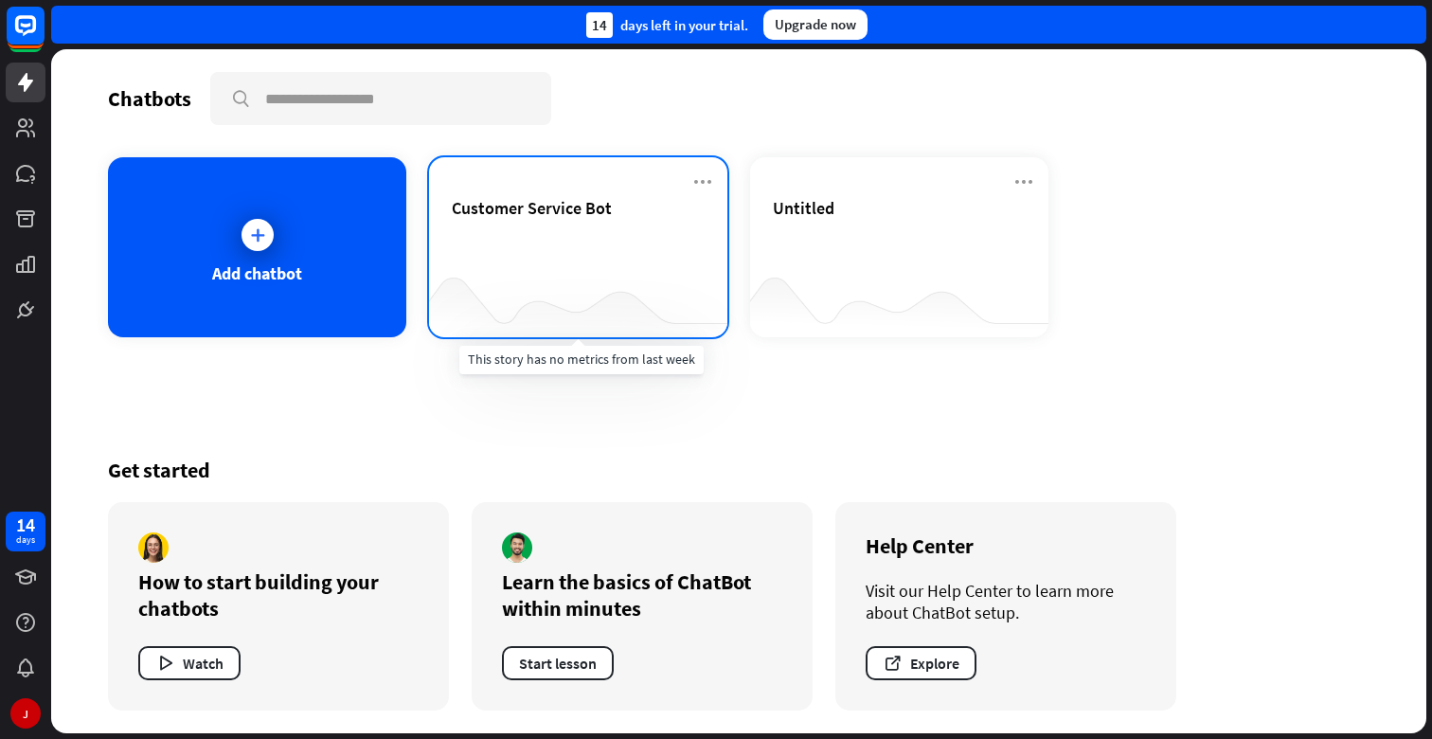
click at [530, 271] on div at bounding box center [578, 299] width 298 height 73
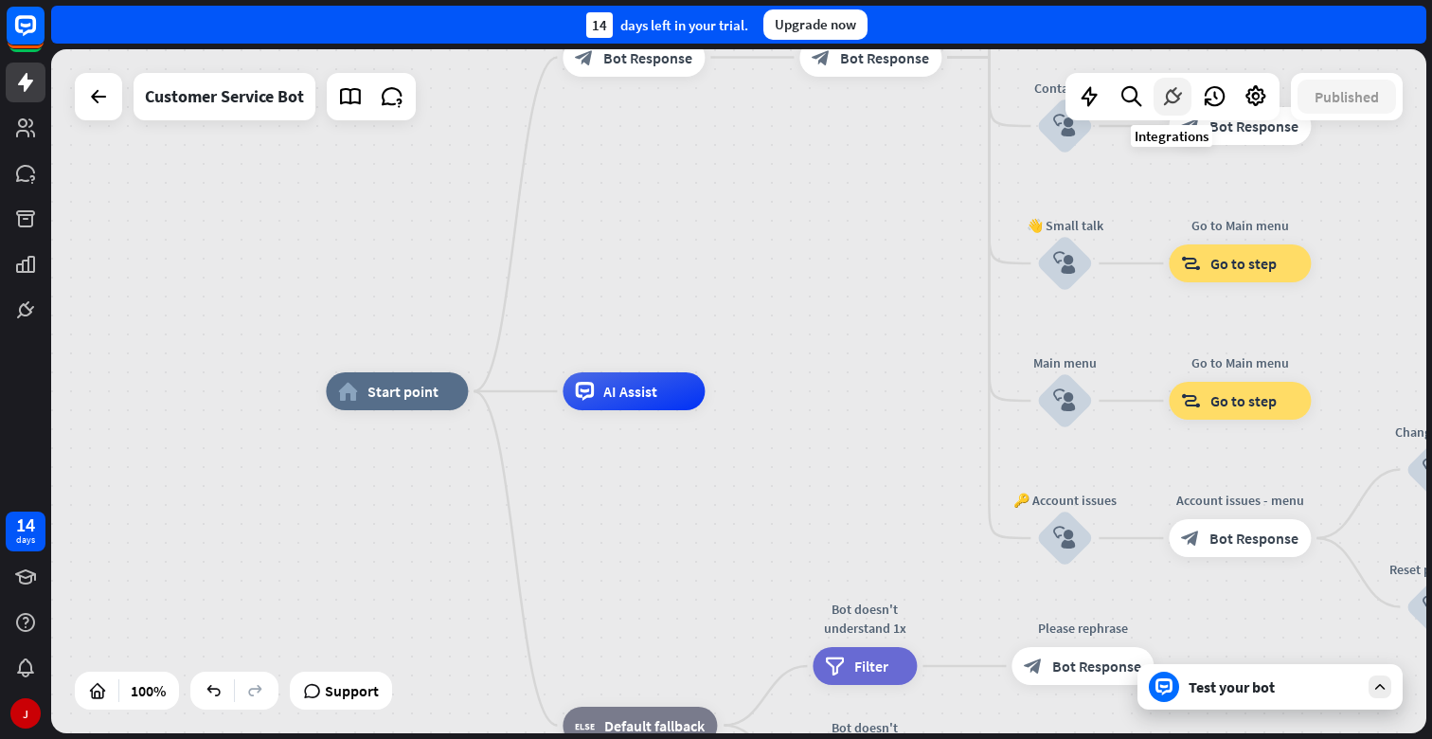
click at [1166, 100] on icon at bounding box center [1173, 96] width 25 height 25
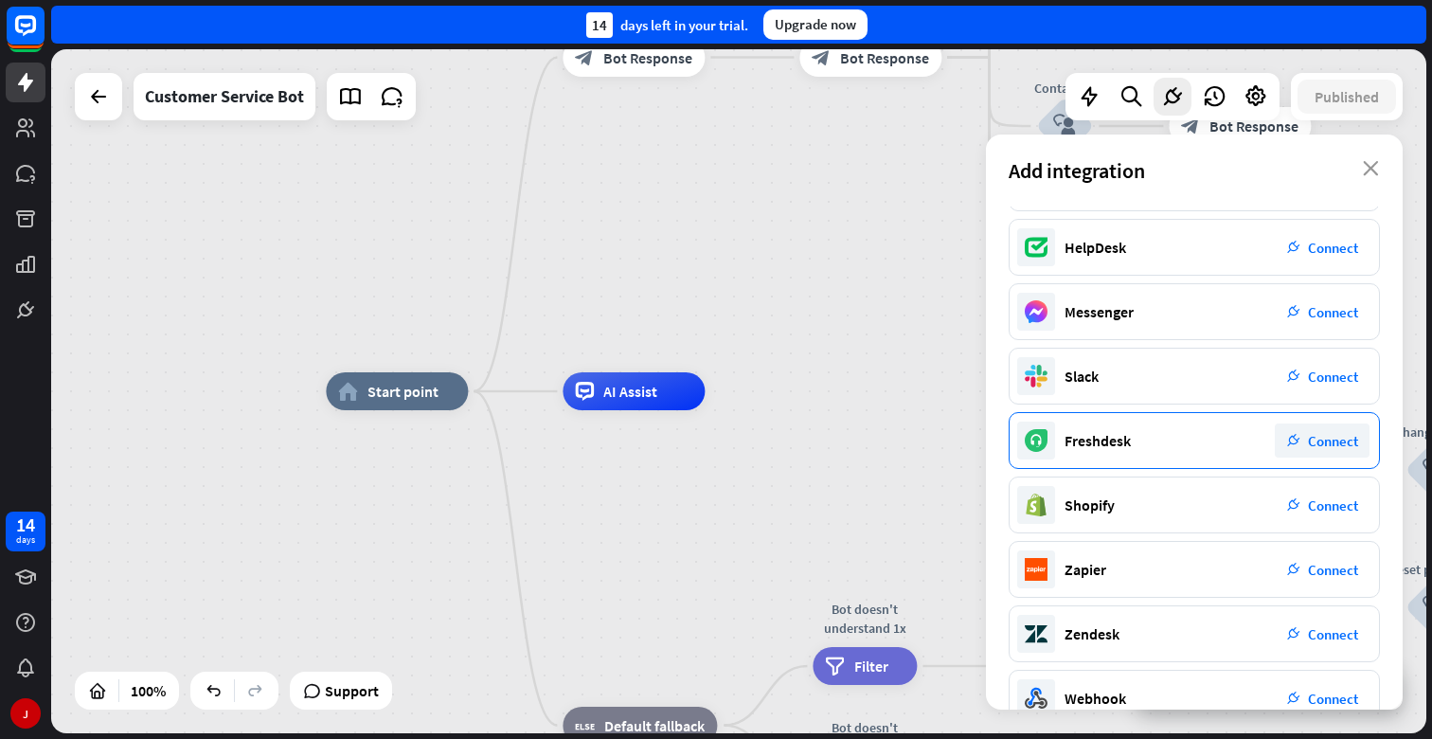
scroll to position [124, 0]
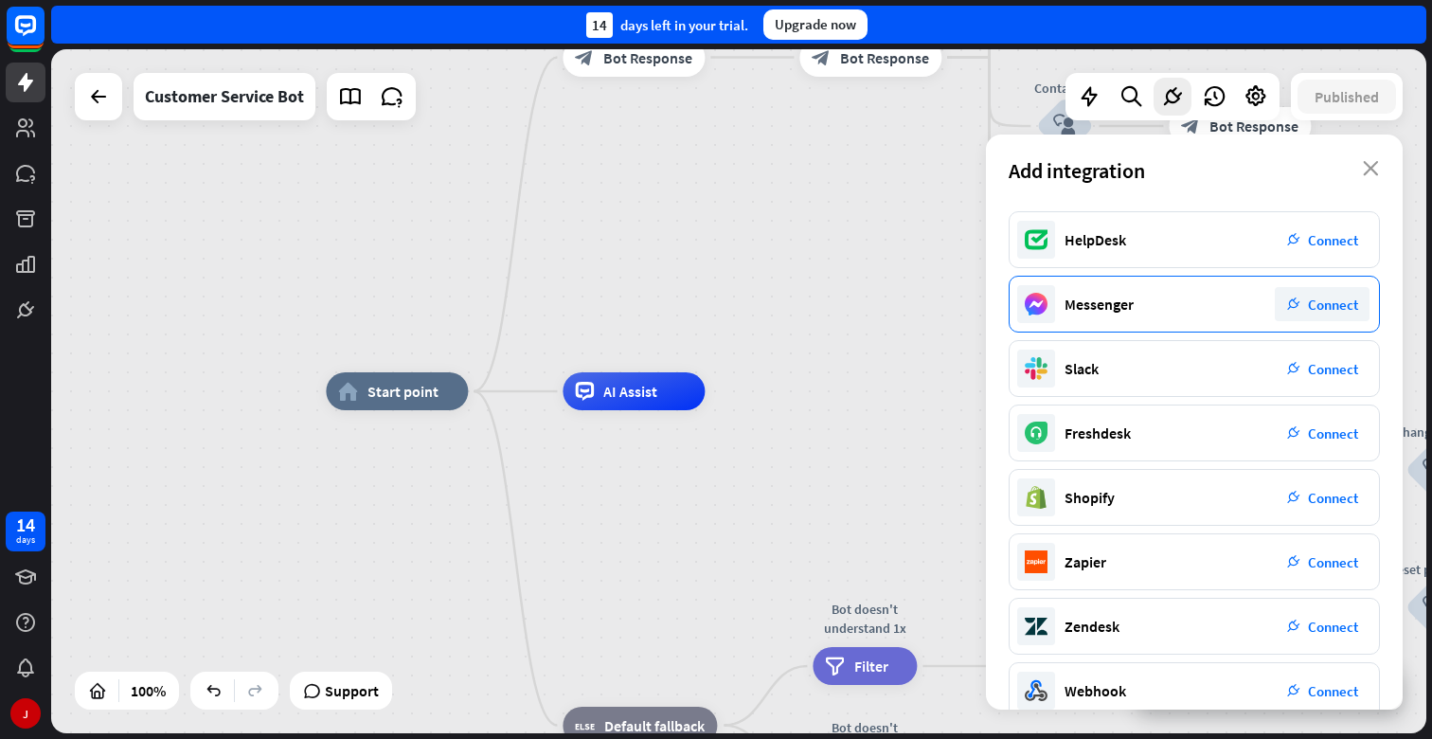
click at [1315, 315] on div "plug_integration Connect" at bounding box center [1322, 304] width 95 height 34
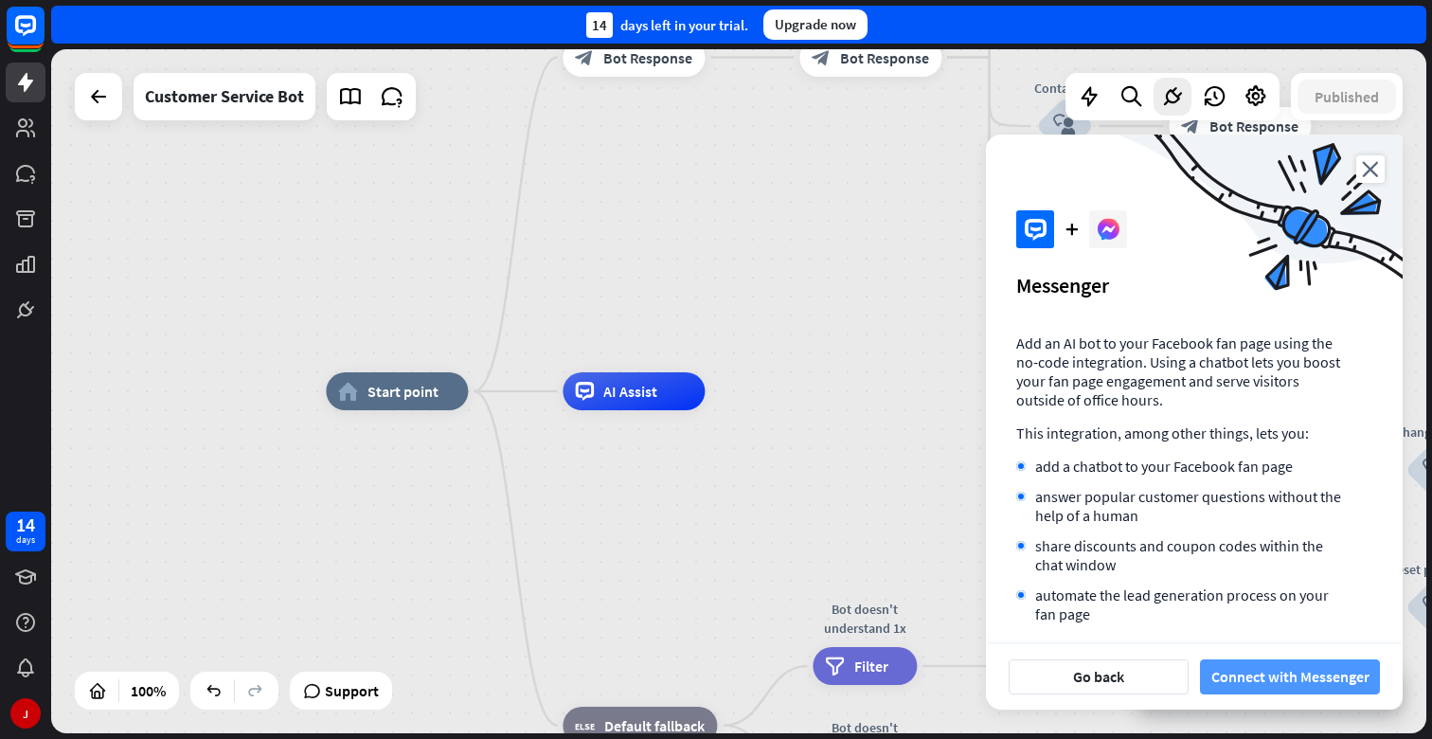
click at [1287, 662] on button "Connect with Messenger" at bounding box center [1290, 676] width 180 height 35
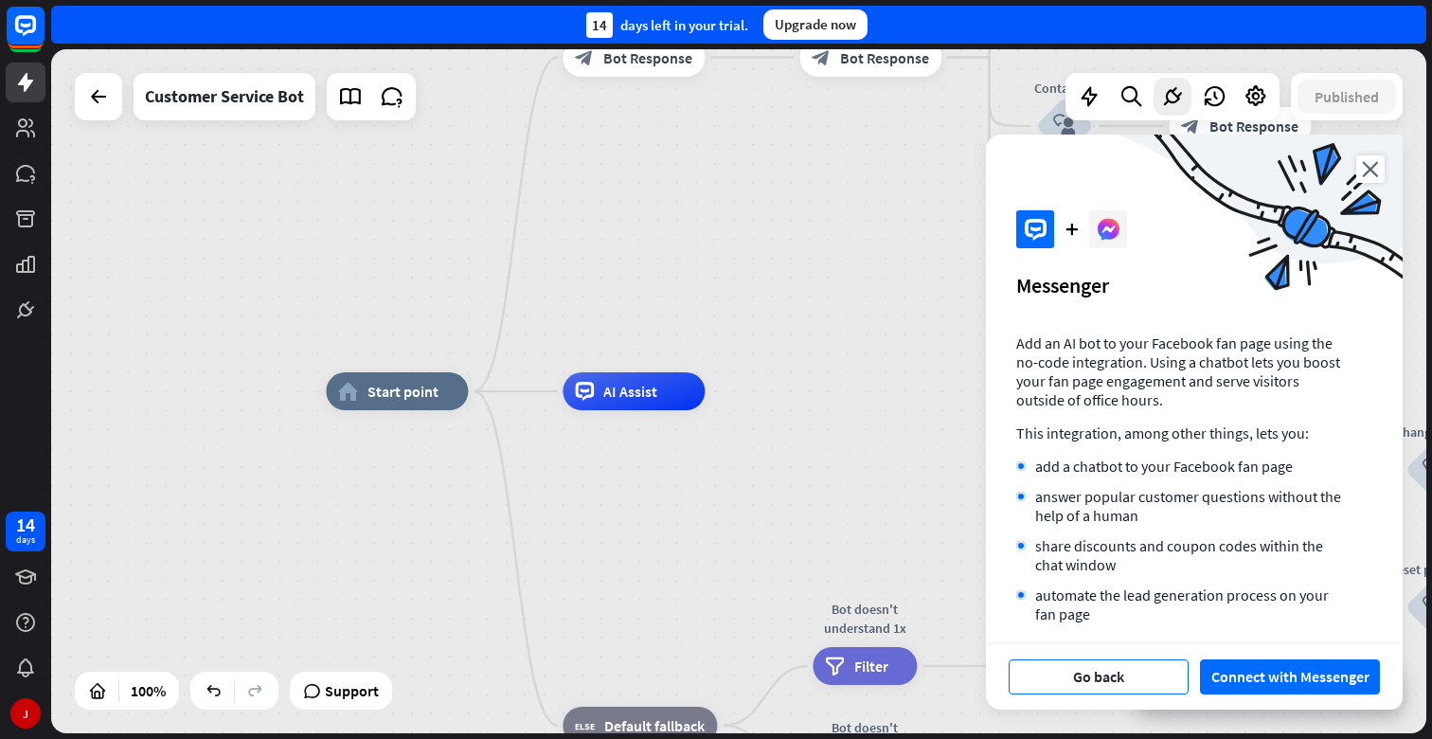
click at [1147, 672] on button "Go back" at bounding box center [1099, 676] width 180 height 35
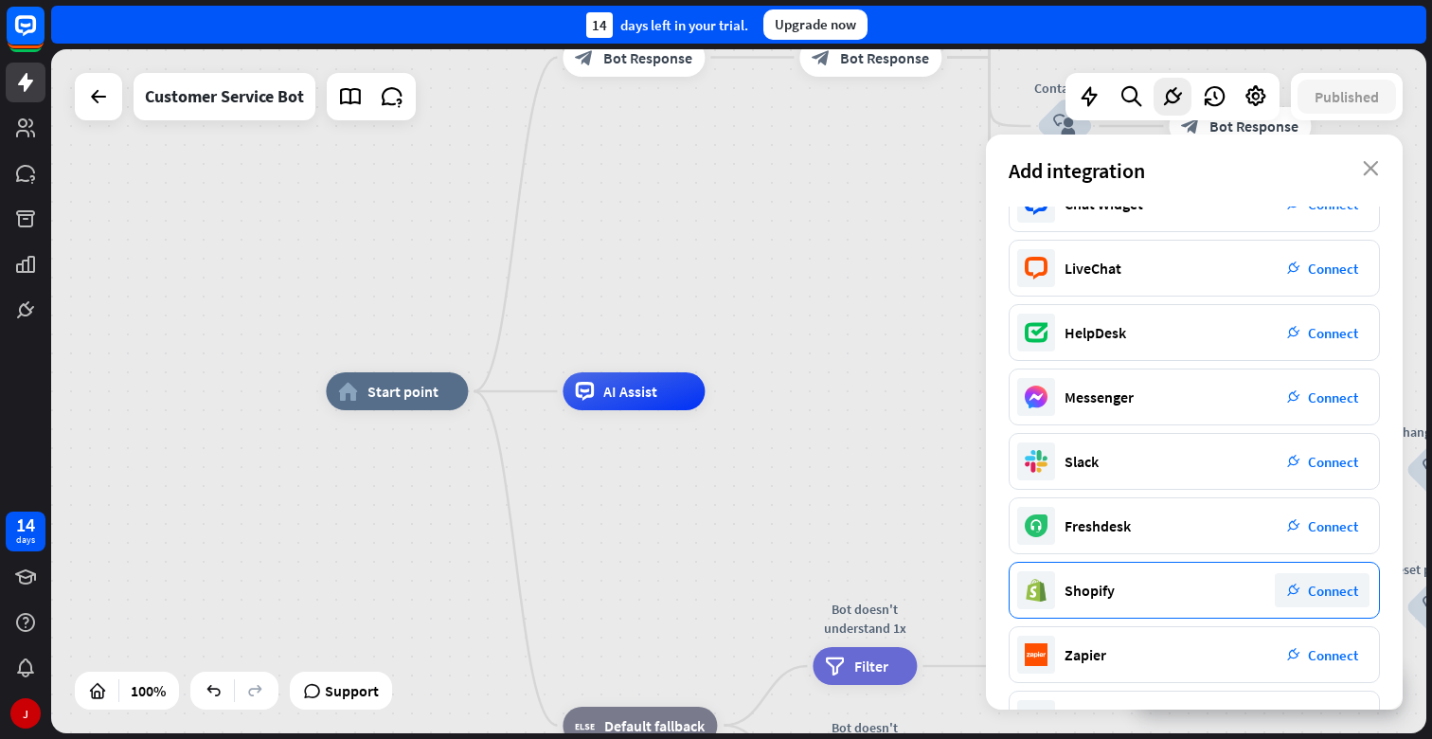
scroll to position [50, 0]
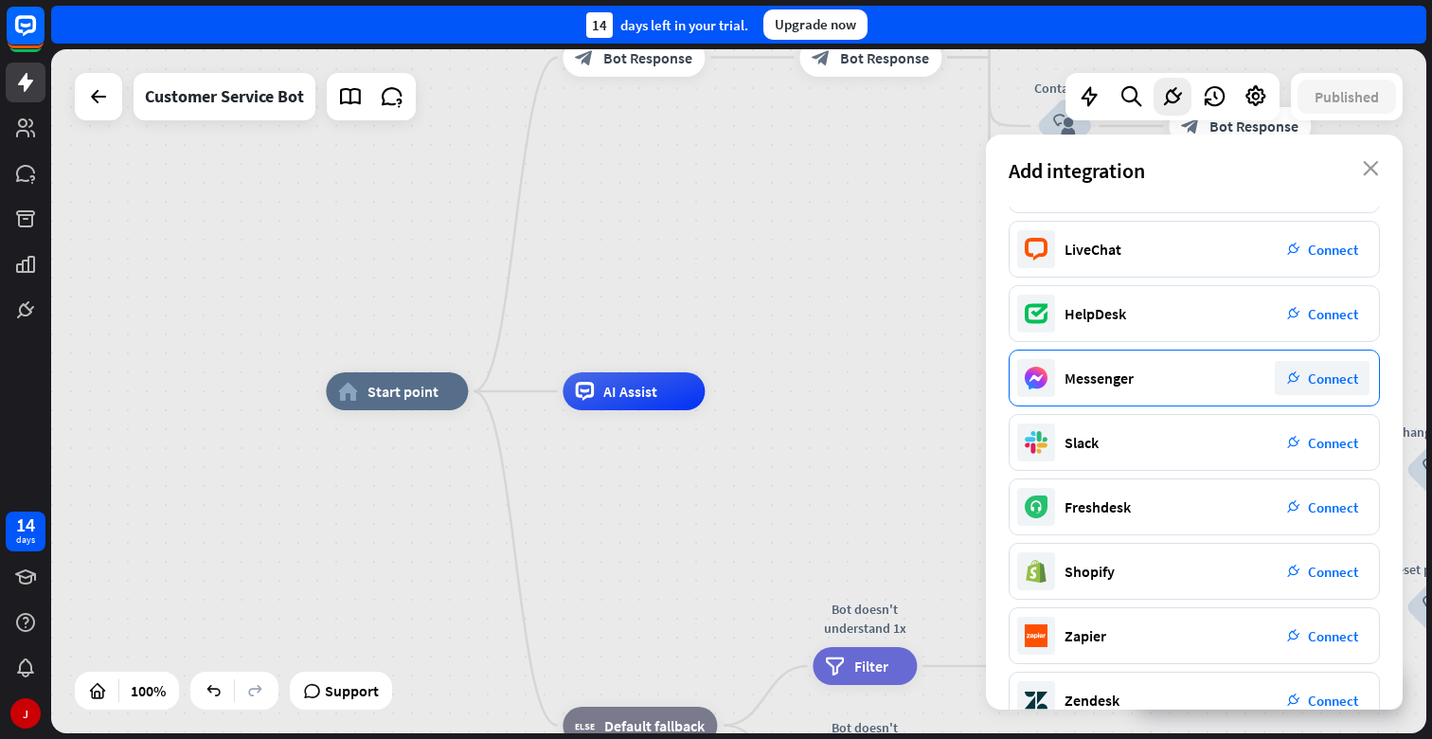
click at [1331, 384] on span "Connect" at bounding box center [1333, 378] width 50 height 18
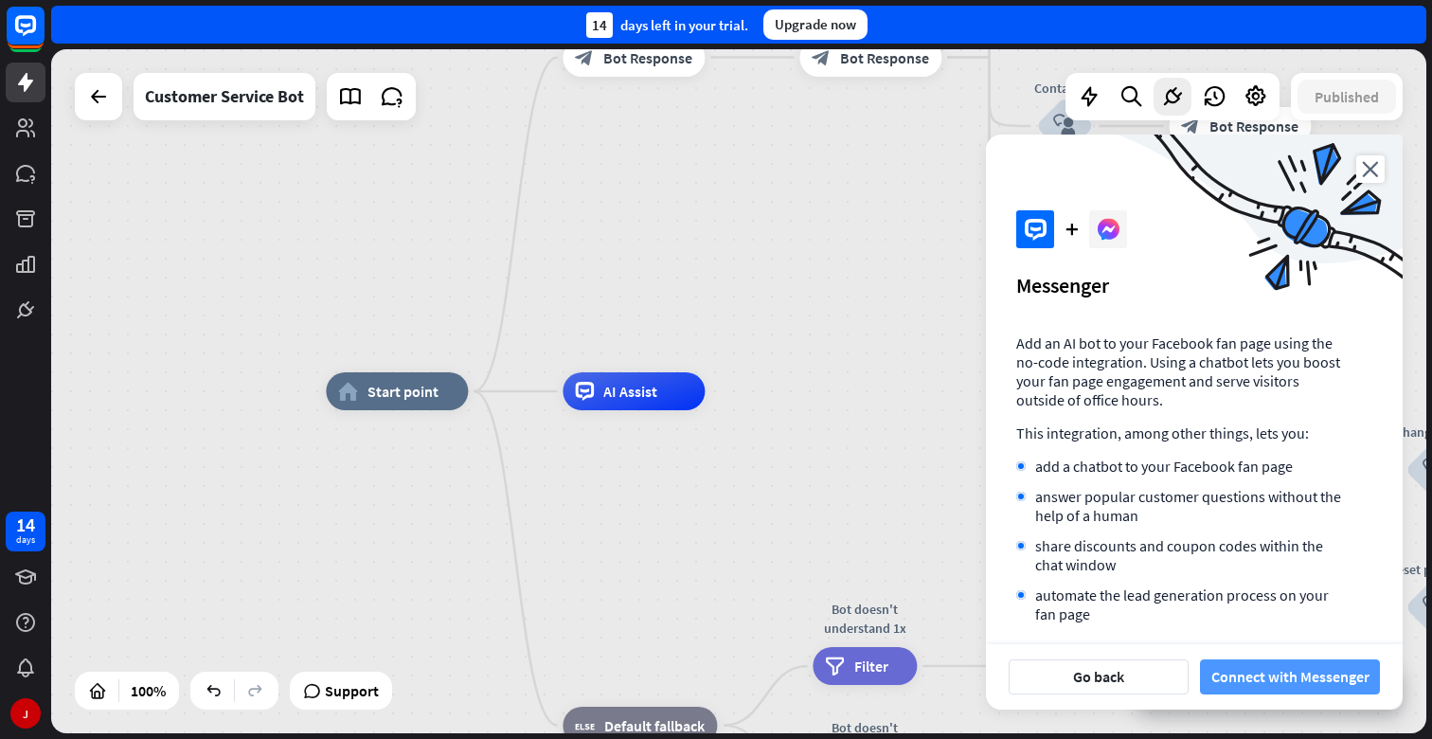
click at [1279, 675] on button "Connect with Messenger" at bounding box center [1290, 676] width 180 height 35
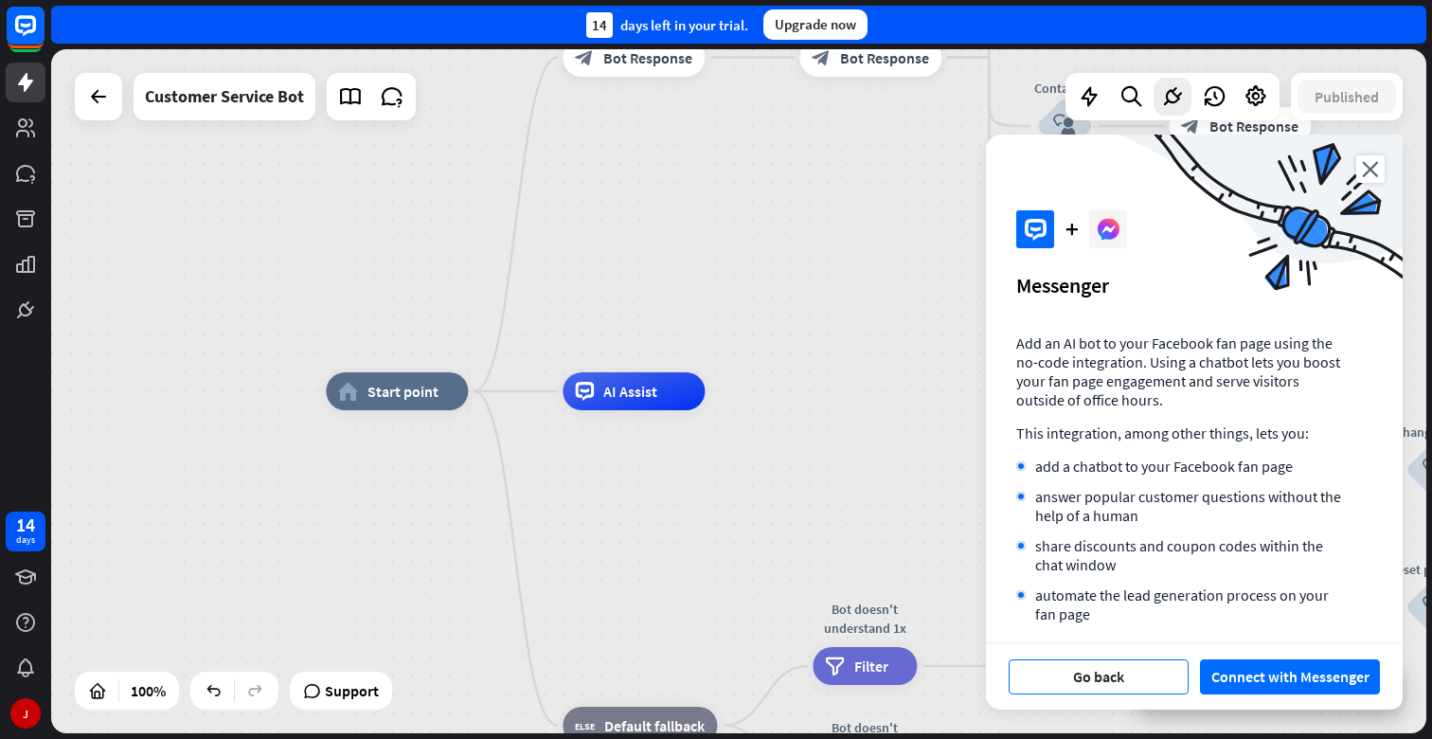
click at [1099, 676] on button "Go back" at bounding box center [1099, 676] width 180 height 35
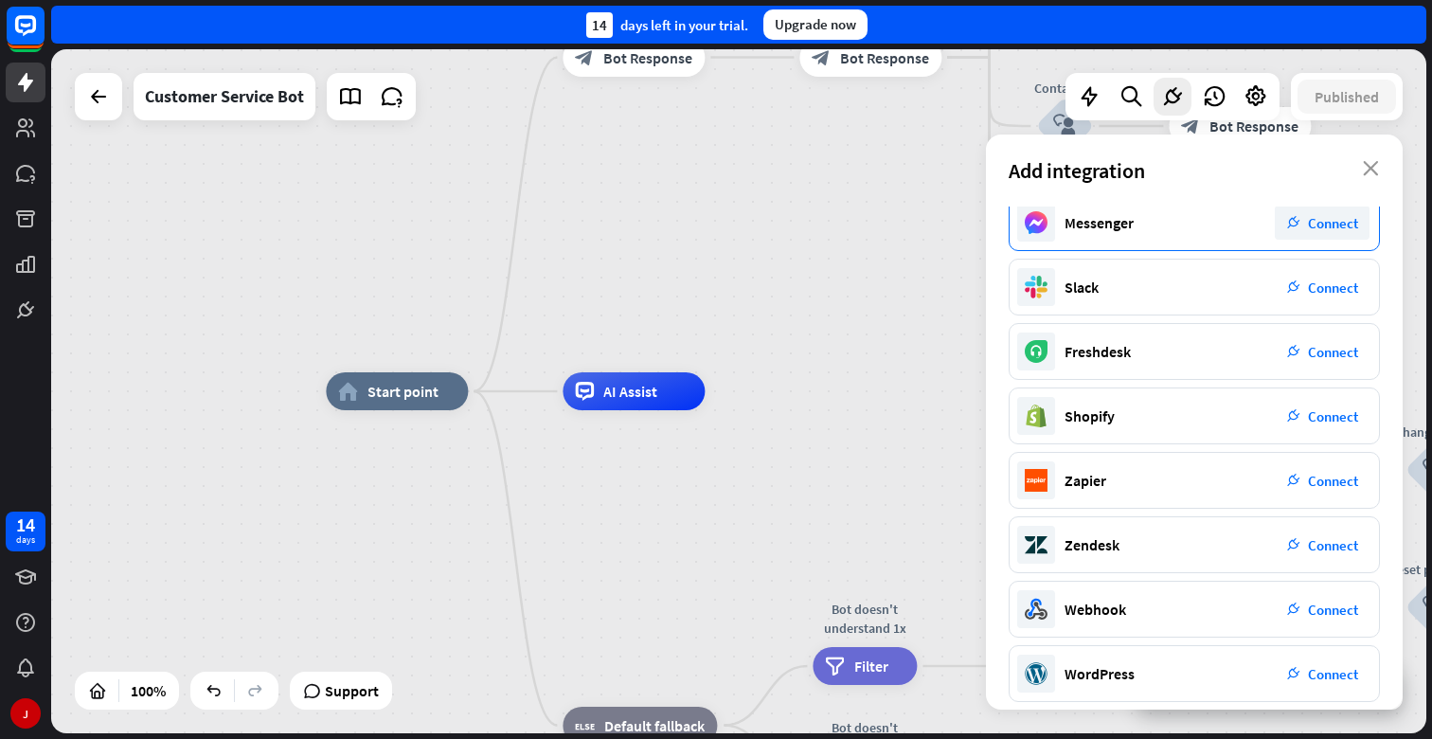
scroll to position [221, 0]
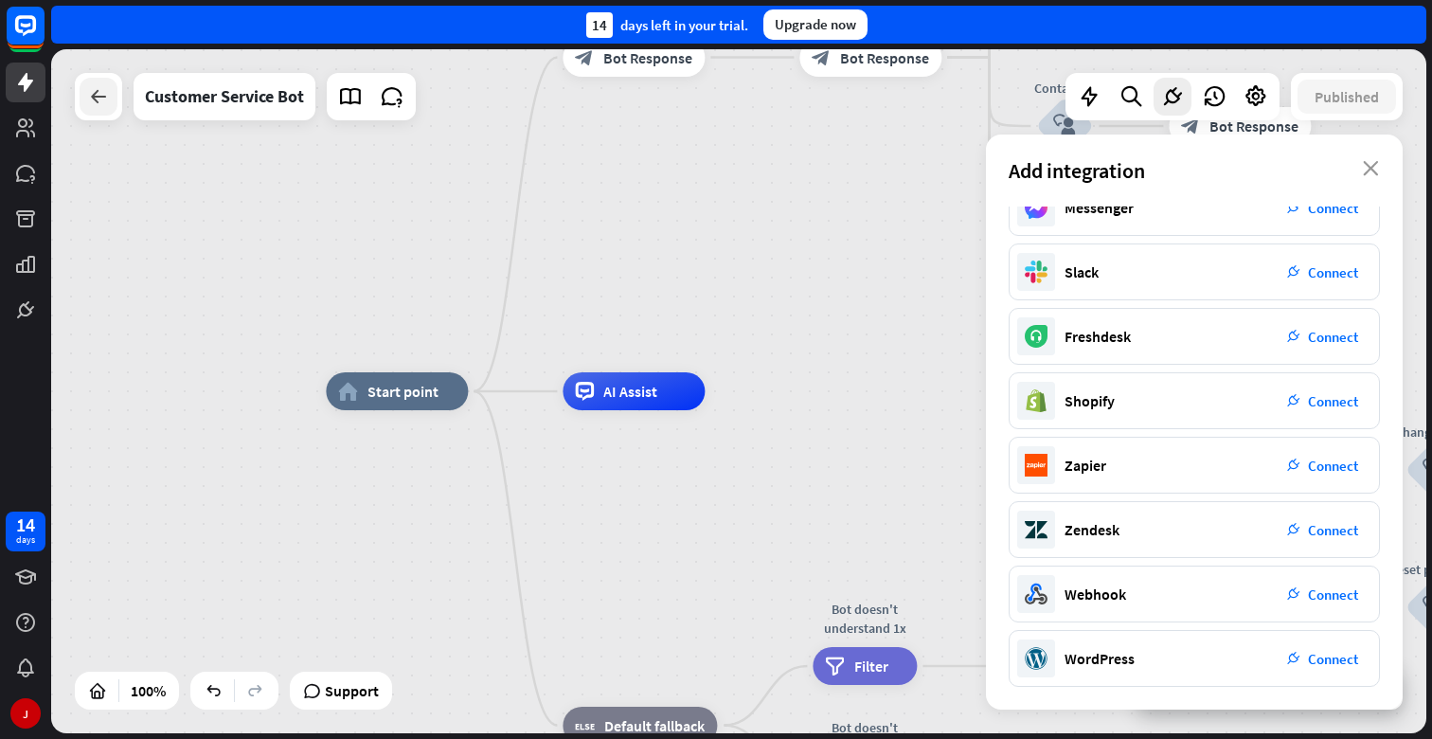
click at [99, 93] on icon at bounding box center [98, 96] width 23 height 23
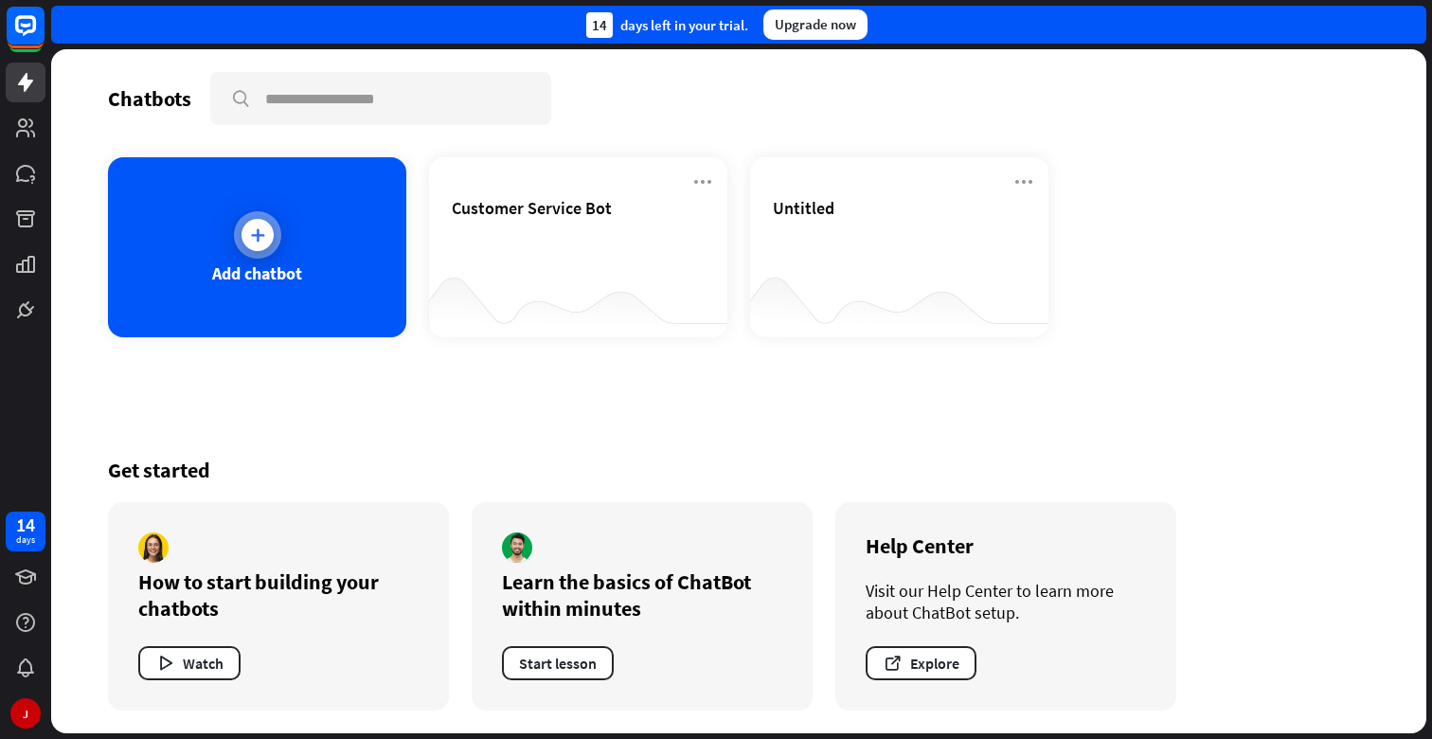
click at [251, 247] on div at bounding box center [258, 235] width 32 height 32
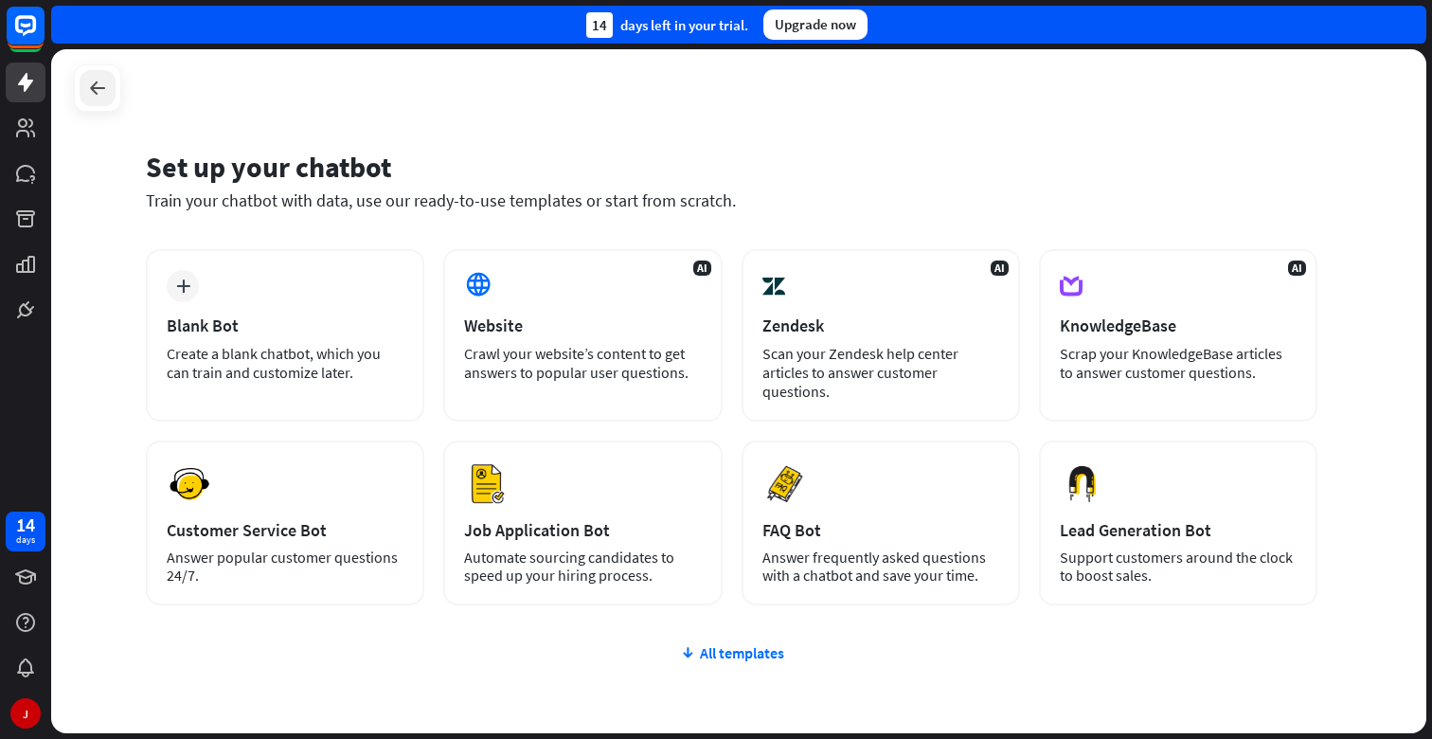
click at [97, 91] on icon at bounding box center [97, 88] width 23 height 23
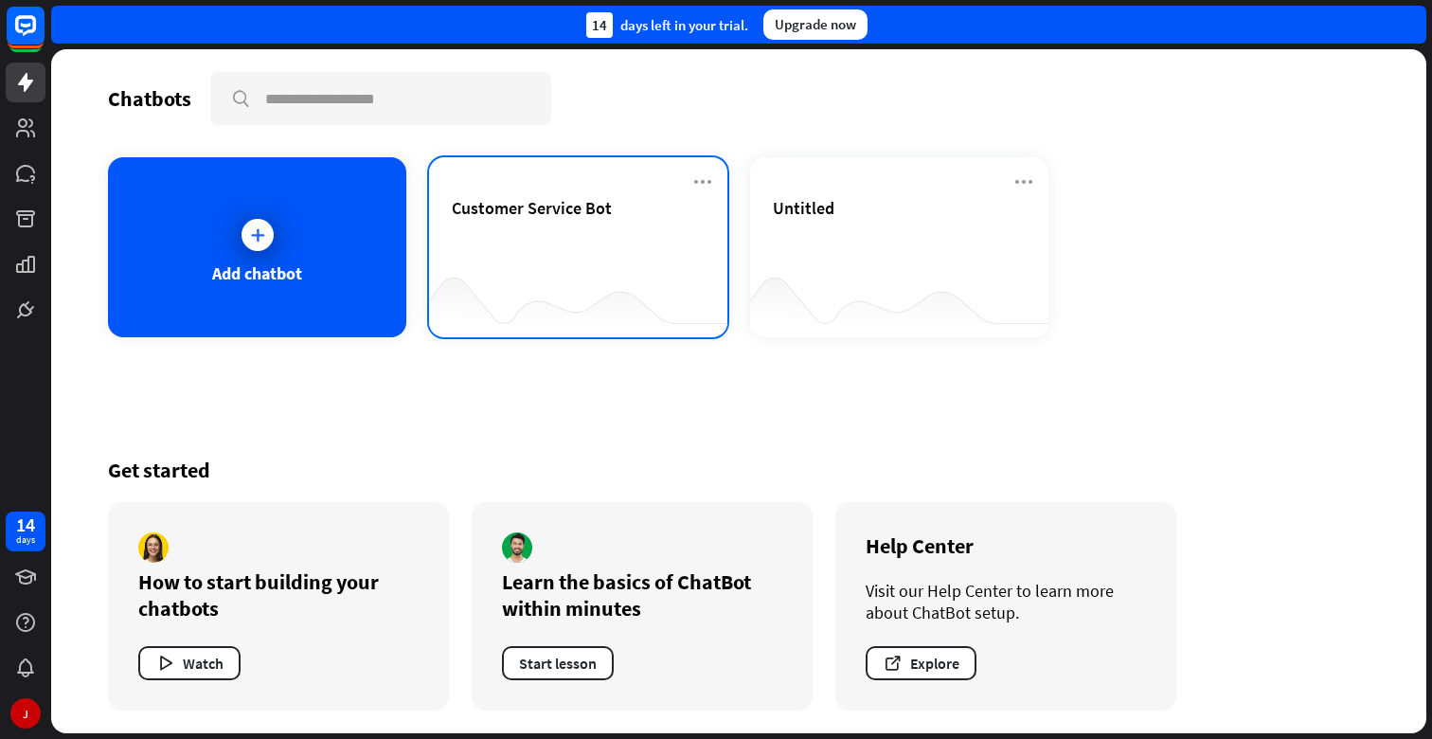
click at [604, 263] on div at bounding box center [578, 299] width 298 height 73
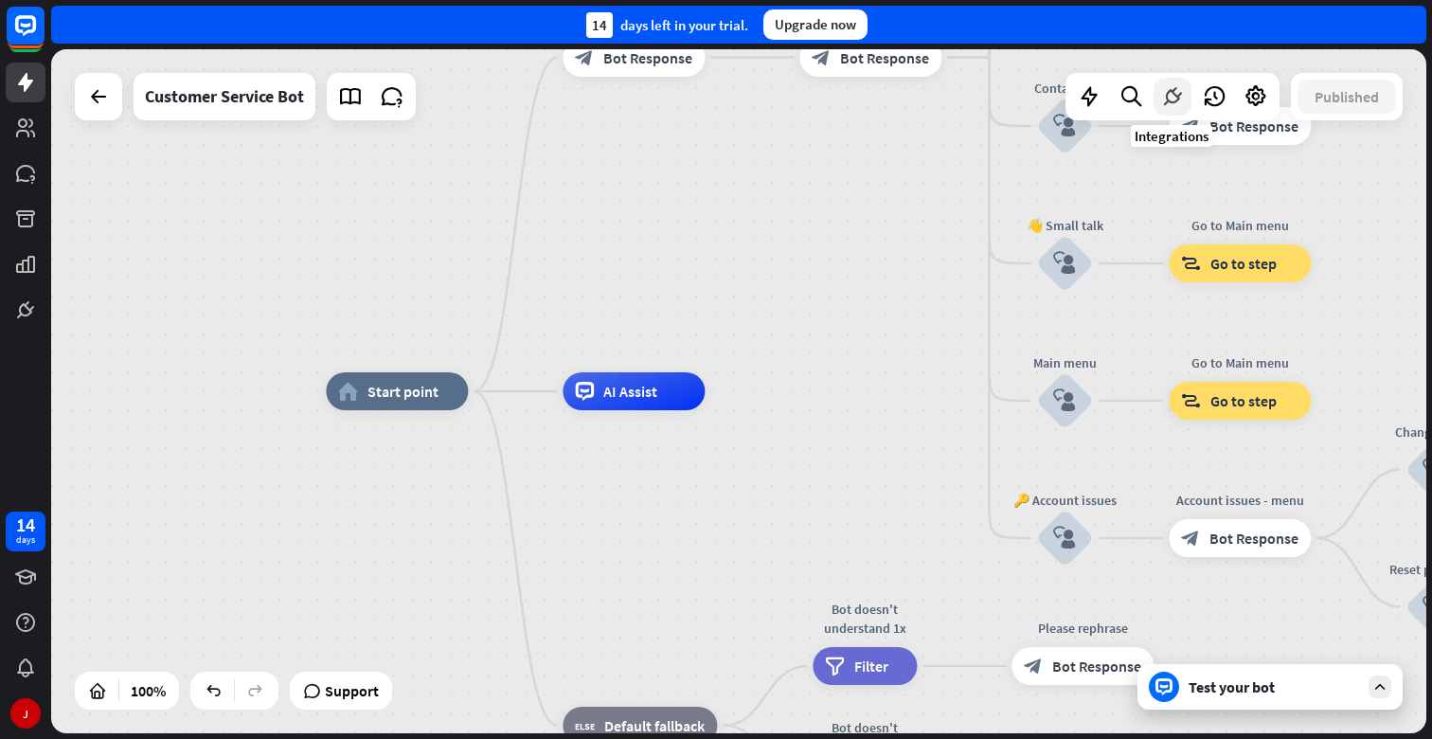
click at [1173, 108] on icon at bounding box center [1173, 96] width 25 height 25
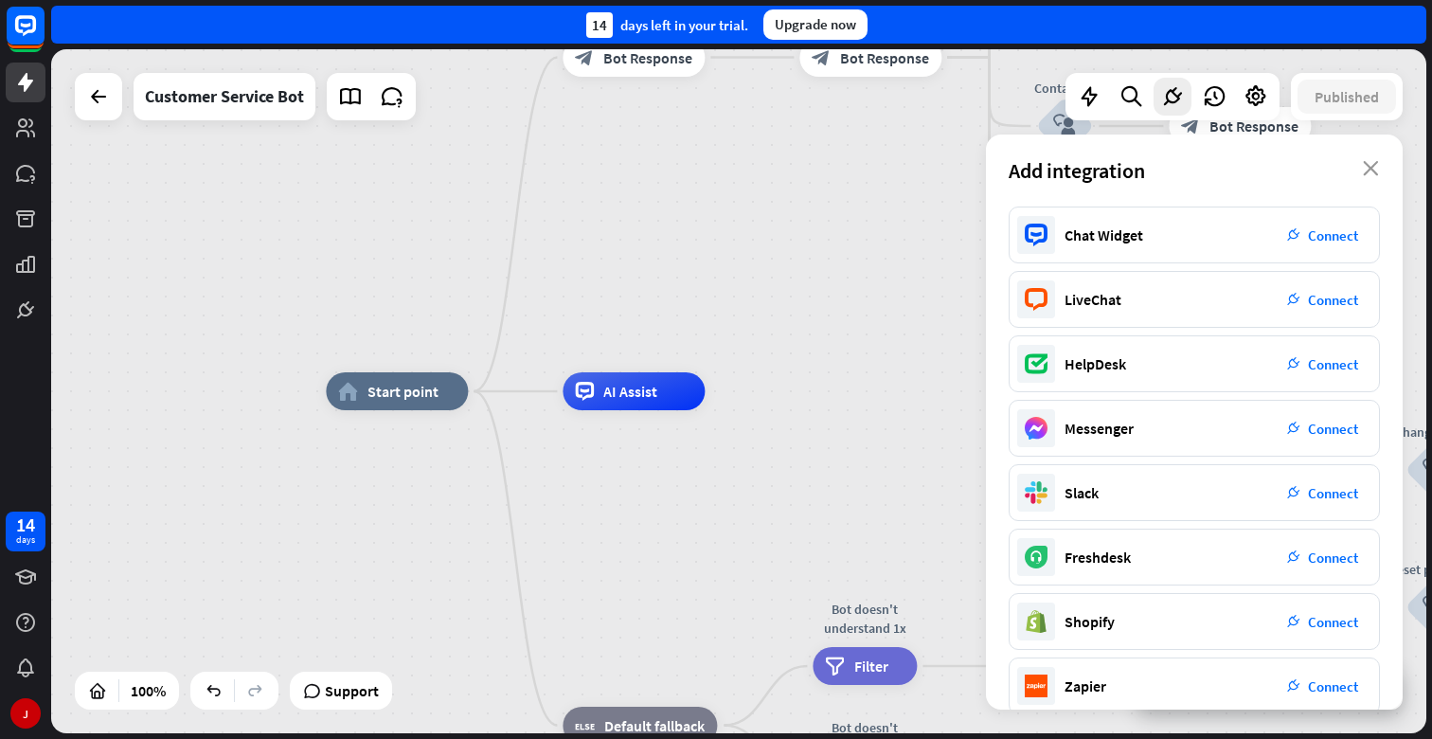
click at [1379, 160] on div "Add integration close" at bounding box center [1194, 171] width 417 height 72
click at [1384, 170] on div "Add integration close" at bounding box center [1194, 171] width 417 height 72
click at [1356, 167] on div "Add integration close" at bounding box center [1194, 171] width 417 height 72
click at [1373, 177] on div "Add integration close" at bounding box center [1194, 171] width 417 height 72
click at [1370, 167] on icon "close" at bounding box center [1371, 168] width 16 height 15
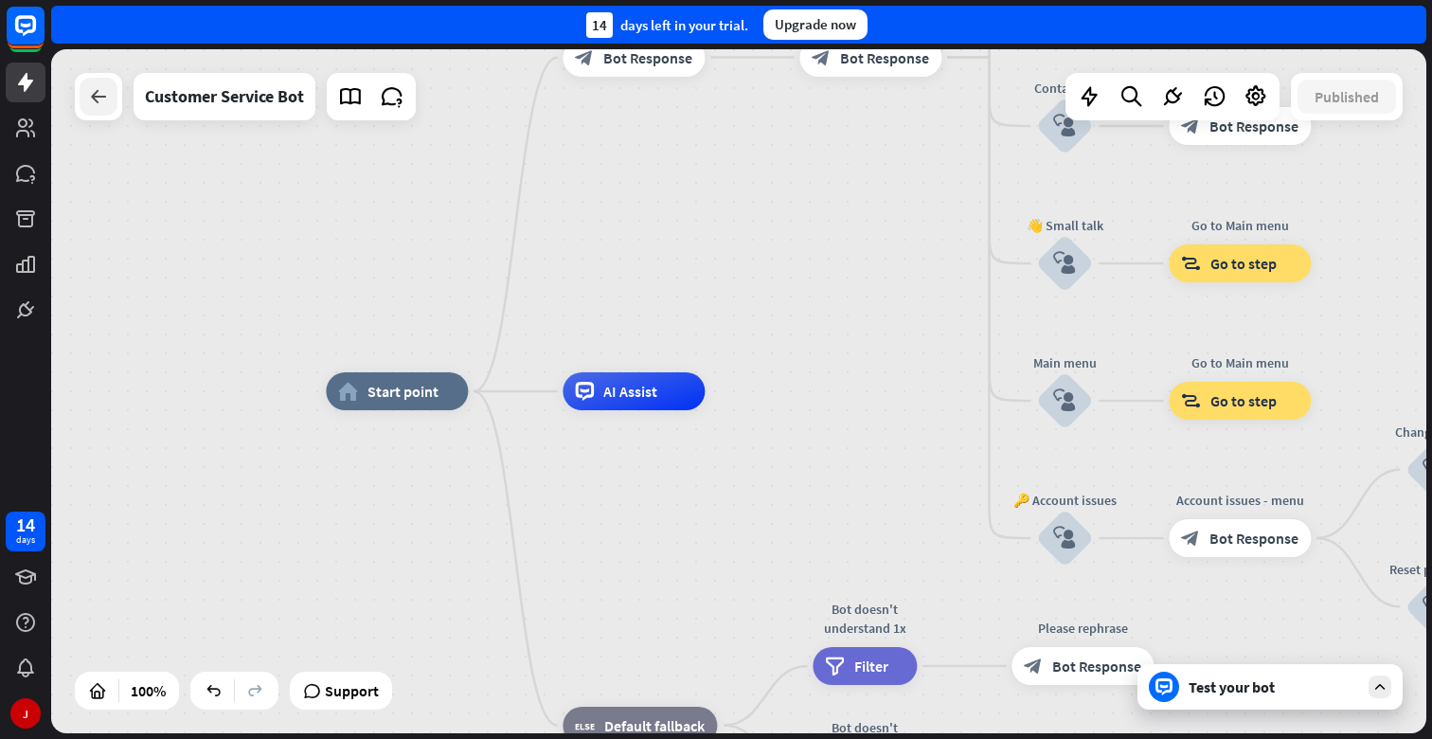
click at [95, 99] on icon at bounding box center [98, 96] width 23 height 23
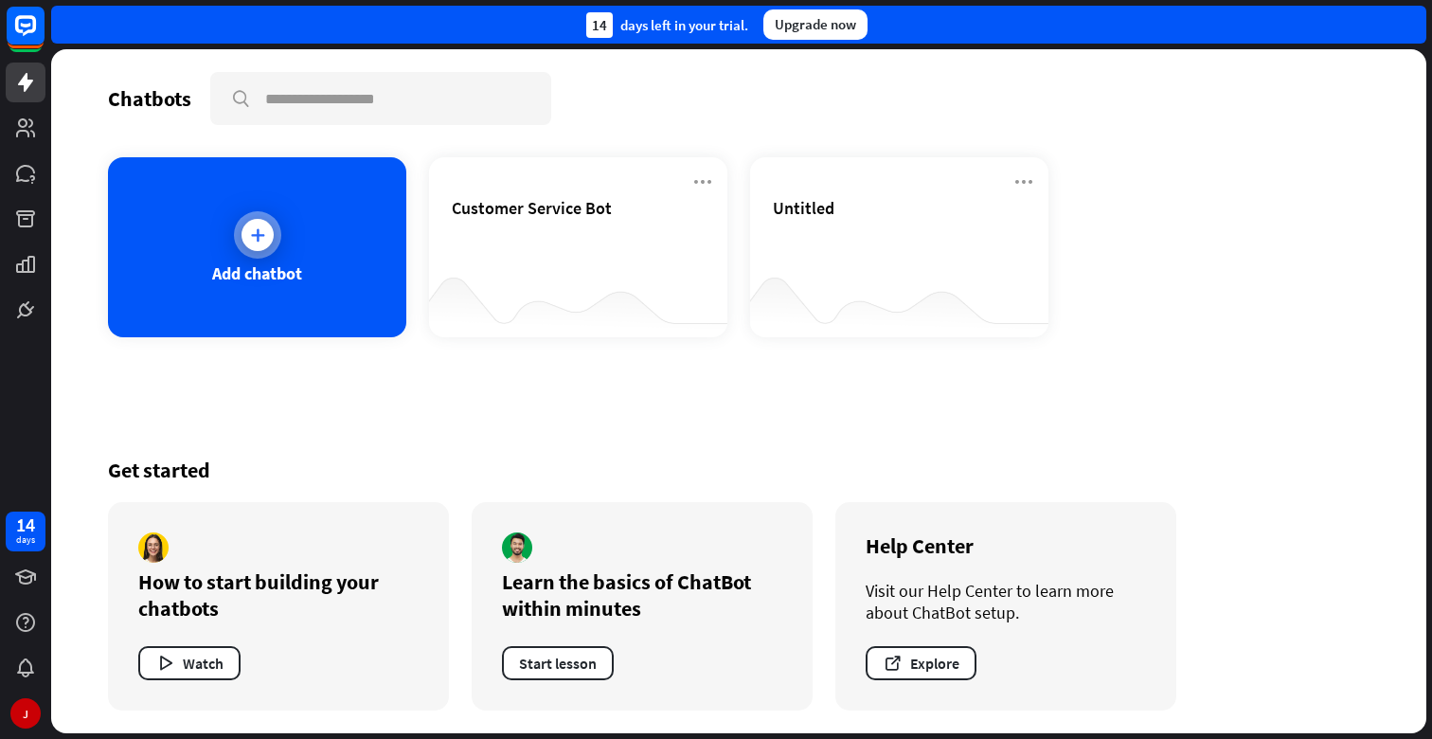
click at [339, 246] on div "Add chatbot" at bounding box center [257, 247] width 298 height 180
